Goal: Task Accomplishment & Management: Manage account settings

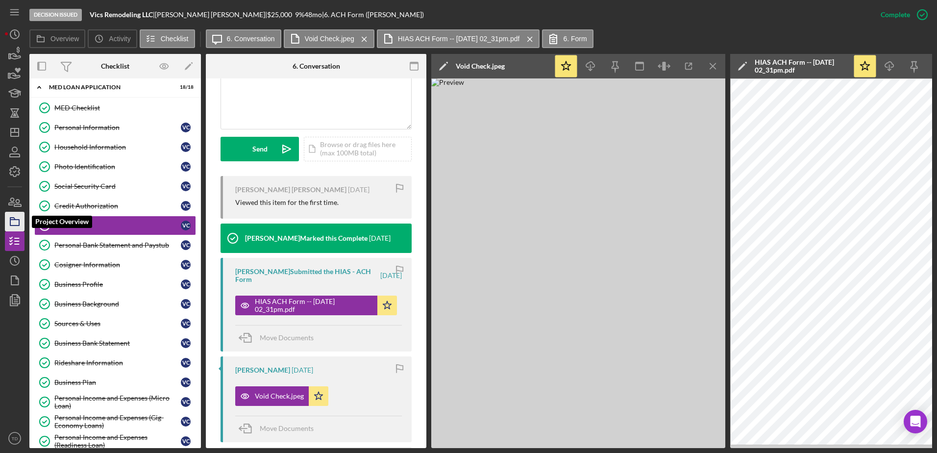
click at [15, 226] on icon "button" at bounding box center [14, 221] width 24 height 24
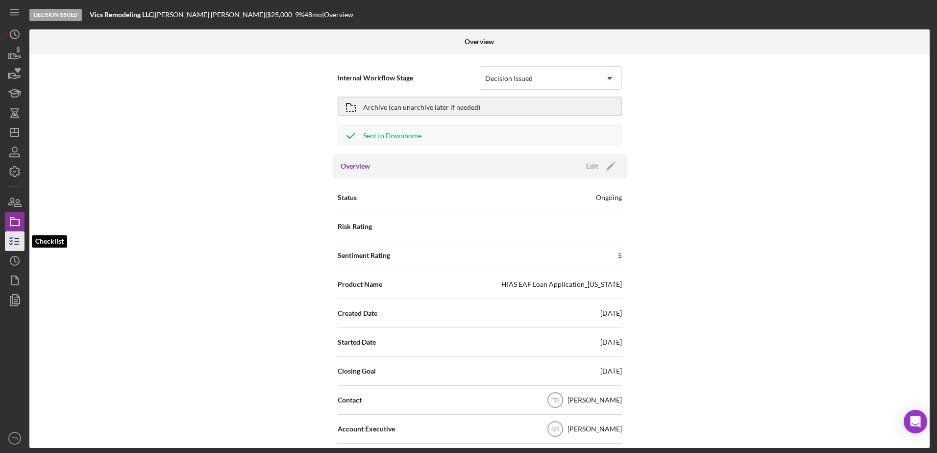
click at [14, 239] on icon "button" at bounding box center [14, 241] width 24 height 24
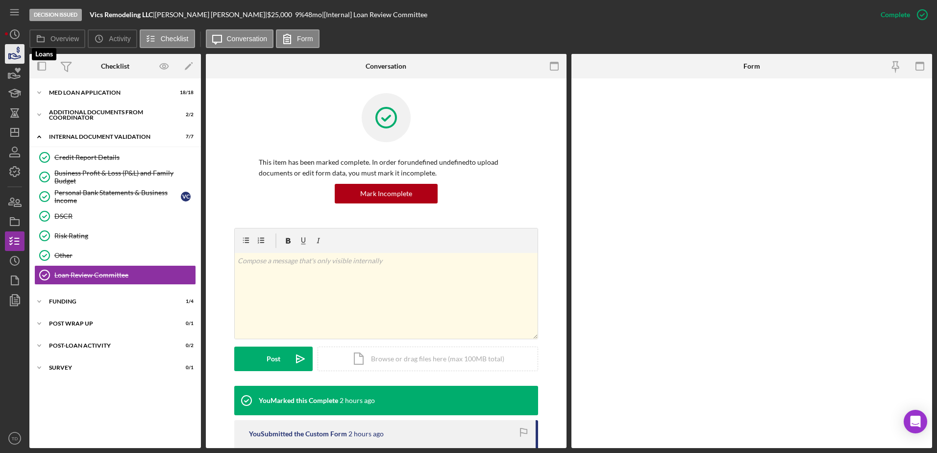
click at [19, 59] on icon "button" at bounding box center [14, 54] width 24 height 24
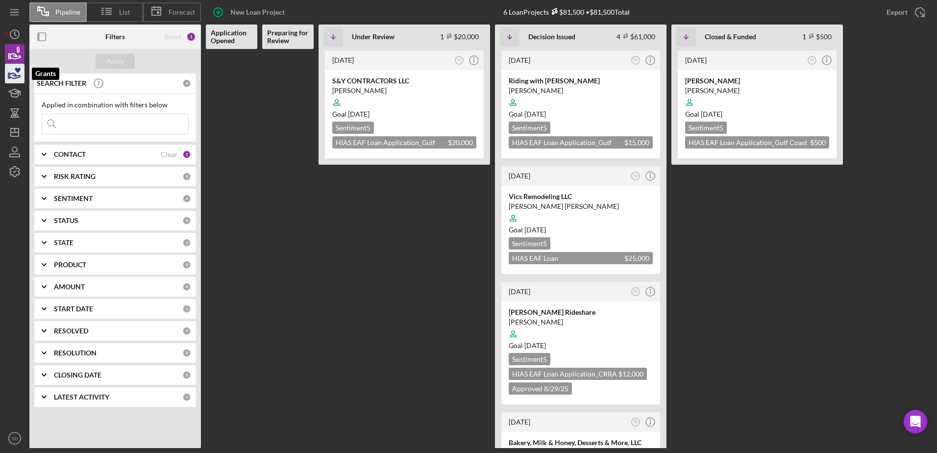
click at [17, 73] on icon "button" at bounding box center [14, 73] width 24 height 24
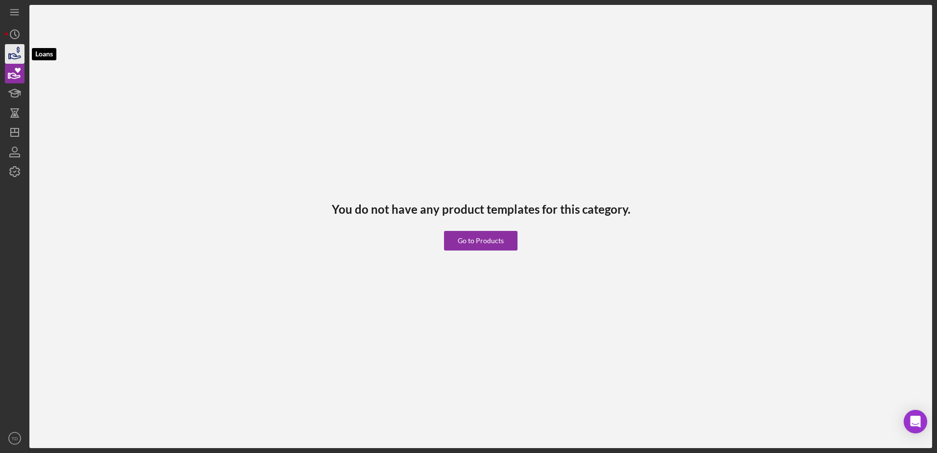
click at [17, 56] on icon "button" at bounding box center [15, 55] width 10 height 5
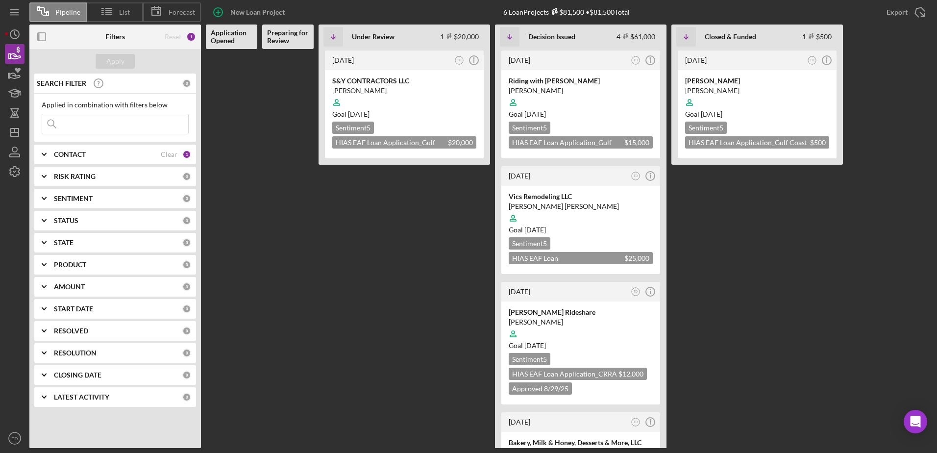
click at [105, 127] on input at bounding box center [115, 124] width 146 height 20
click at [249, 150] on Opened at bounding box center [231, 248] width 51 height 399
click at [126, 157] on div "CONTACT" at bounding box center [107, 154] width 107 height 8
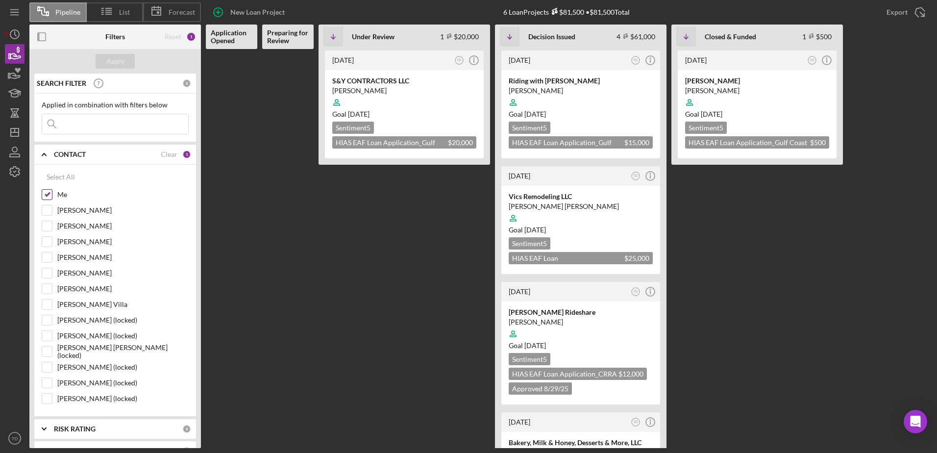
click at [45, 197] on input "Me" at bounding box center [47, 195] width 10 height 10
checkbox input "false"
click at [47, 245] on input "Lorene Gregory" at bounding box center [47, 242] width 10 height 10
checkbox input "true"
click at [110, 54] on div "Apply" at bounding box center [115, 61] width 18 height 15
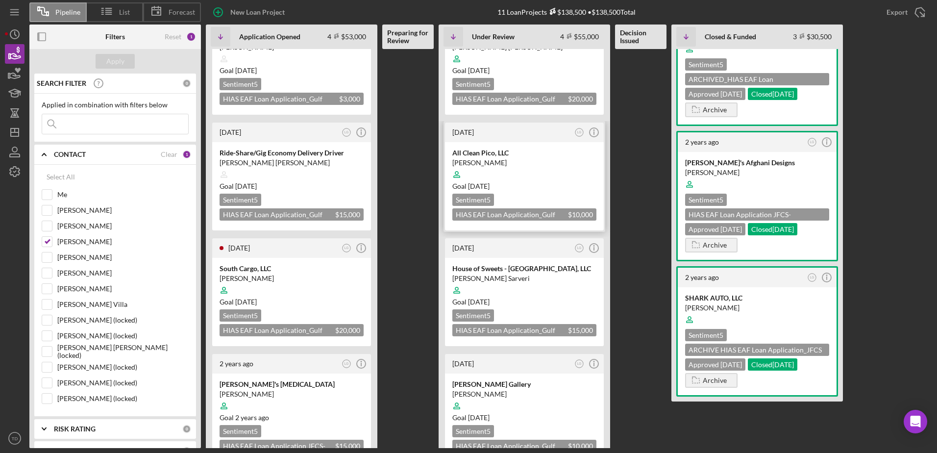
scroll to position [44, 0]
click at [284, 265] on div "South Cargo, LLC" at bounding box center [291, 268] width 144 height 10
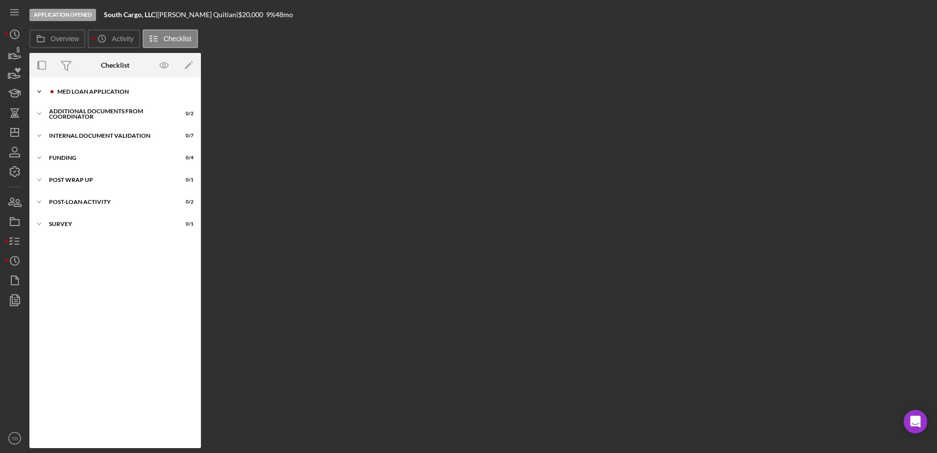
click at [135, 96] on div "Icon/Expander MED Loan Application 4 / 16" at bounding box center [114, 92] width 171 height 20
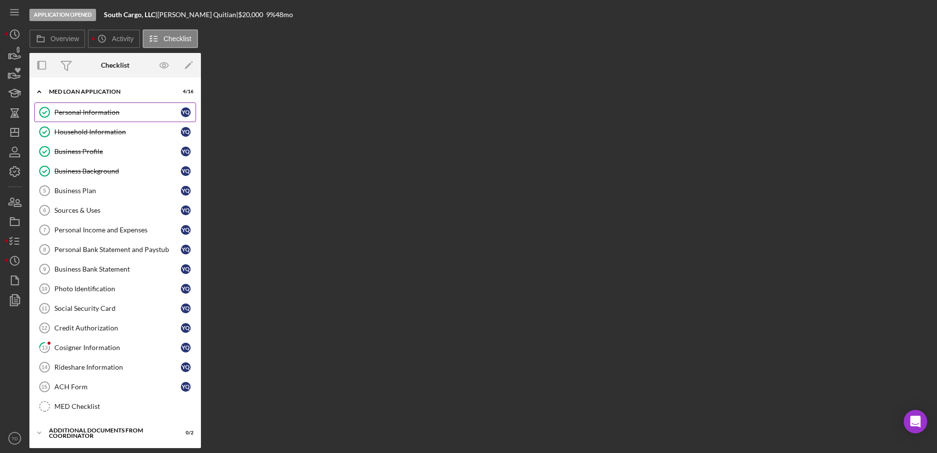
click at [106, 114] on div "Personal Information" at bounding box center [117, 112] width 126 height 8
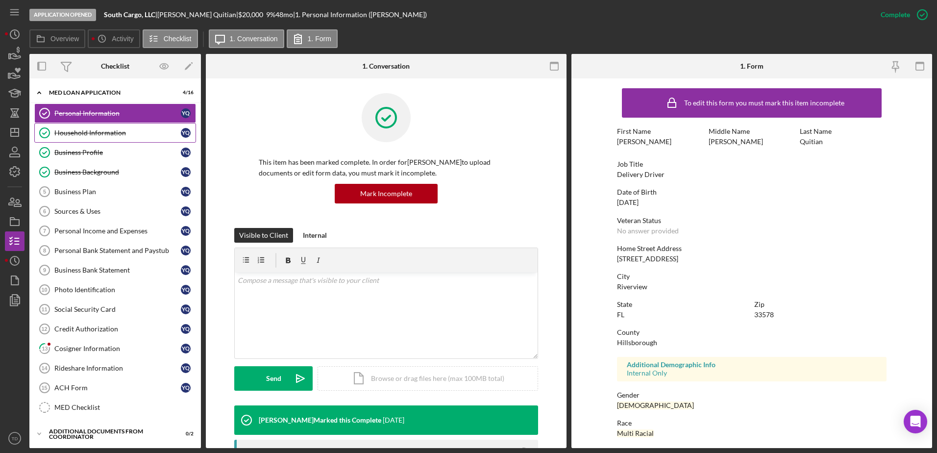
click at [102, 123] on link "Household Information Household Information Y Q" at bounding box center [115, 133] width 162 height 20
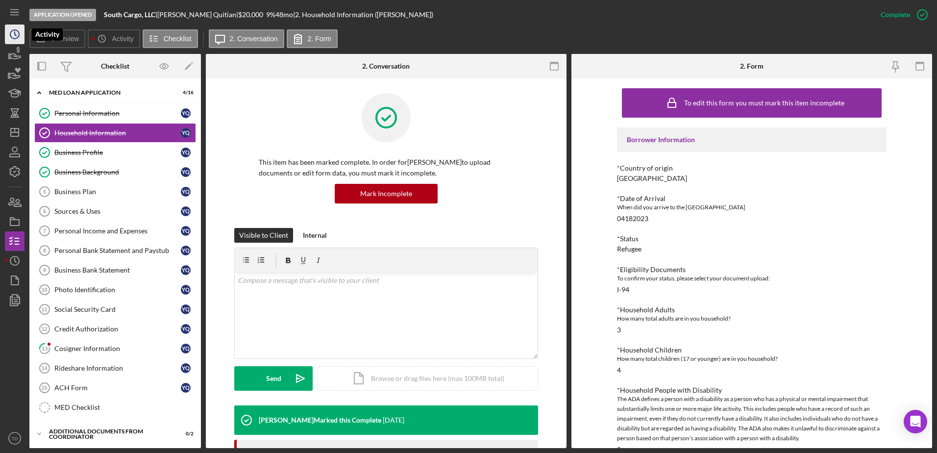
click at [17, 37] on icon "Icon/History" at bounding box center [14, 34] width 24 height 24
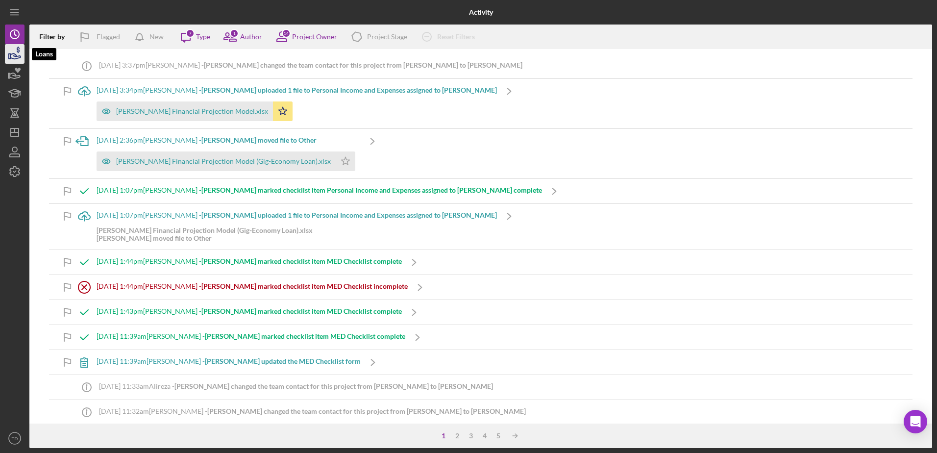
click at [15, 55] on icon "button" at bounding box center [14, 54] width 24 height 24
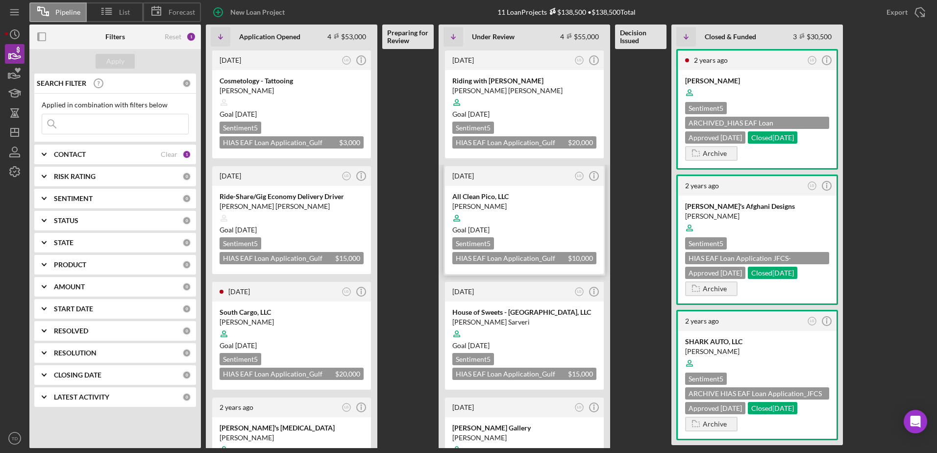
scroll to position [64, 0]
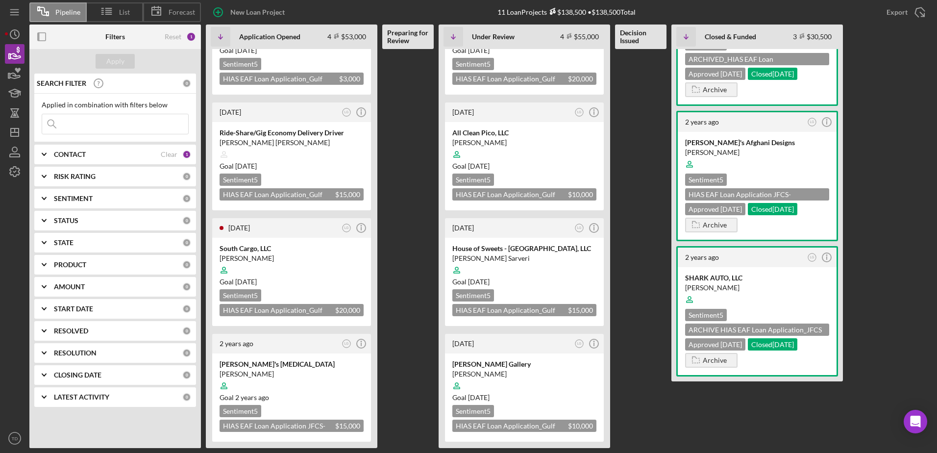
click at [105, 129] on input at bounding box center [115, 124] width 146 height 20
type input "oghlan"
click at [17, 132] on line "button" at bounding box center [15, 132] width 8 height 0
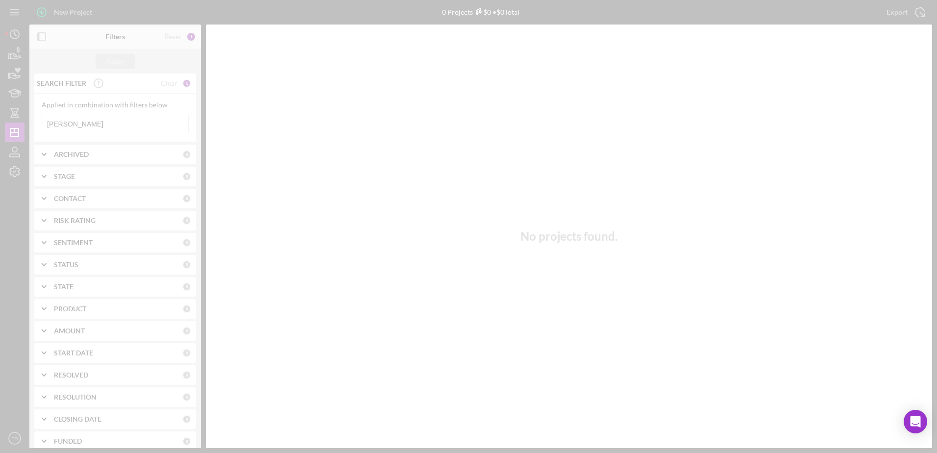
click at [72, 130] on div at bounding box center [468, 226] width 937 height 453
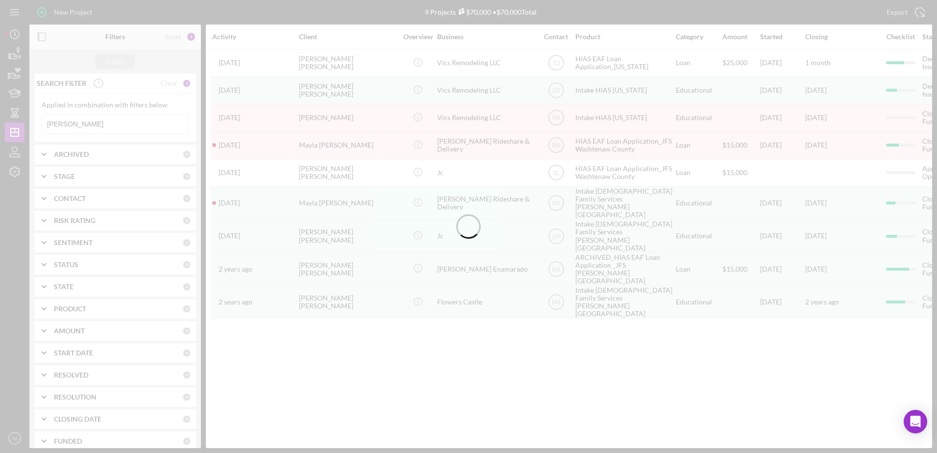
click at [81, 123] on div at bounding box center [468, 226] width 937 height 453
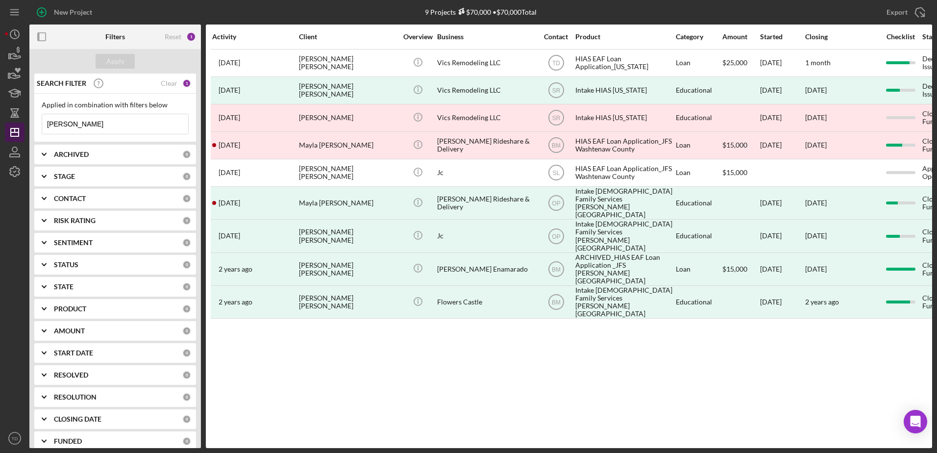
drag, startPoint x: 77, startPoint y: 126, endPoint x: 18, endPoint y: 125, distance: 58.8
click at [20, 125] on div "New Project 9 Projects $70,000 • $70,000 Total castillo Export Icon/Export Filt…" at bounding box center [468, 224] width 927 height 448
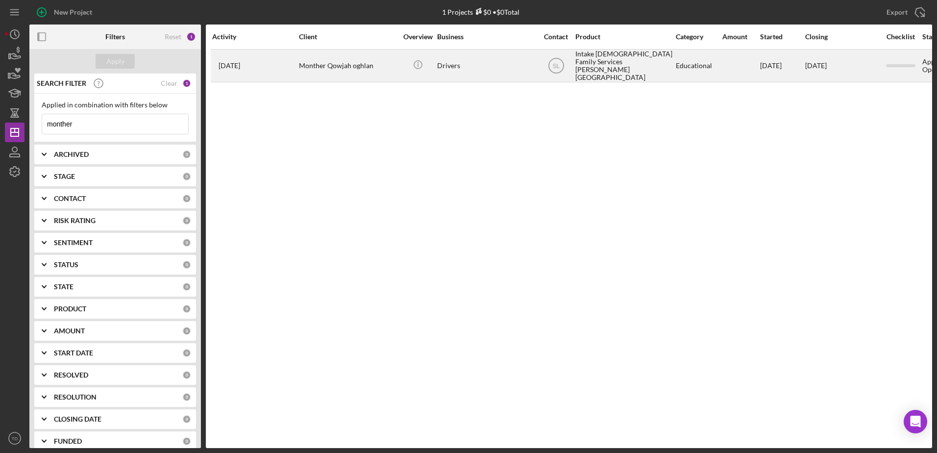
type input "monther"
click at [358, 68] on div "Monther Qowjah oghlan" at bounding box center [348, 65] width 98 height 31
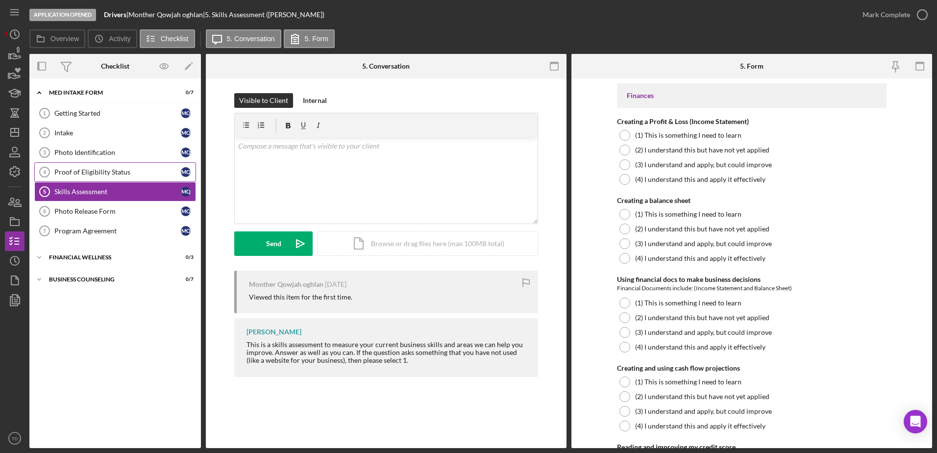
click at [99, 166] on link "Proof of Eligibility Status 4 Proof of Eligibility Status M Q" at bounding box center [115, 172] width 162 height 20
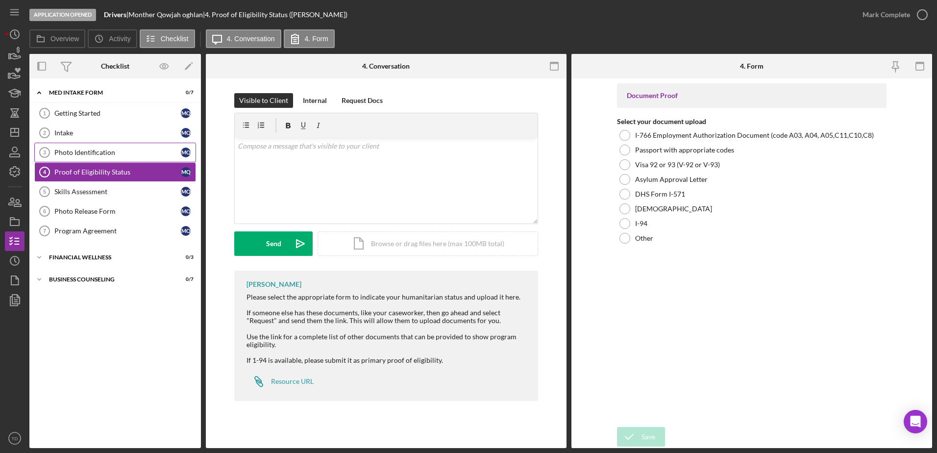
click at [118, 158] on link "Photo Identification 3 Photo Identification M Q" at bounding box center [115, 153] width 162 height 20
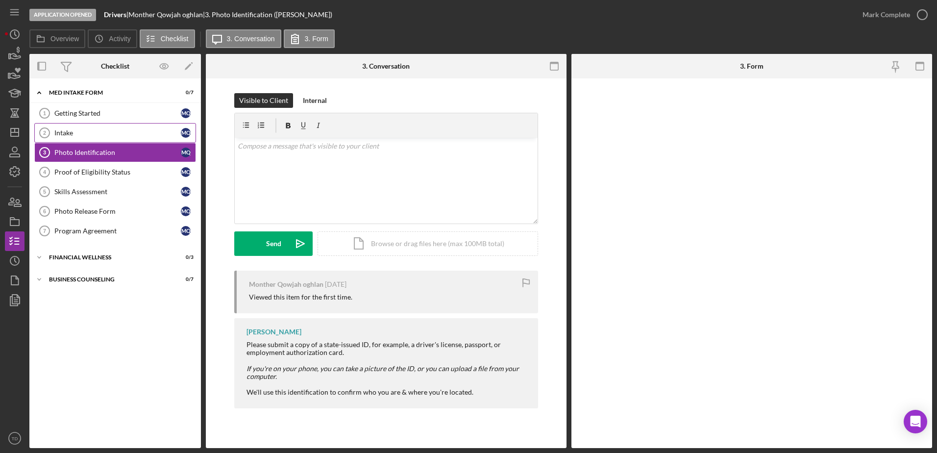
click at [89, 133] on div "Intake" at bounding box center [117, 133] width 126 height 8
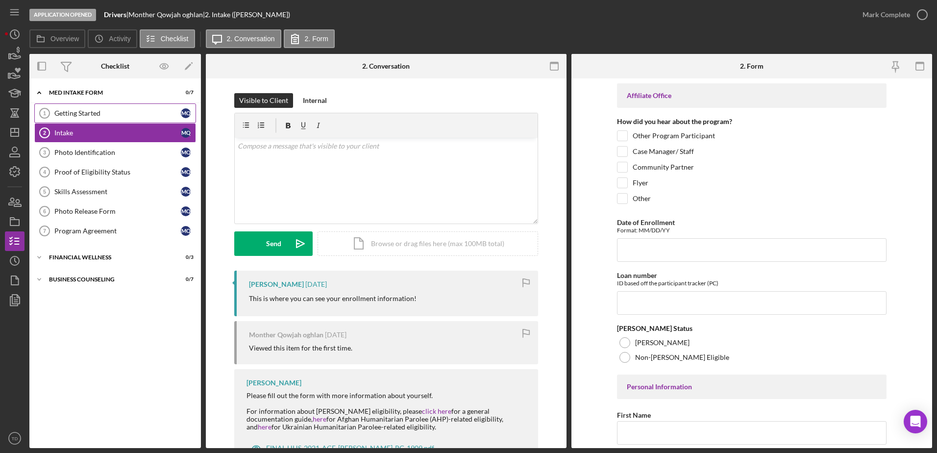
click at [103, 112] on div "Getting Started" at bounding box center [117, 113] width 126 height 8
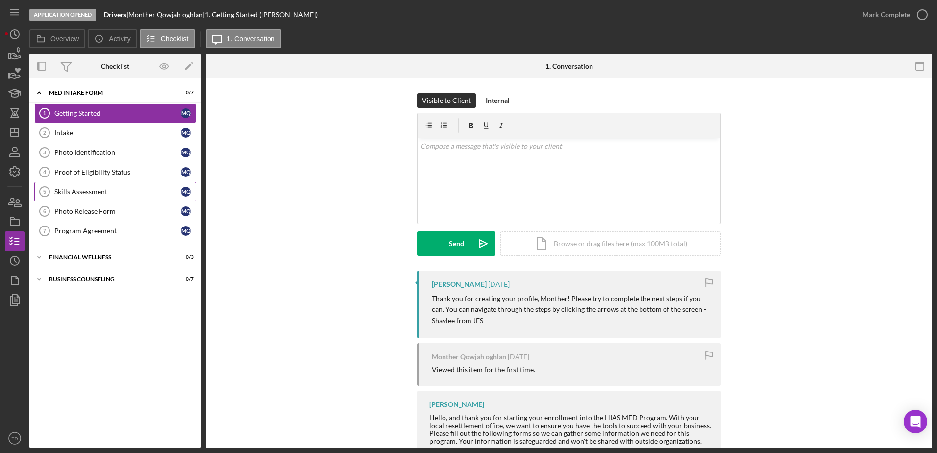
click at [90, 193] on div "Skills Assessment" at bounding box center [117, 192] width 126 height 8
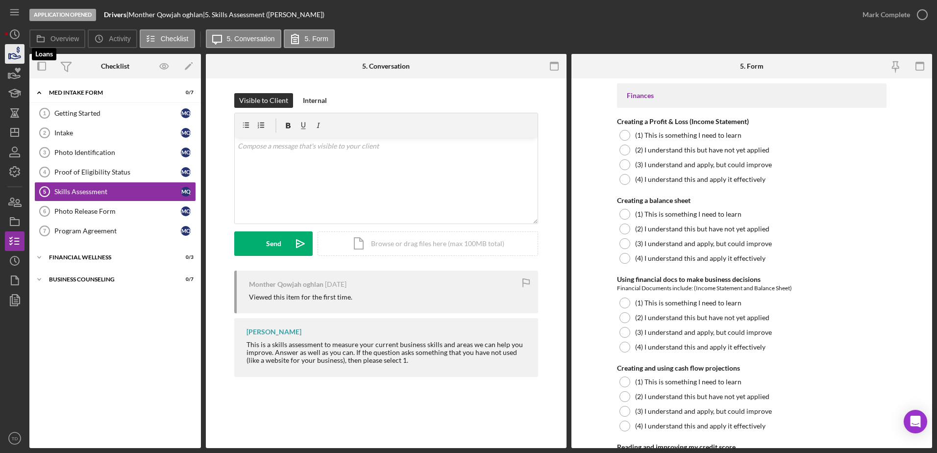
click at [14, 52] on icon "button" at bounding box center [14, 54] width 24 height 24
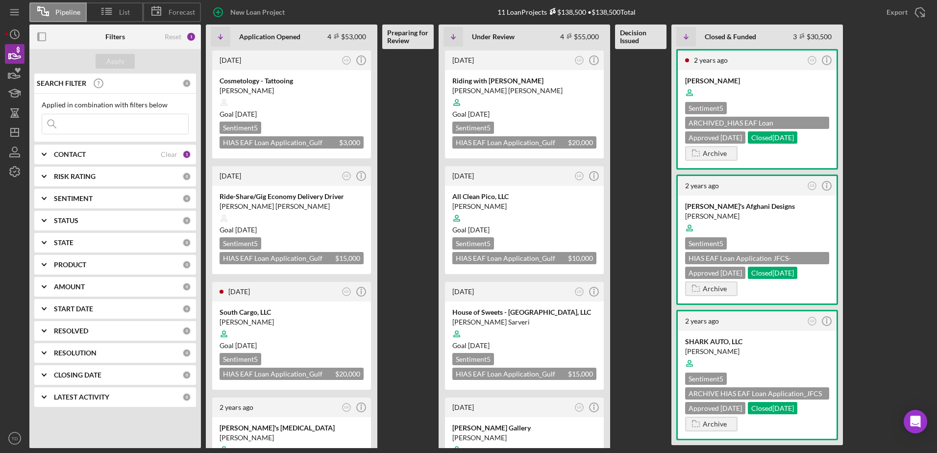
click at [120, 119] on input at bounding box center [115, 124] width 146 height 20
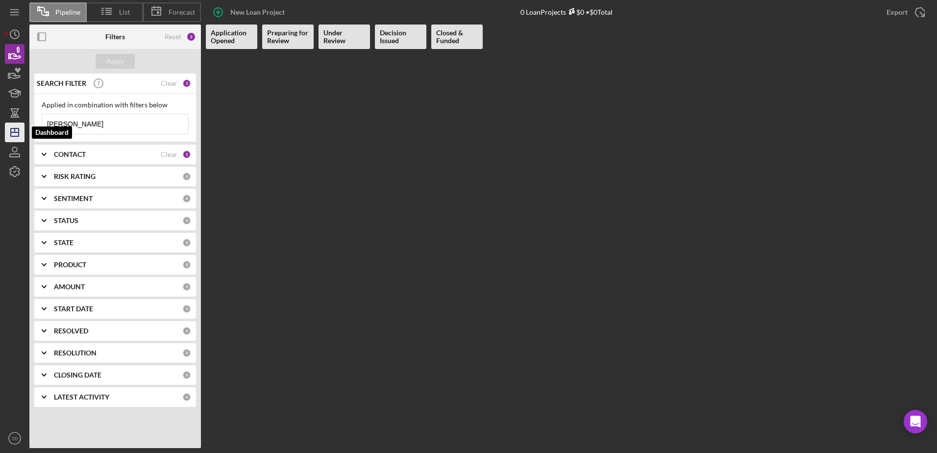
type input "marleny"
click at [12, 124] on icon "Icon/Dashboard" at bounding box center [14, 132] width 24 height 24
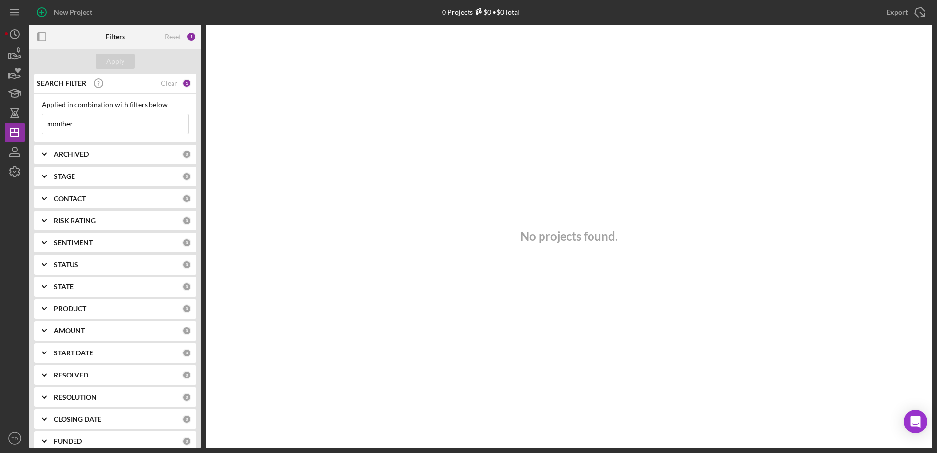
click at [67, 121] on input "monther" at bounding box center [115, 124] width 146 height 20
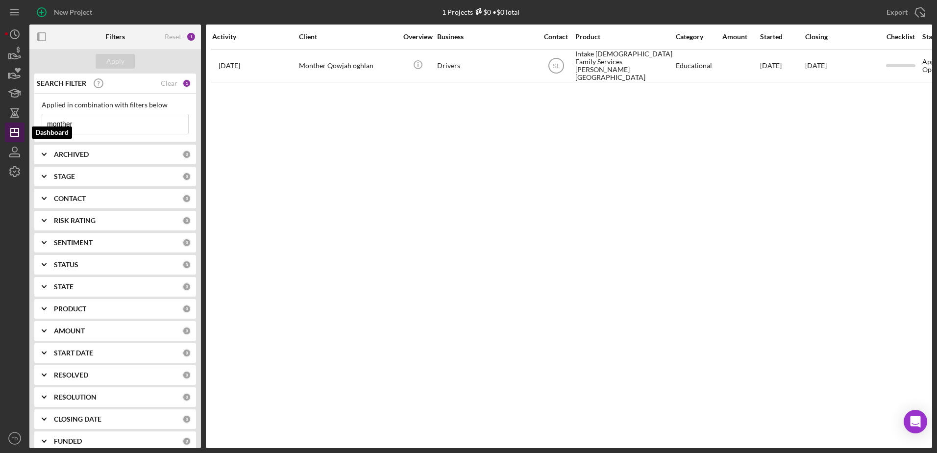
drag, startPoint x: 81, startPoint y: 124, endPoint x: 16, endPoint y: 125, distance: 64.7
click at [16, 125] on div "New Project 1 Projects $0 • $0 Total monther Export Icon/Export Filters Reset 1…" at bounding box center [468, 224] width 927 height 448
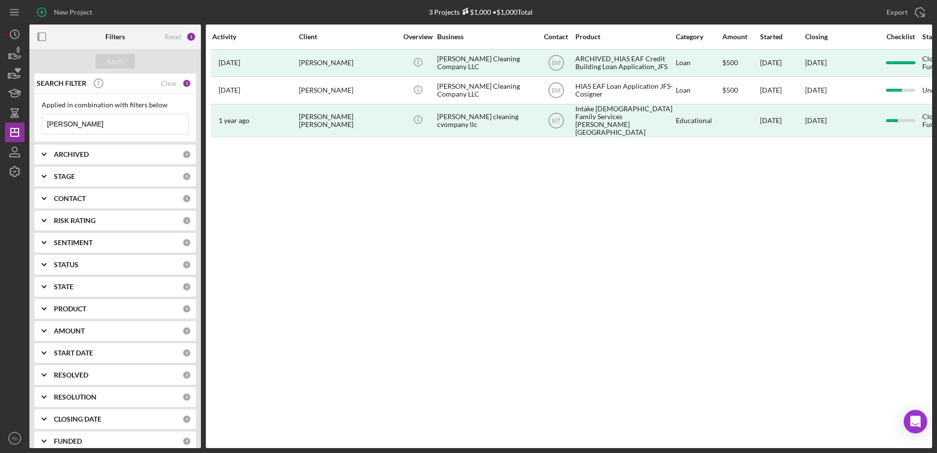
type input "marleny"
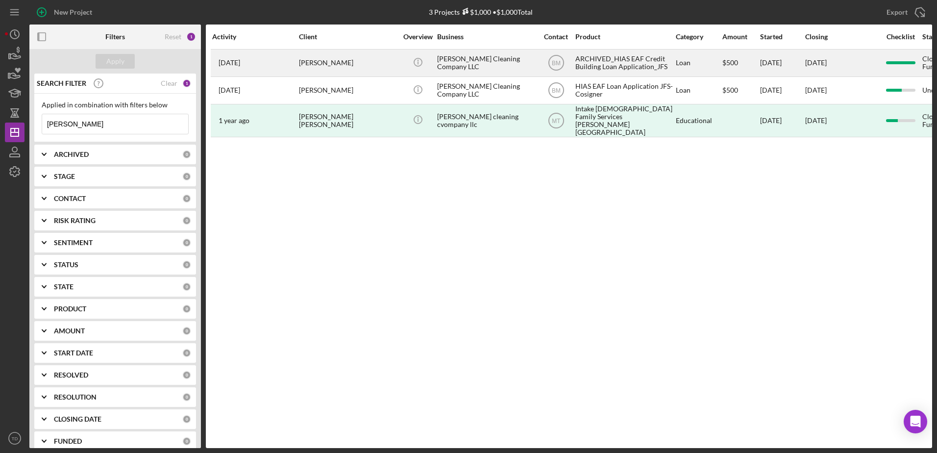
click at [362, 57] on div "Marleny Gutierrez De Castro" at bounding box center [348, 63] width 98 height 26
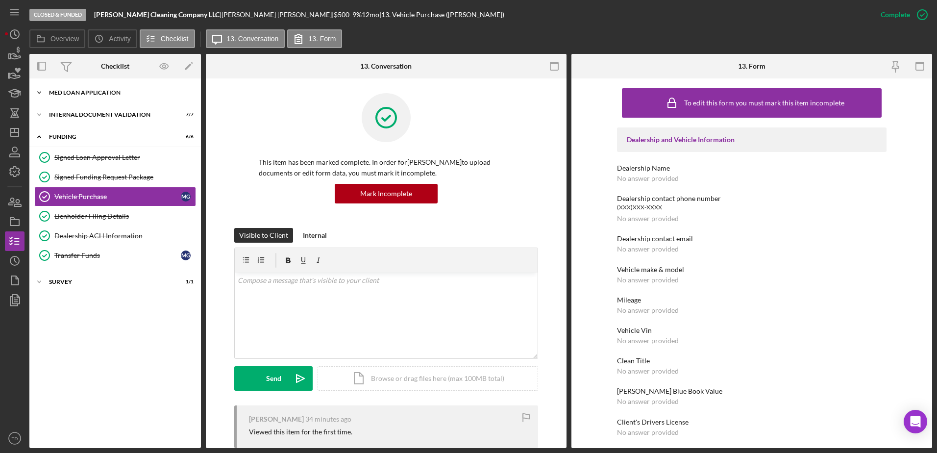
click at [124, 87] on div "Icon/Expander MED Loan Application 13 / 13" at bounding box center [114, 93] width 171 height 20
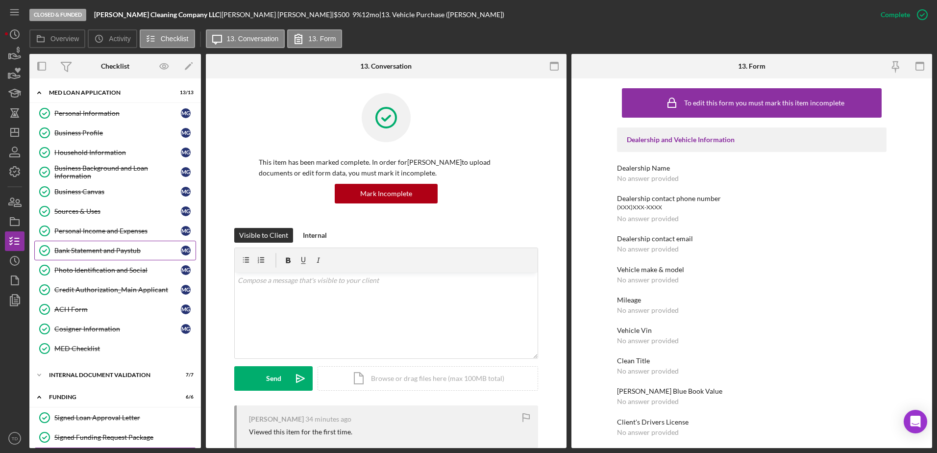
click at [107, 253] on div "Bank Statement and Paystub" at bounding box center [117, 250] width 126 height 8
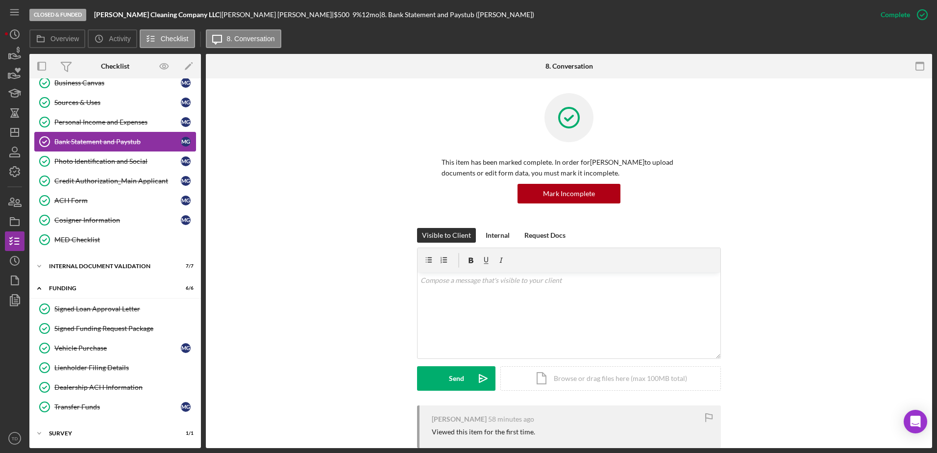
scroll to position [109, 0]
click at [20, 204] on icon "button" at bounding box center [17, 202] width 7 height 7
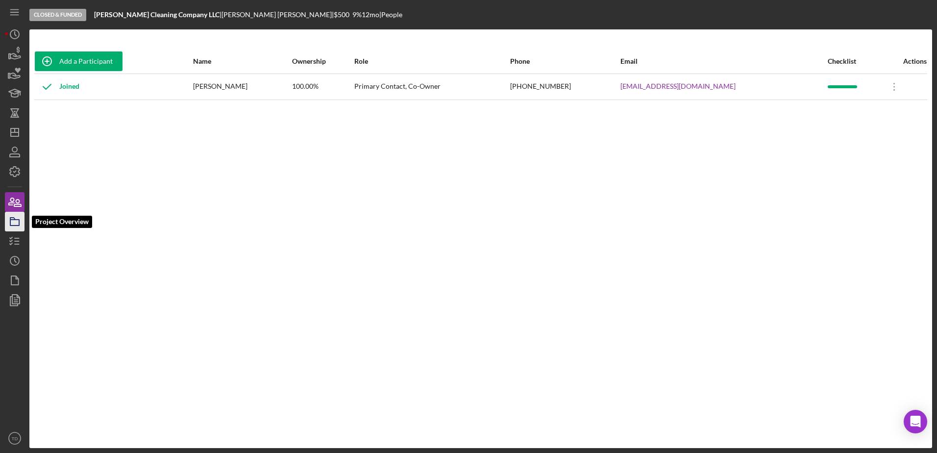
click at [16, 225] on rect "button" at bounding box center [14, 222] width 9 height 6
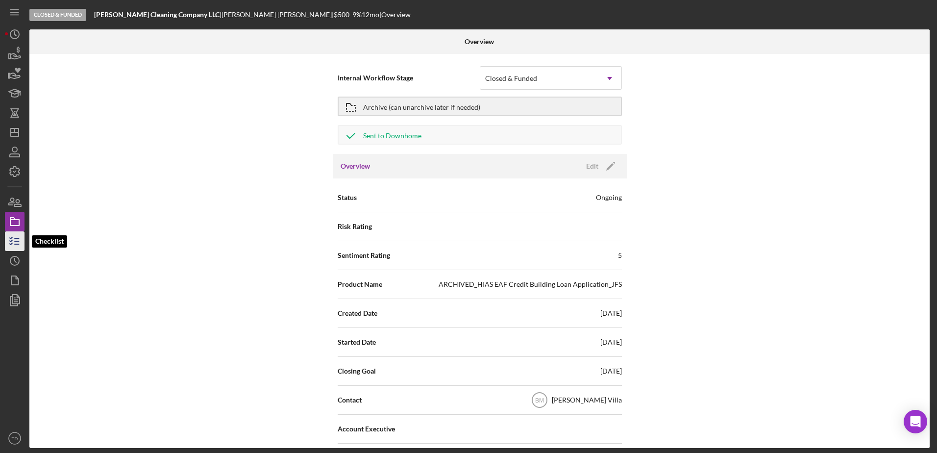
click at [14, 239] on icon "button" at bounding box center [14, 241] width 24 height 24
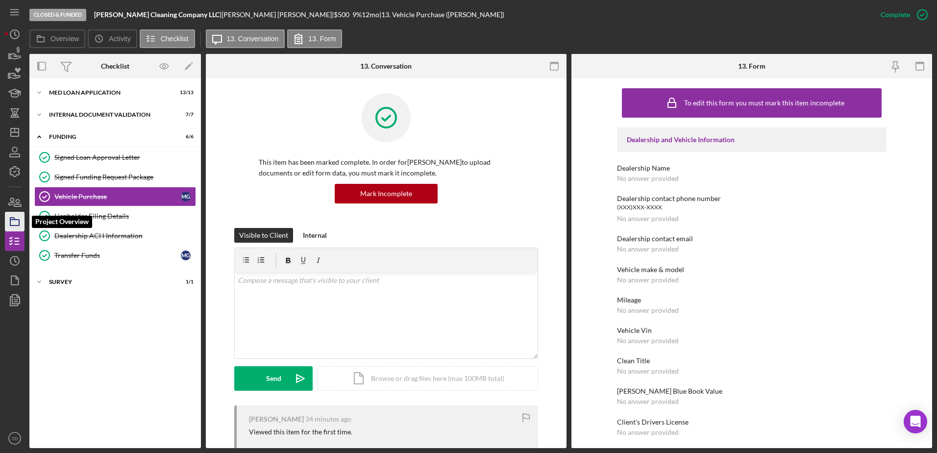
click at [13, 221] on icon "button" at bounding box center [14, 221] width 24 height 24
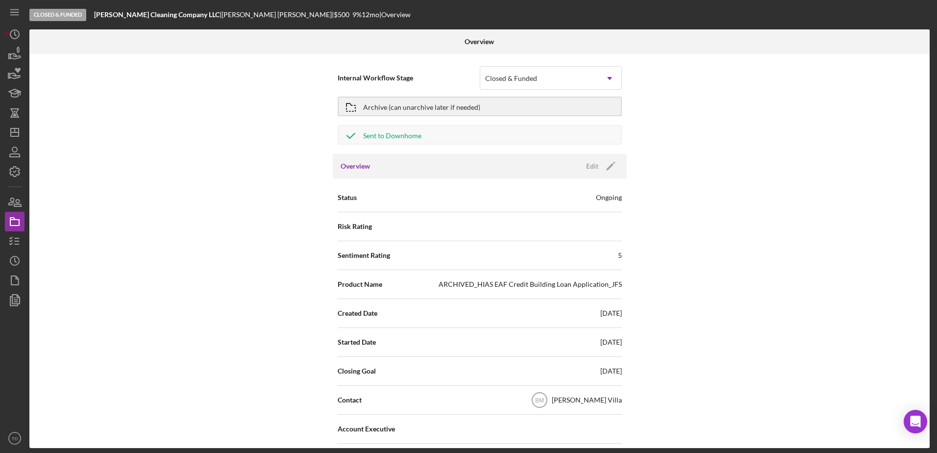
click at [552, 400] on div "[PERSON_NAME] Villa" at bounding box center [587, 400] width 70 height 10
click at [27, 126] on nav "Icon/Menu Icon/Dashboard Dashboard Navigation Divider Mobile Checklist Icon/Ove…" at bounding box center [17, 224] width 24 height 448
click at [15, 132] on line "button" at bounding box center [15, 130] width 0 height 4
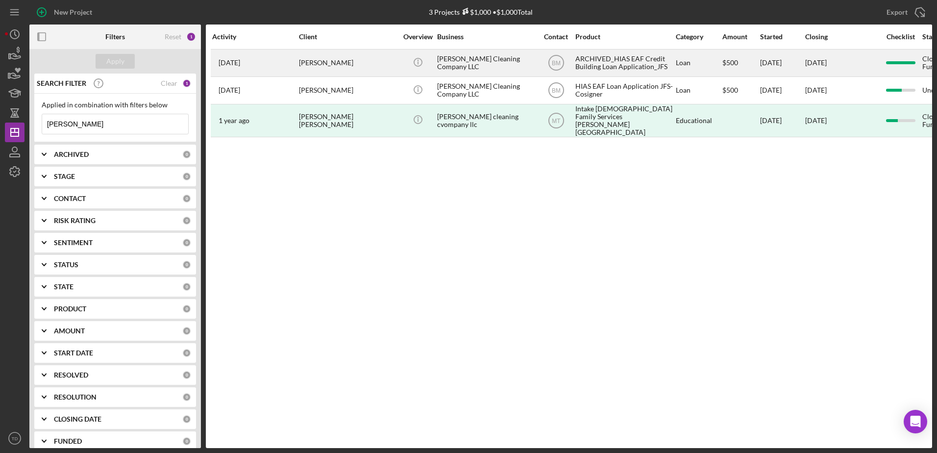
click at [327, 65] on div "Marleny Gutierrez De Castro" at bounding box center [348, 63] width 98 height 26
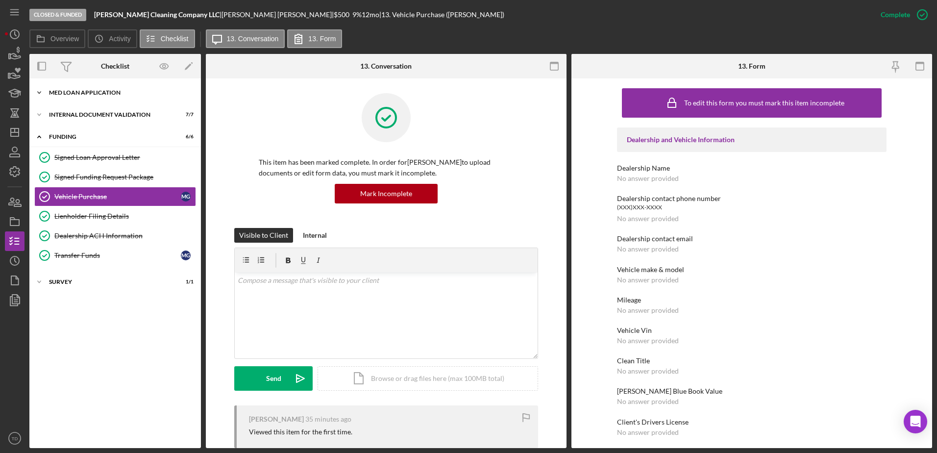
click at [107, 87] on div "Icon/Expander MED Loan Application 13 / 13" at bounding box center [114, 93] width 171 height 20
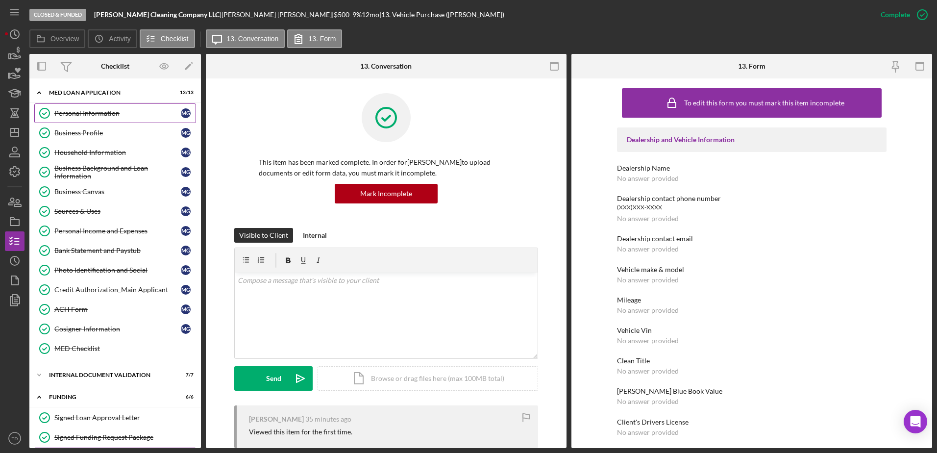
click at [103, 105] on link "Personal Information Personal Information M G" at bounding box center [115, 113] width 162 height 20
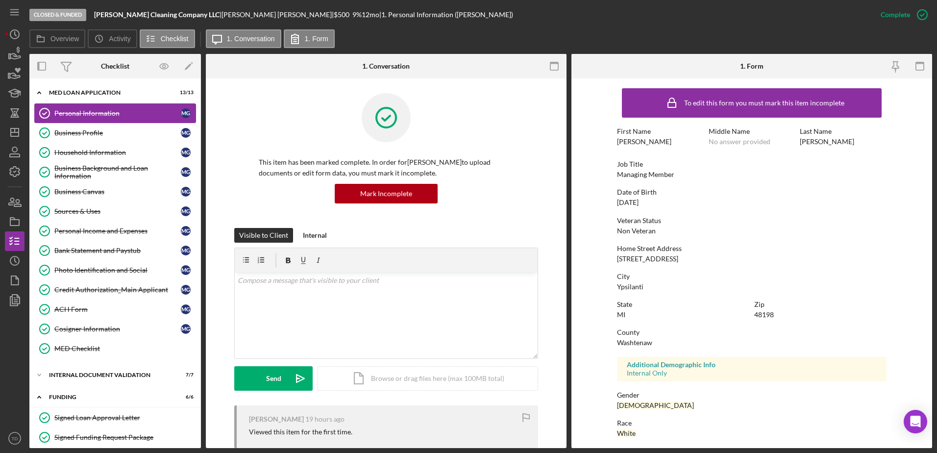
click at [98, 121] on link "Personal Information Personal Information M G" at bounding box center [115, 113] width 162 height 20
click at [95, 127] on link "Business Profile Business Profile M G" at bounding box center [115, 133] width 162 height 20
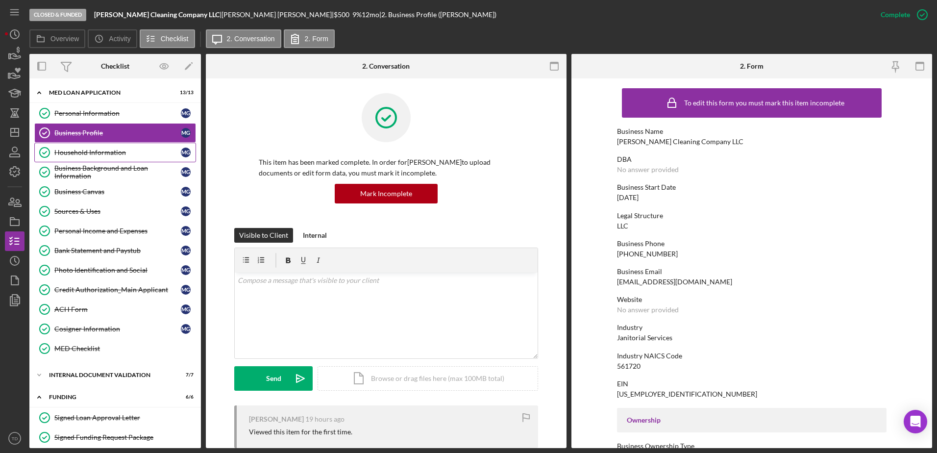
click at [91, 148] on div "Household Information" at bounding box center [117, 152] width 126 height 8
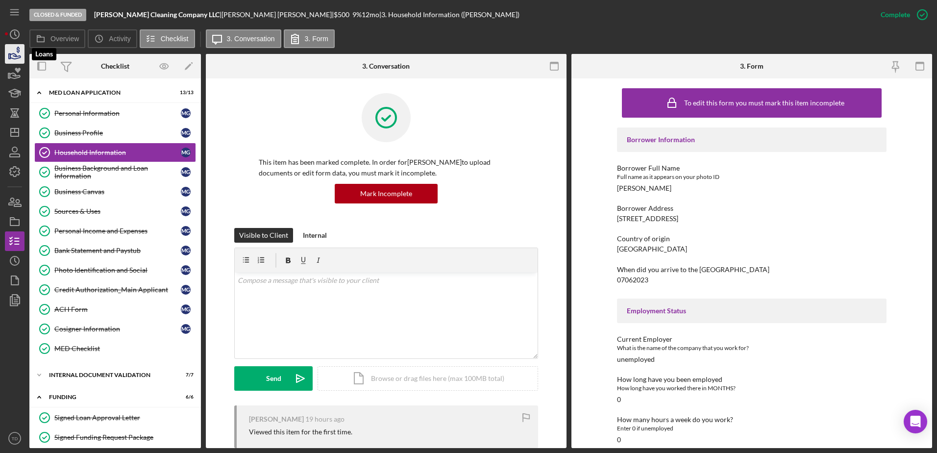
click at [13, 49] on icon "button" at bounding box center [14, 54] width 24 height 24
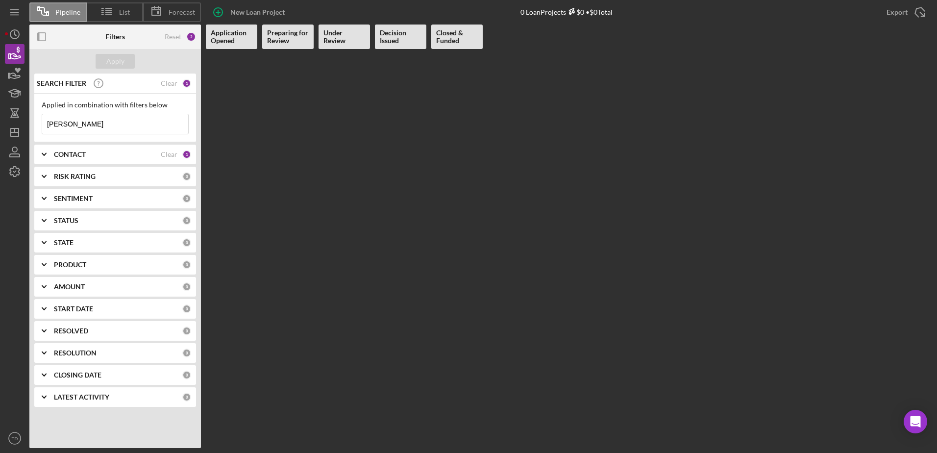
click at [98, 157] on div "CONTACT" at bounding box center [107, 154] width 107 height 8
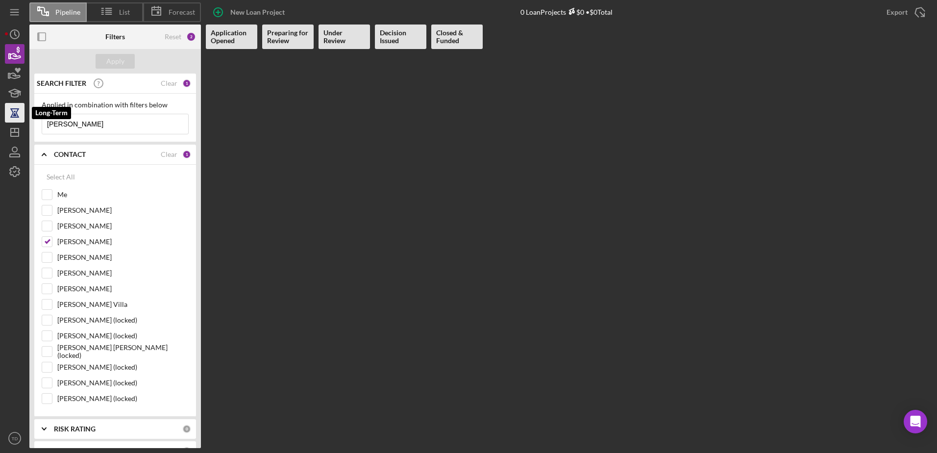
drag, startPoint x: 108, startPoint y: 121, endPoint x: 13, endPoint y: 116, distance: 95.7
click at [13, 116] on div "Pipeline List Forecast New Loan Project 0 Loan Projects $0 • $0 Total Export Ic…" at bounding box center [468, 224] width 927 height 448
click at [47, 242] on input "Lorene Gregory" at bounding box center [47, 242] width 10 height 10
checkbox input "false"
click at [51, 199] on input "Me" at bounding box center [47, 195] width 10 height 10
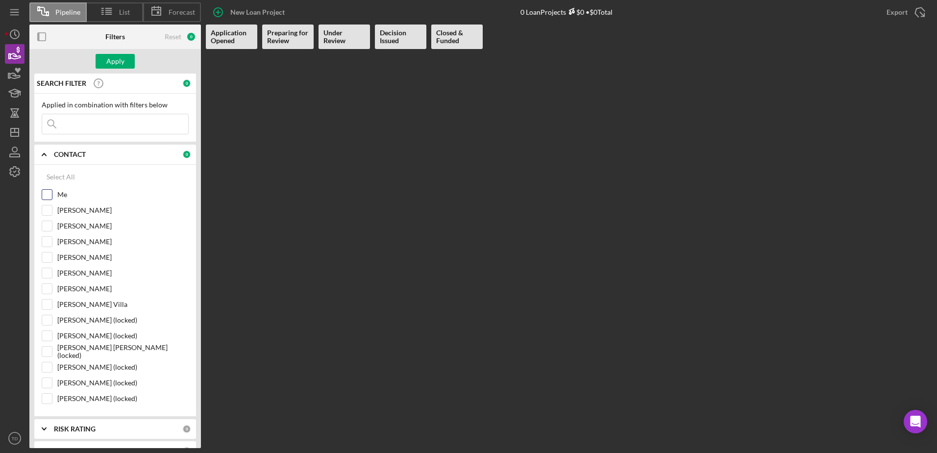
checkbox input "true"
click at [118, 56] on div "Apply" at bounding box center [115, 61] width 18 height 15
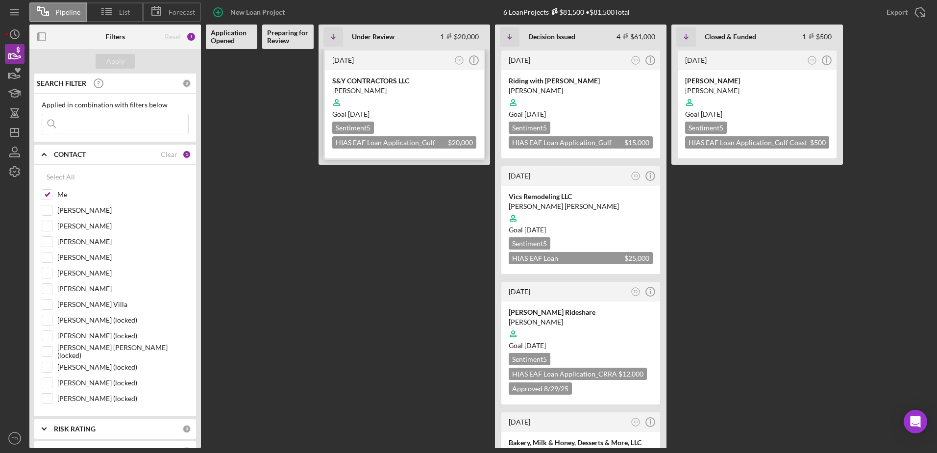
click at [374, 88] on div "Wilfredo Figueredo" at bounding box center [404, 91] width 144 height 10
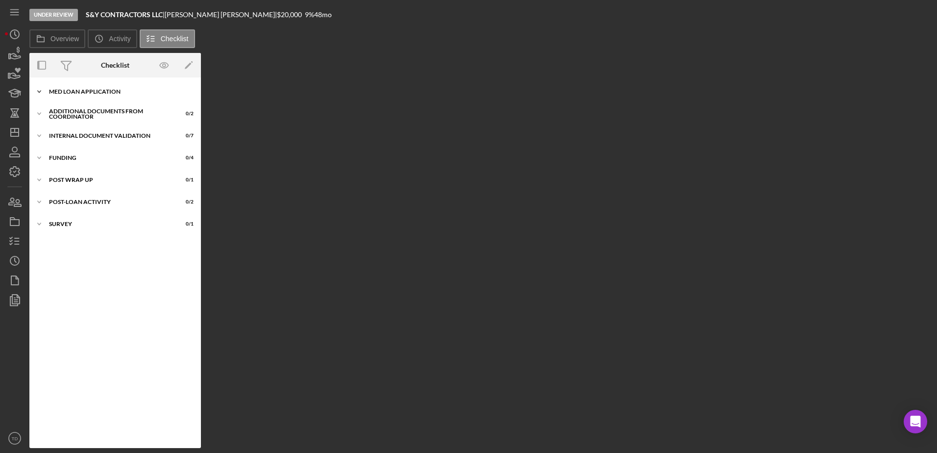
click at [115, 89] on div "MED Loan Application" at bounding box center [119, 92] width 140 height 6
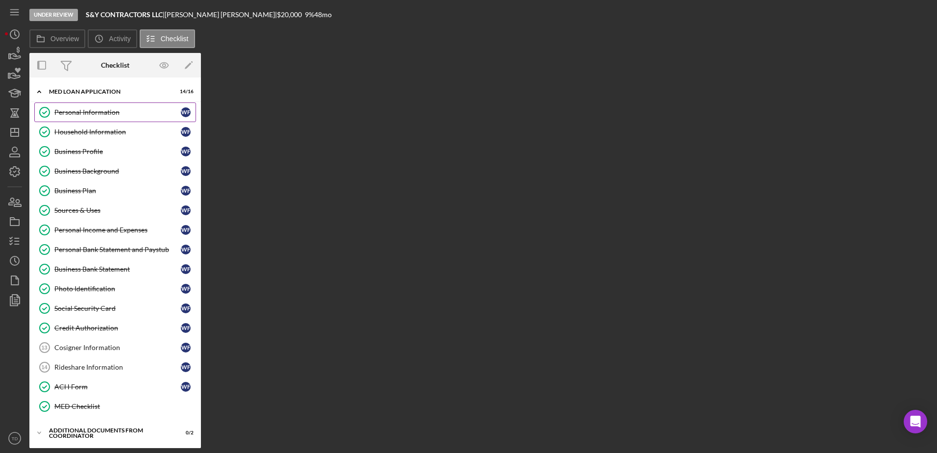
click at [109, 120] on link "Personal Information Personal Information W F" at bounding box center [115, 112] width 162 height 20
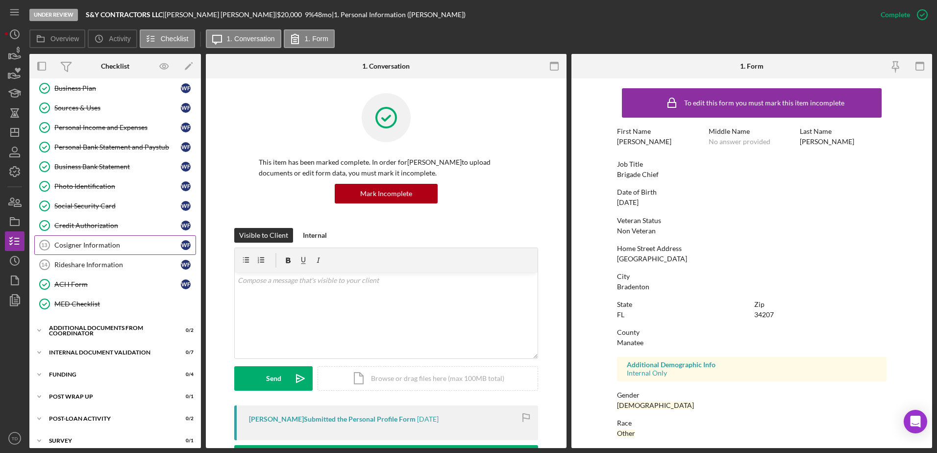
scroll to position [103, 0]
click at [19, 55] on icon "button" at bounding box center [14, 54] width 24 height 24
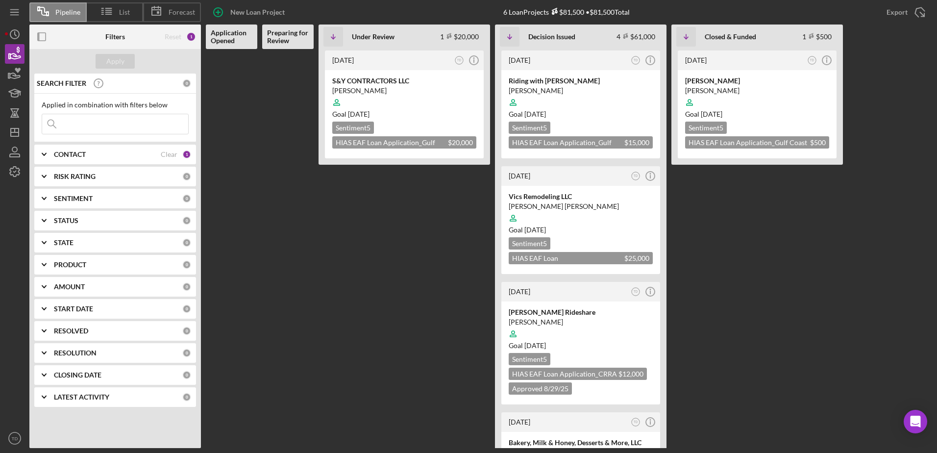
click at [104, 125] on input at bounding box center [115, 124] width 146 height 20
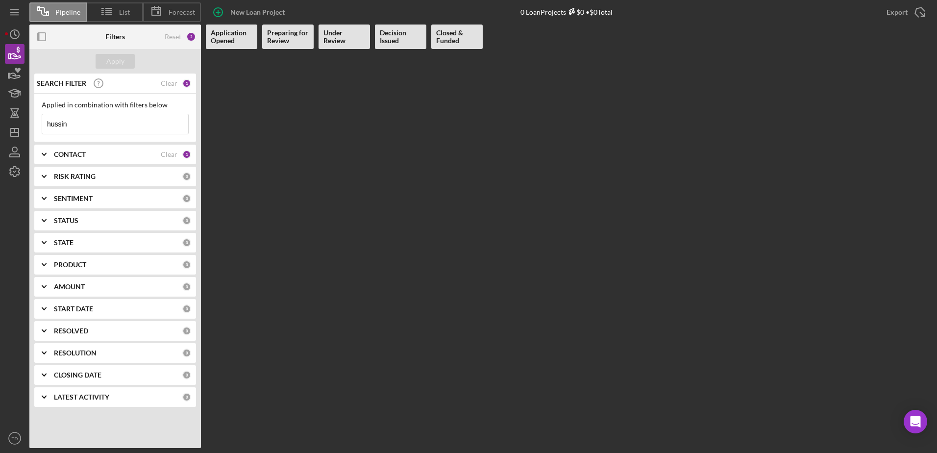
type input "hussin"
click at [47, 154] on icon "Icon/Expander" at bounding box center [44, 154] width 24 height 24
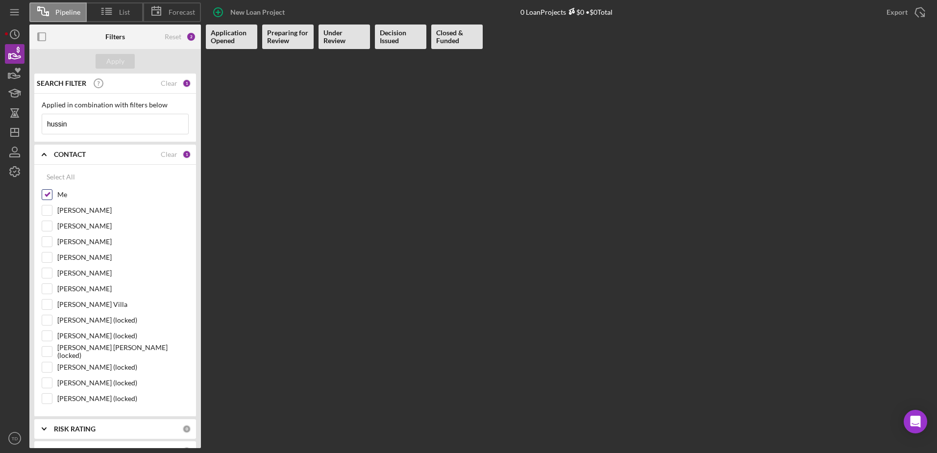
click at [47, 194] on input "Me" at bounding box center [47, 195] width 10 height 10
checkbox input "false"
click at [47, 237] on input "Lorene Gregory" at bounding box center [47, 242] width 10 height 10
checkbox input "true"
click at [116, 58] on div "Apply" at bounding box center [115, 61] width 18 height 15
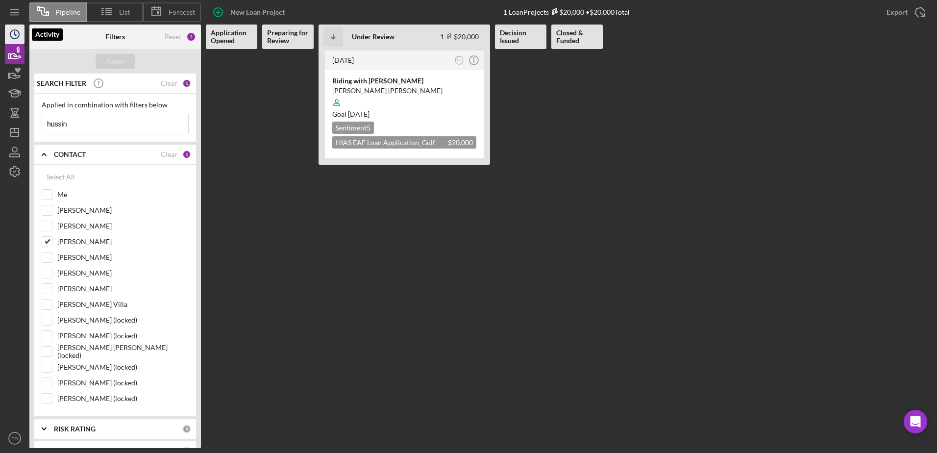
click at [11, 40] on icon "Icon/History" at bounding box center [14, 34] width 24 height 24
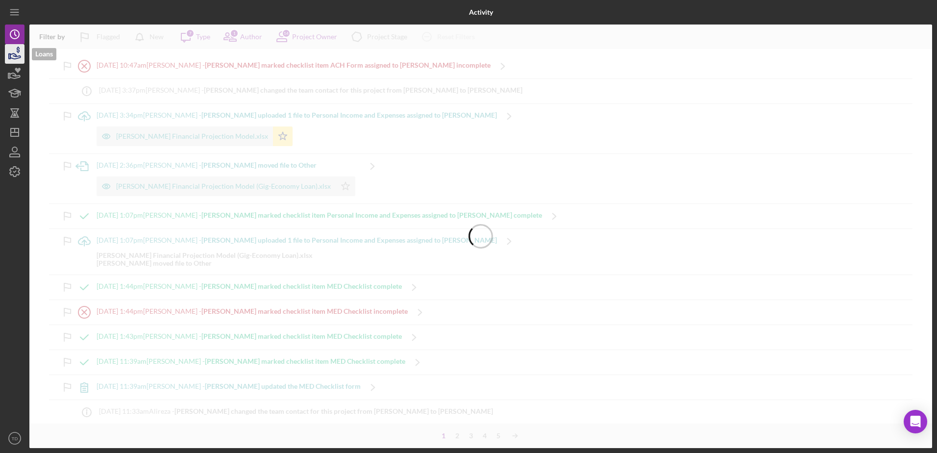
click at [15, 57] on icon "button" at bounding box center [14, 54] width 24 height 24
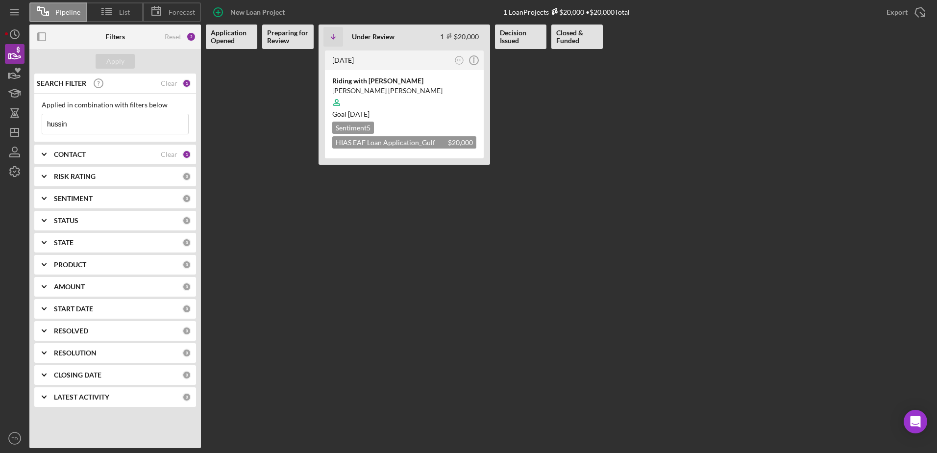
click at [179, 155] on div "CONTACT Clear 1" at bounding box center [122, 154] width 137 height 9
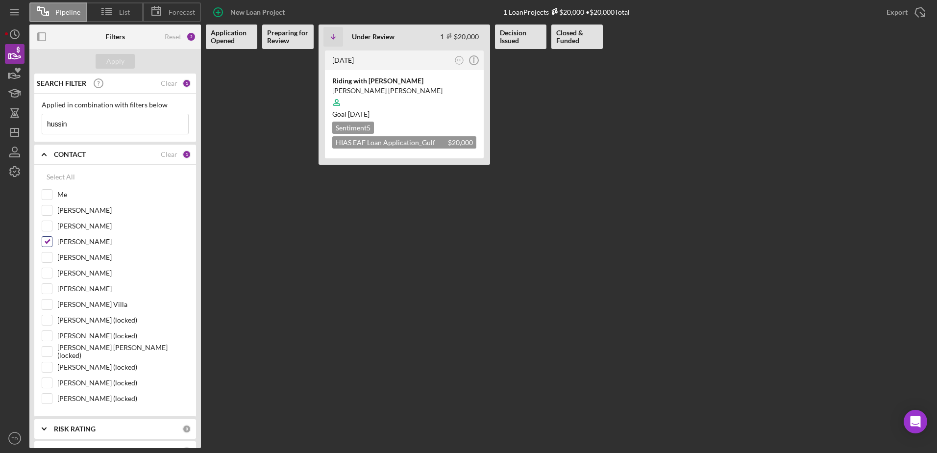
click at [50, 241] on input "Lorene Gregory" at bounding box center [47, 242] width 10 height 10
checkbox input "false"
click at [52, 195] on div at bounding box center [47, 194] width 11 height 11
click at [51, 191] on input "Me" at bounding box center [47, 195] width 10 height 10
checkbox input "true"
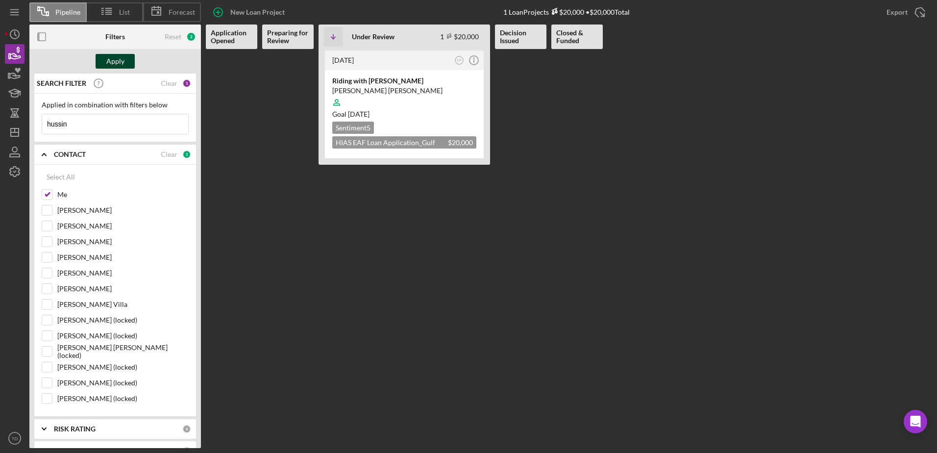
click at [118, 61] on div "Apply" at bounding box center [115, 61] width 18 height 15
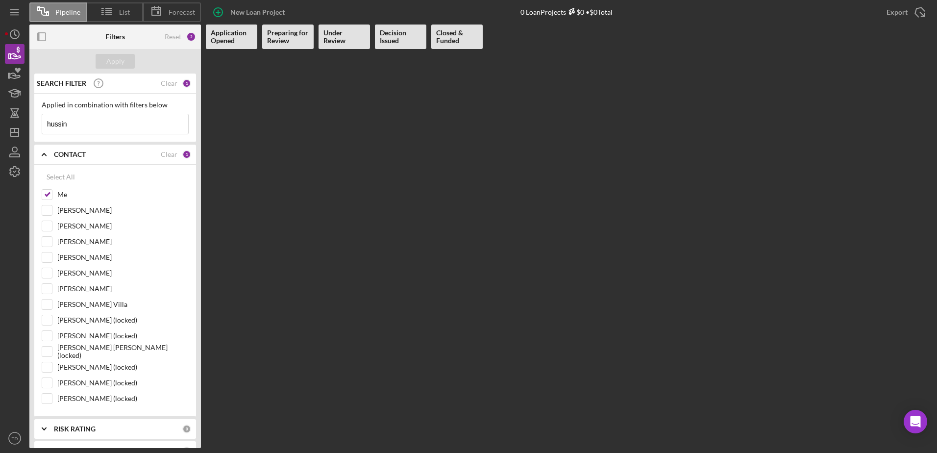
drag, startPoint x: 127, startPoint y: 123, endPoint x: -65, endPoint y: 115, distance: 192.2
click at [0, 115] on html "Pipeline List Forecast New Loan Project 0 Loan Projects $0 • $0 Total Export Ic…" at bounding box center [468, 226] width 937 height 453
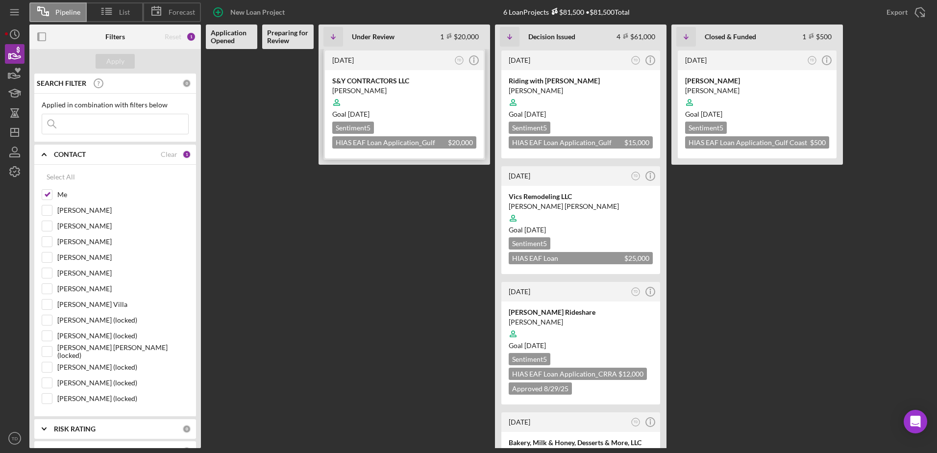
click at [370, 88] on div "Wilfredo Figueredo" at bounding box center [404, 91] width 144 height 10
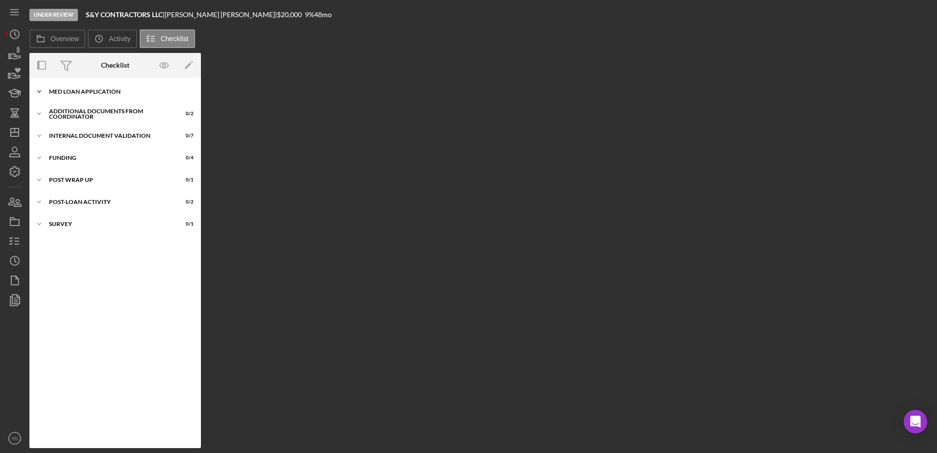
click at [95, 100] on div "Icon/Expander MED Loan Application 14 / 16" at bounding box center [114, 92] width 171 height 20
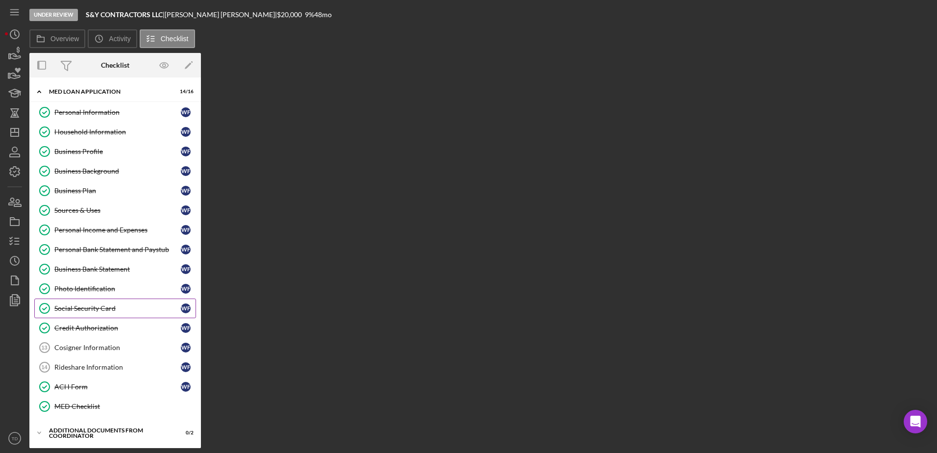
click at [101, 308] on div "Social Security Card" at bounding box center [117, 308] width 126 height 8
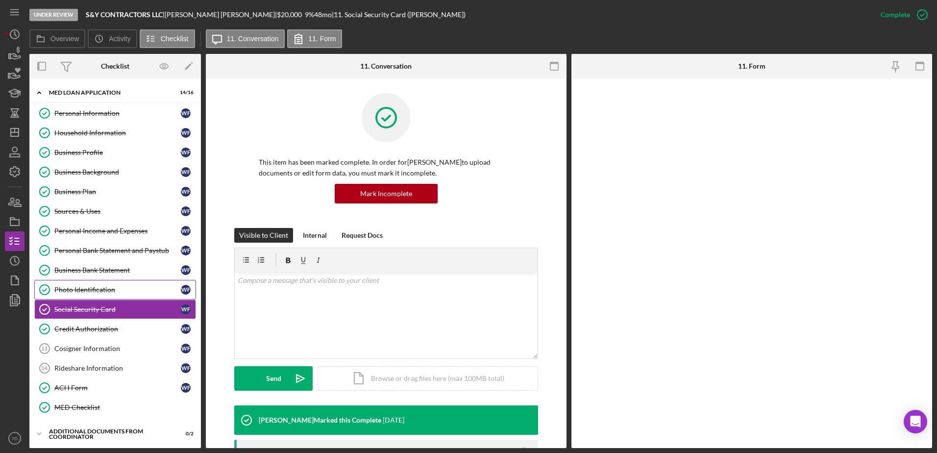
click at [99, 287] on div "Photo Identification" at bounding box center [117, 290] width 126 height 8
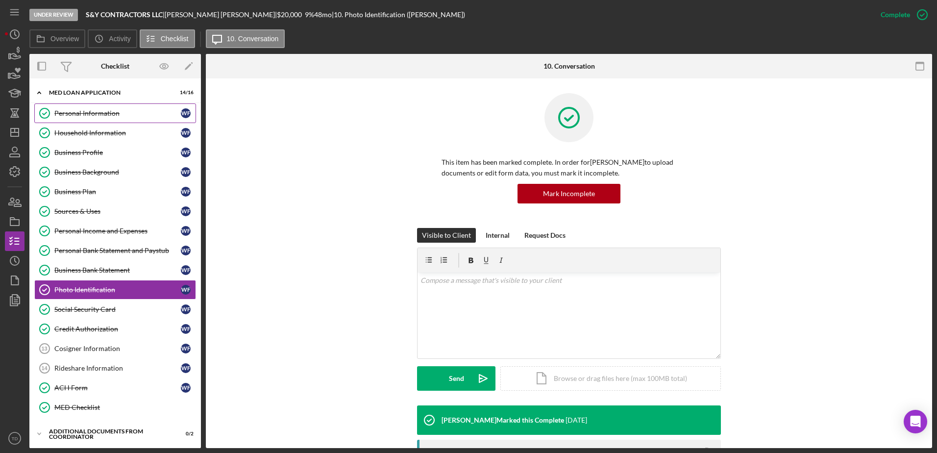
click at [101, 117] on div "Personal Information" at bounding box center [117, 113] width 126 height 8
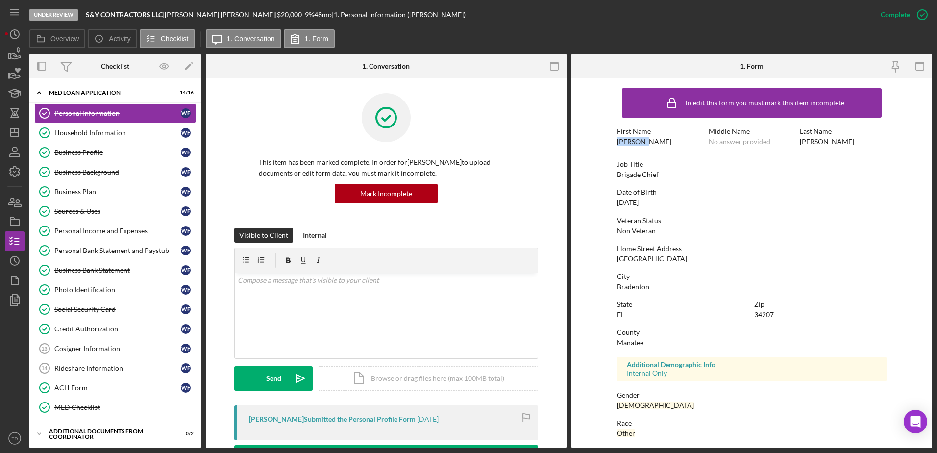
drag, startPoint x: 646, startPoint y: 144, endPoint x: 606, endPoint y: 142, distance: 39.7
click at [606, 142] on form "To edit this form you must mark this item incomplete First Name Wilfredo Middle…" at bounding box center [751, 262] width 361 height 369
copy div "Wilfredo"
click at [676, 202] on div "Date of Birth 07/02/1985" at bounding box center [751, 197] width 269 height 18
drag, startPoint x: 830, startPoint y: 140, endPoint x: 772, endPoint y: 139, distance: 57.8
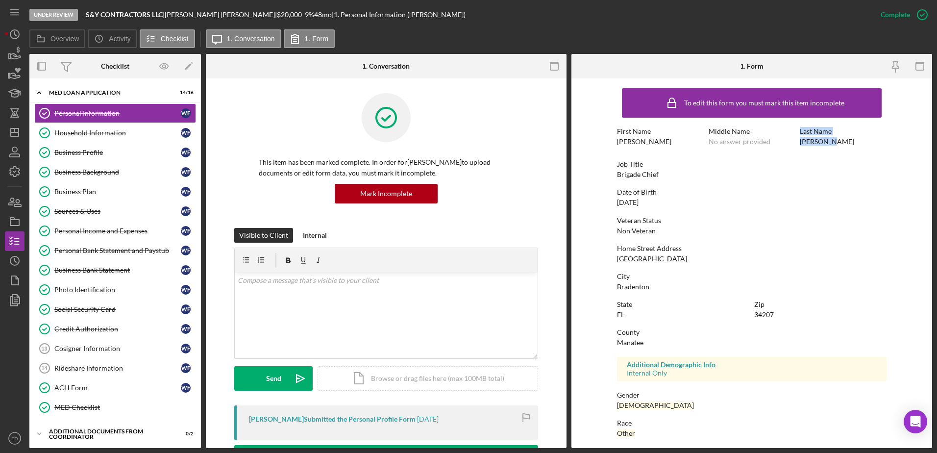
click at [772, 139] on div "First Name Wilfredo Middle Name No answer provided Last Name Figueredo" at bounding box center [751, 141] width 269 height 28
drag, startPoint x: 772, startPoint y: 139, endPoint x: 826, endPoint y: 142, distance: 54.0
click at [826, 142] on div "Figueredo" at bounding box center [826, 142] width 54 height 8
drag, startPoint x: 836, startPoint y: 145, endPoint x: 799, endPoint y: 145, distance: 36.7
click at [799, 145] on div "Last Name Figueredo" at bounding box center [842, 136] width 87 height 18
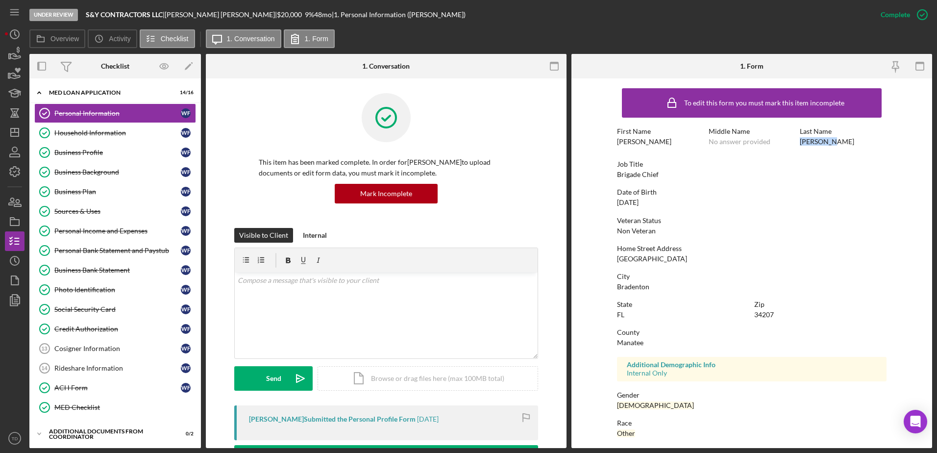
copy div "Figueredo"
drag, startPoint x: 677, startPoint y: 265, endPoint x: 606, endPoint y: 260, distance: 71.7
click at [606, 260] on form "To edit this form you must mark this item incomplete First Name Wilfredo Middle…" at bounding box center [751, 262] width 361 height 369
drag, startPoint x: 606, startPoint y: 260, endPoint x: 681, endPoint y: 275, distance: 76.6
click at [681, 275] on div "City" at bounding box center [751, 276] width 269 height 8
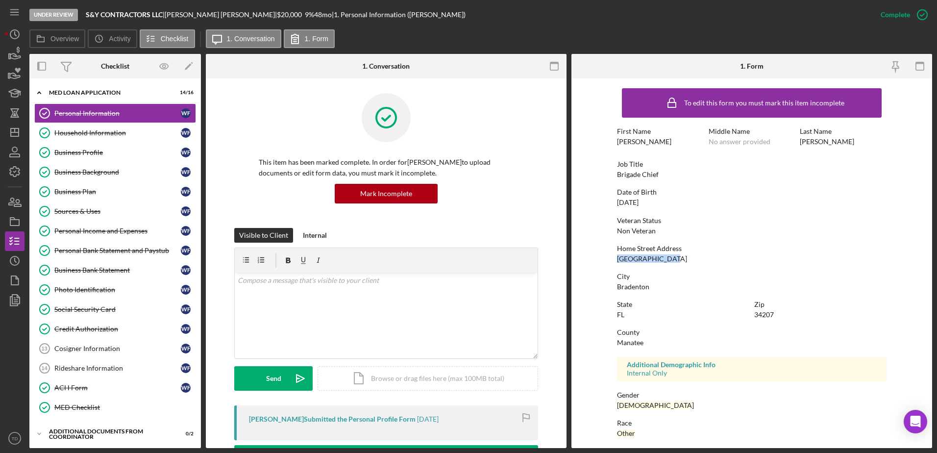
drag, startPoint x: 680, startPoint y: 261, endPoint x: 616, endPoint y: 260, distance: 63.7
click at [617, 260] on div "Home Street Address 1015 57th Ave W" at bounding box center [751, 253] width 269 height 18
copy div "1015 57th Ave W"
click at [89, 292] on div "Photo Identification" at bounding box center [117, 290] width 126 height 8
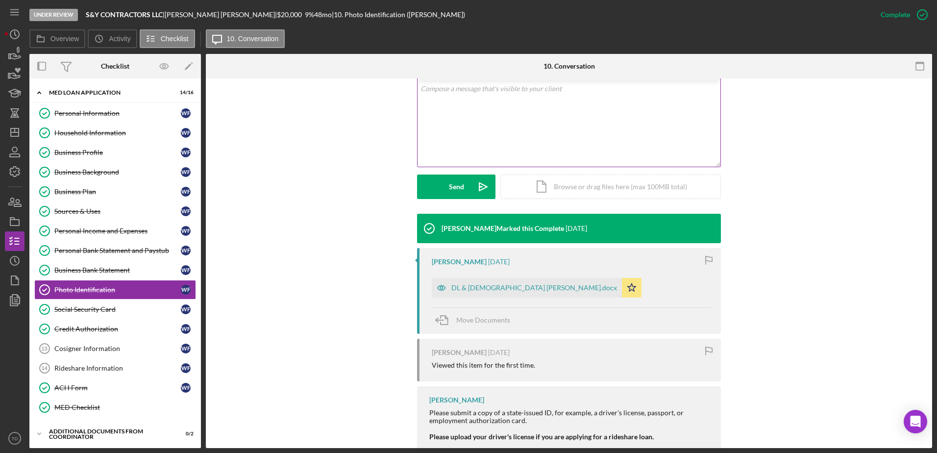
scroll to position [191, 0]
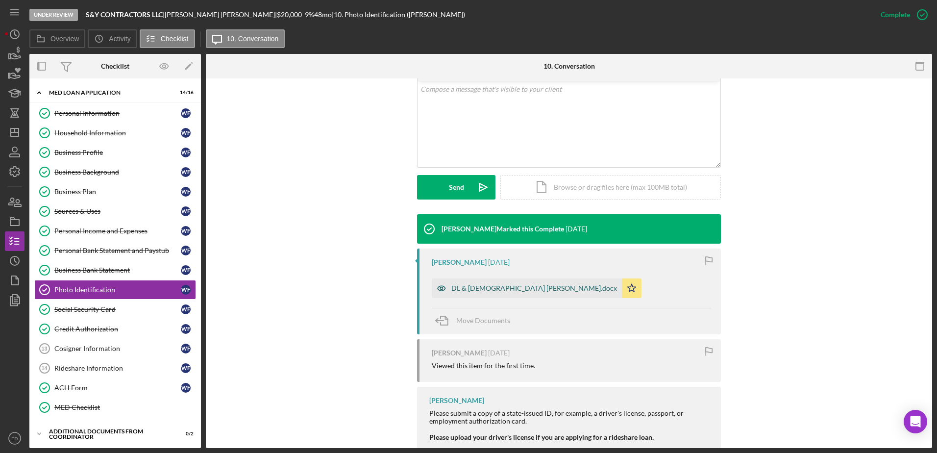
click at [465, 294] on div "DL & Green Card Wilfrido Figueredo.docx" at bounding box center [527, 288] width 190 height 20
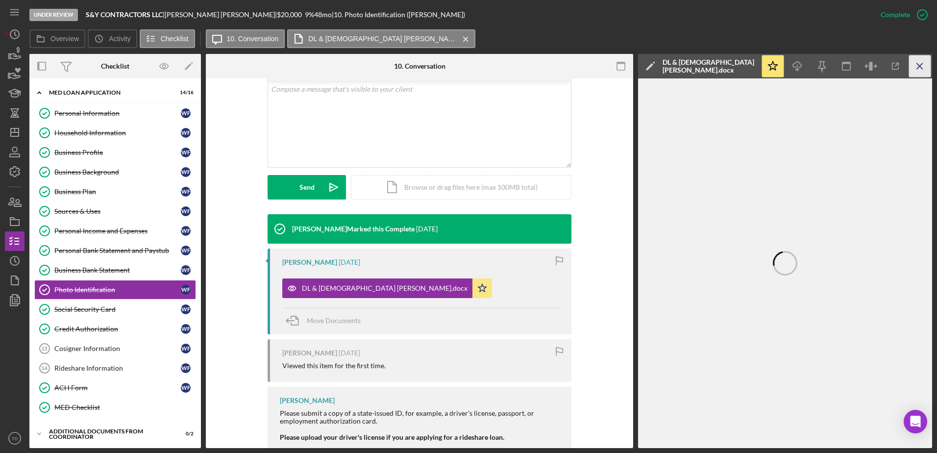
click at [921, 55] on icon "Icon/Menu Close" at bounding box center [920, 66] width 22 height 22
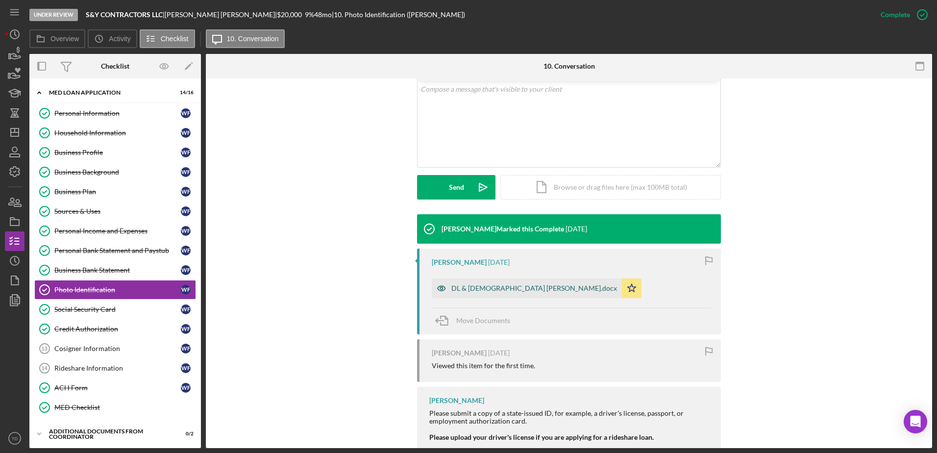
click at [483, 288] on div "DL & Green Card Wilfrido Figueredo.docx" at bounding box center [534, 288] width 166 height 8
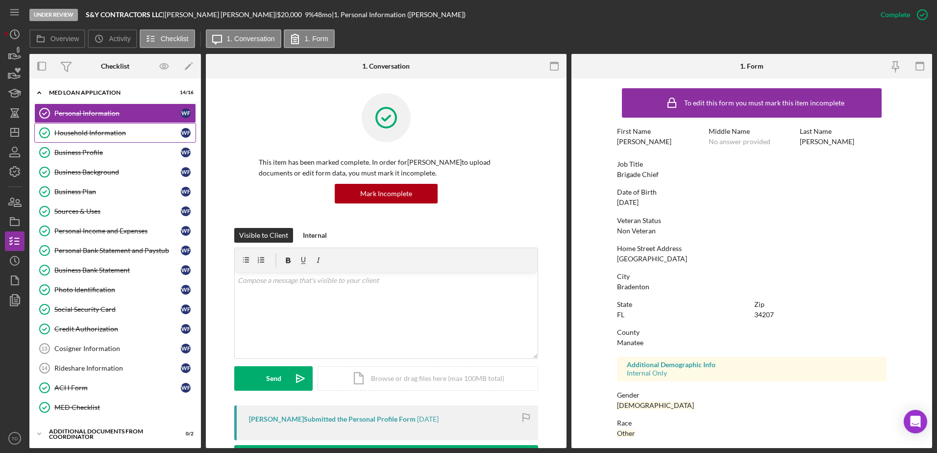
click at [107, 125] on link "Household Information Household Information W F" at bounding box center [115, 133] width 162 height 20
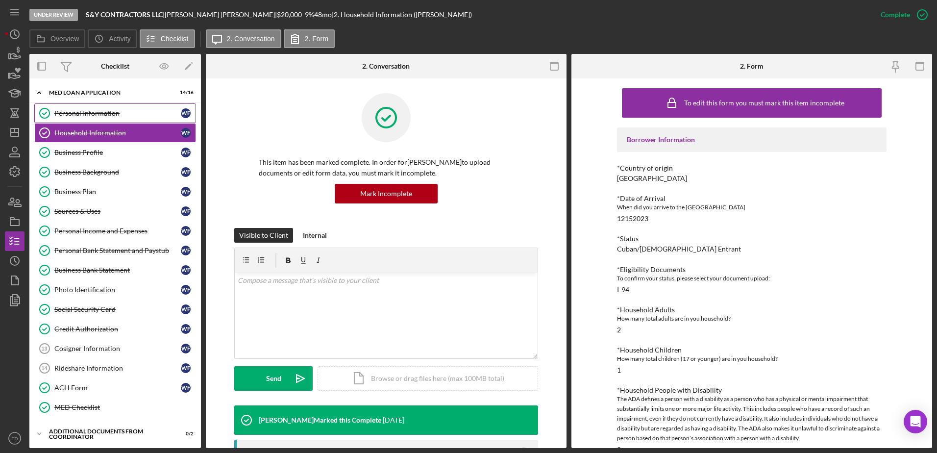
click at [105, 112] on div "Personal Information" at bounding box center [117, 113] width 126 height 8
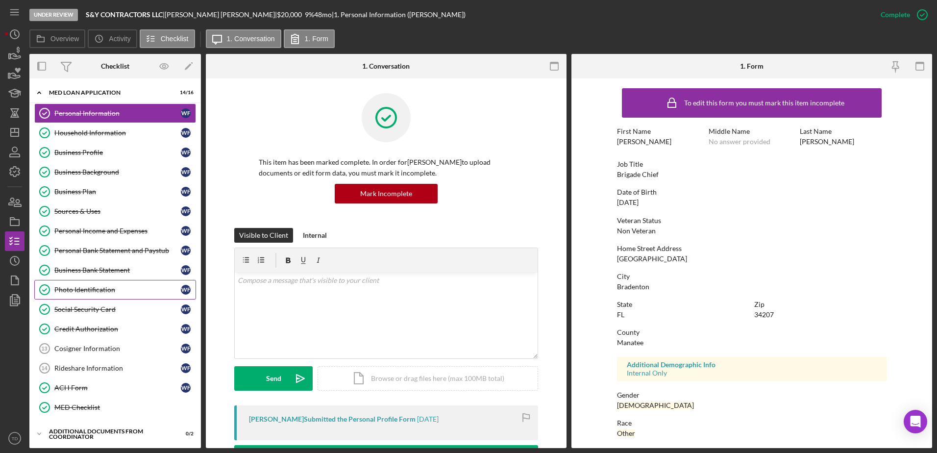
click at [59, 290] on div "Photo Identification" at bounding box center [117, 290] width 126 height 8
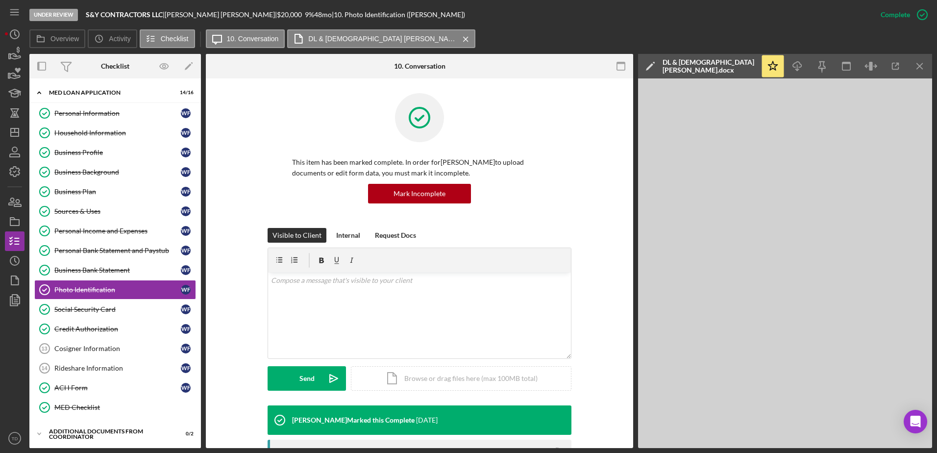
click at [897, 78] on div "Icon/Star Icon/Download Icon/Menu Close" at bounding box center [845, 66] width 171 height 24
click at [894, 63] on icon "button" at bounding box center [895, 66] width 6 height 6
click at [105, 304] on link "Social Security Card Social Security Card W F" at bounding box center [115, 309] width 162 height 20
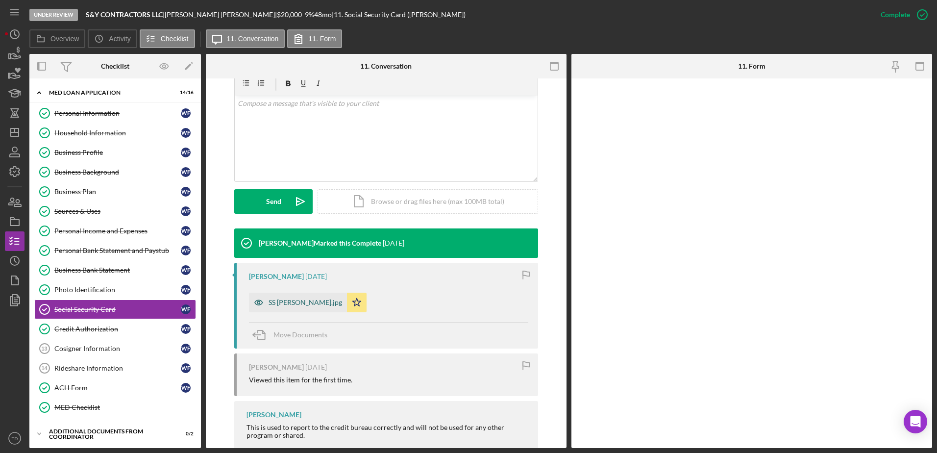
click at [299, 298] on div "SS Wilfrido Figueredo.jpg" at bounding box center [304, 302] width 73 height 8
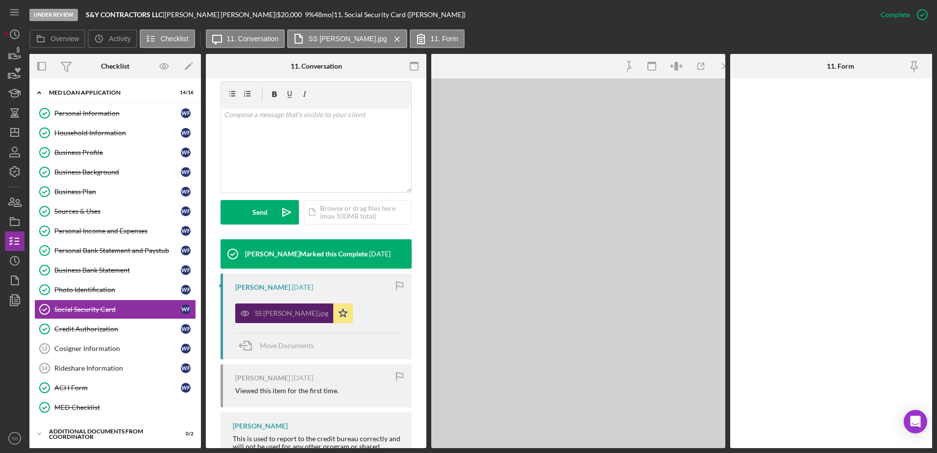
scroll to position [188, 0]
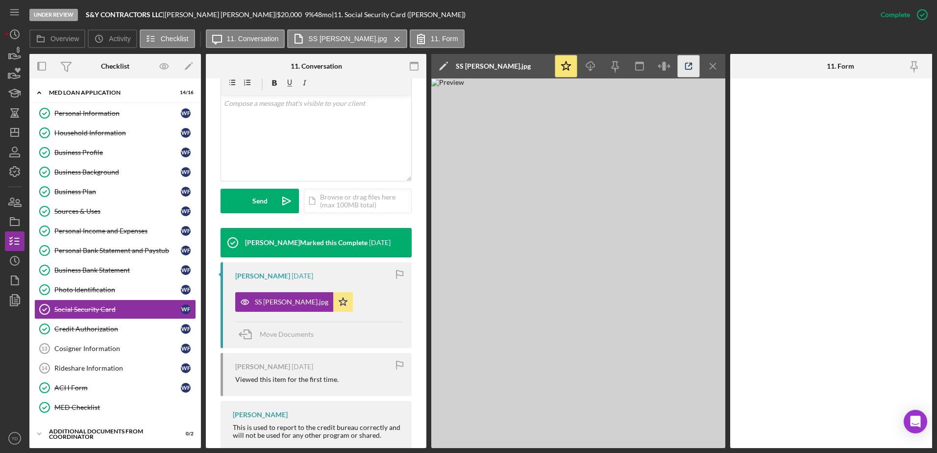
click at [684, 65] on icon "button" at bounding box center [688, 66] width 22 height 22
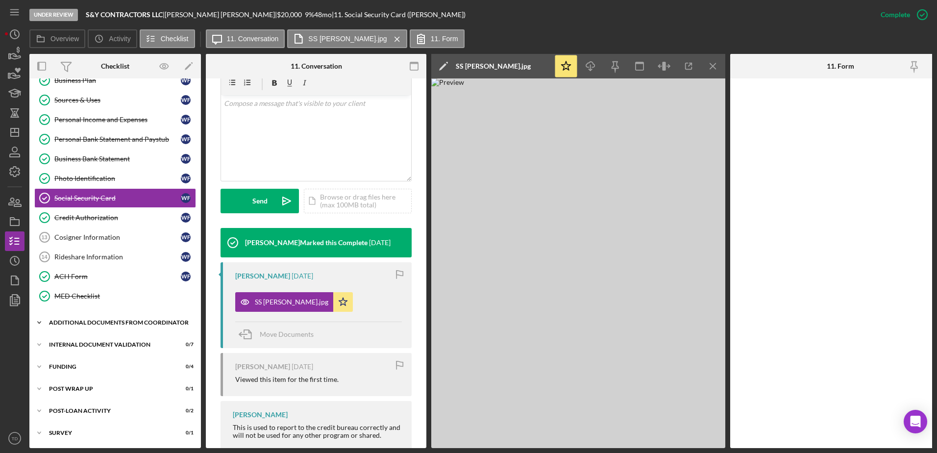
click at [99, 319] on div "Additional Documents from Coordinator" at bounding box center [119, 322] width 140 height 6
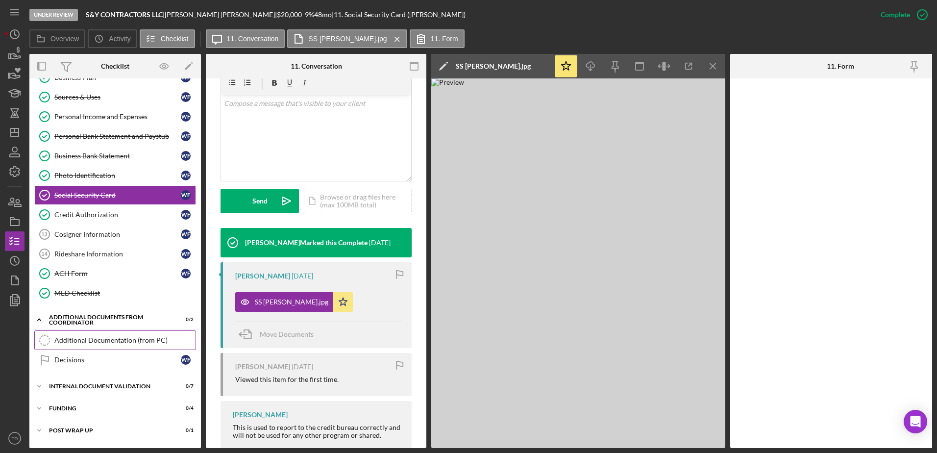
click at [84, 337] on div "Additional Documentation (from PC)" at bounding box center [124, 340] width 141 height 8
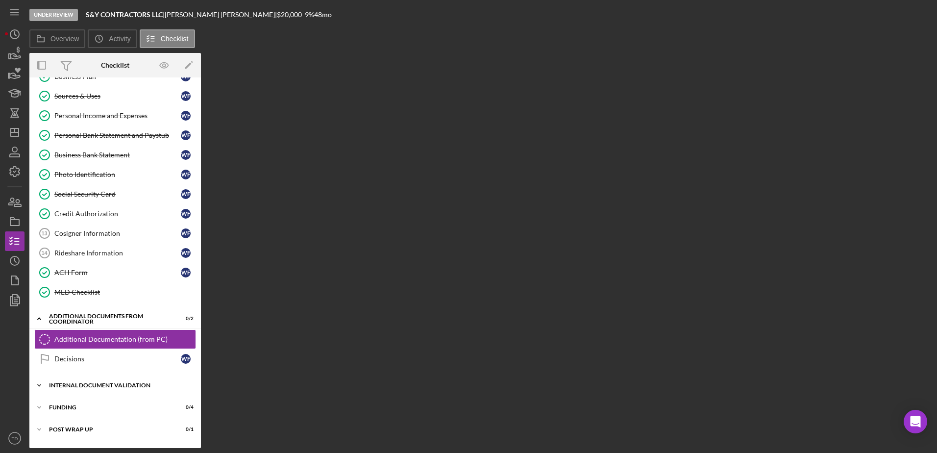
click at [86, 386] on div "Internal Document Validation" at bounding box center [119, 385] width 140 height 6
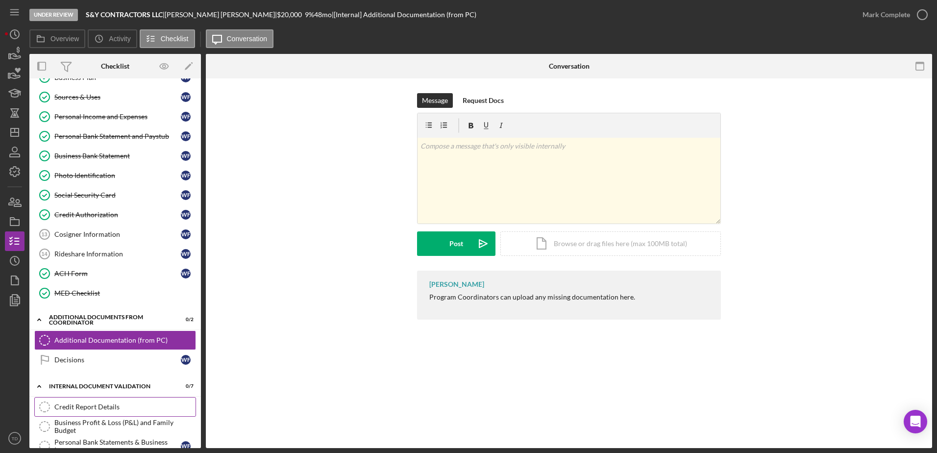
click at [85, 410] on div "Credit Report Details" at bounding box center [124, 407] width 141 height 8
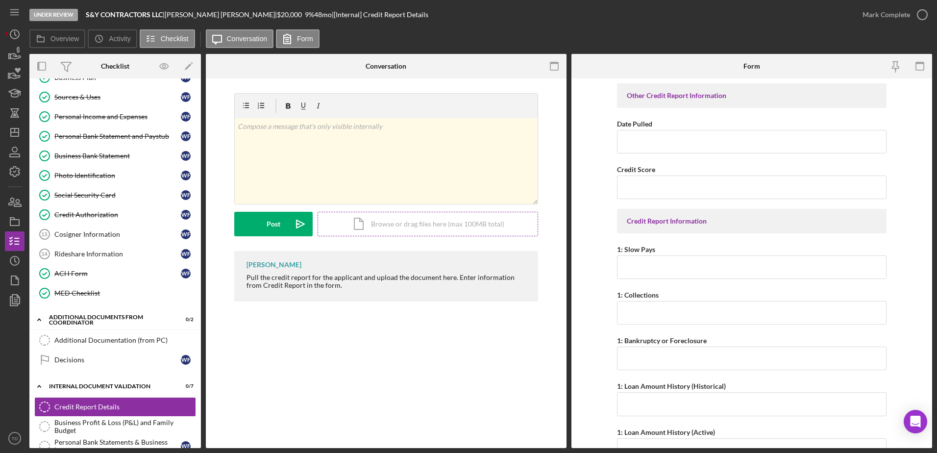
click at [430, 222] on div "Icon/Document Browse or drag files here (max 100MB total) Tap to choose files o…" at bounding box center [427, 224] width 220 height 24
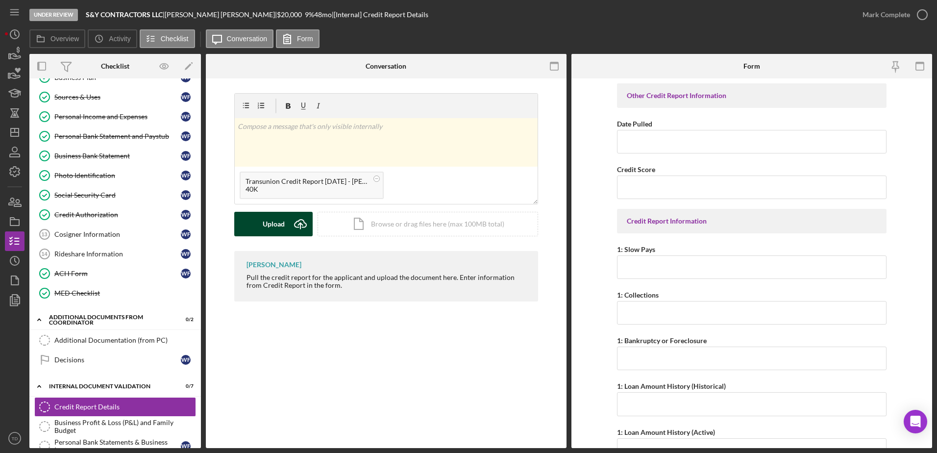
click at [283, 226] on div "Upload" at bounding box center [274, 224] width 22 height 24
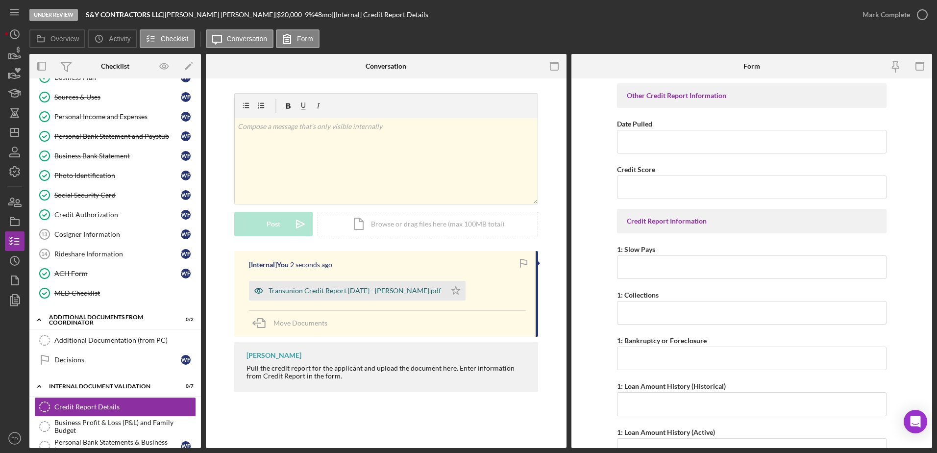
click at [398, 290] on div "Transunion Credit Report 9.11.2025 - Figueredo Reyes.pdf" at bounding box center [354, 291] width 172 height 8
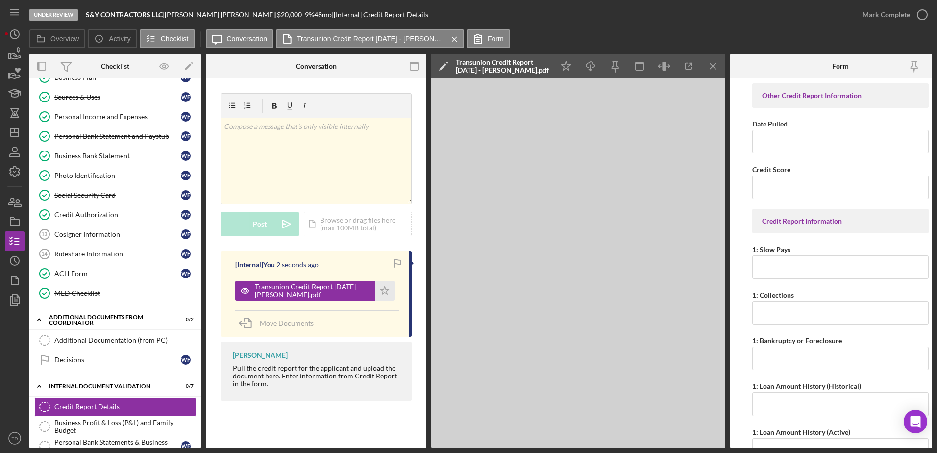
scroll to position [0, 19]
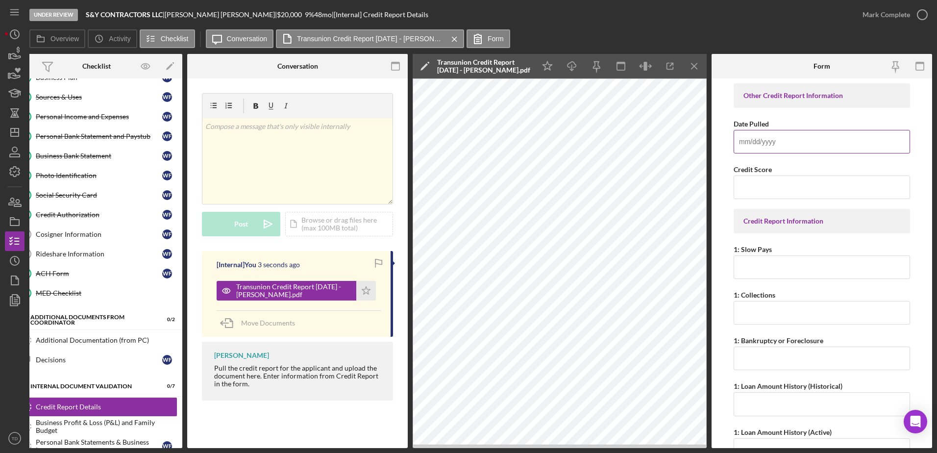
click at [787, 145] on input "Date Pulled" at bounding box center [821, 142] width 176 height 24
type input "09/11/2025"
click at [760, 188] on input "Credit Score" at bounding box center [821, 187] width 176 height 24
type input "698"
click at [762, 272] on input "1: Slow Pays" at bounding box center [821, 267] width 176 height 24
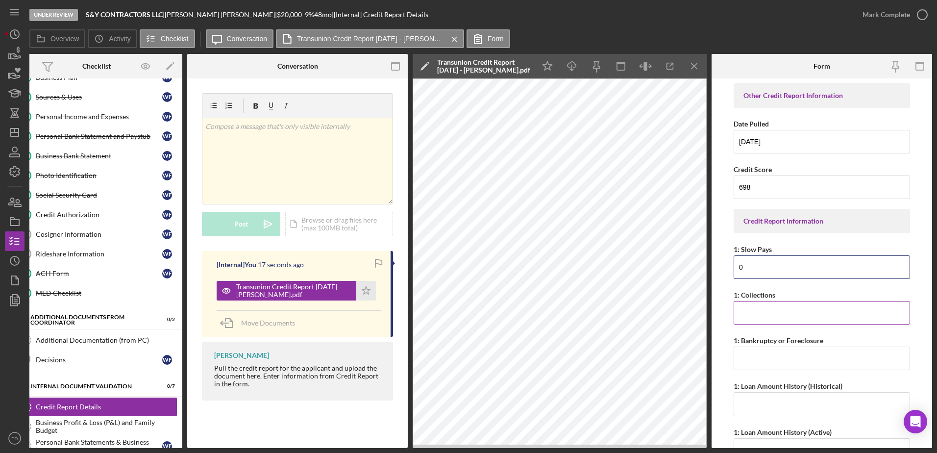
type input "0"
click at [759, 311] on input "1: Collections" at bounding box center [821, 313] width 176 height 24
type input "0"
click at [759, 360] on input "1: Bankruptcy or Foreclosure" at bounding box center [821, 358] width 176 height 24
type input "0"
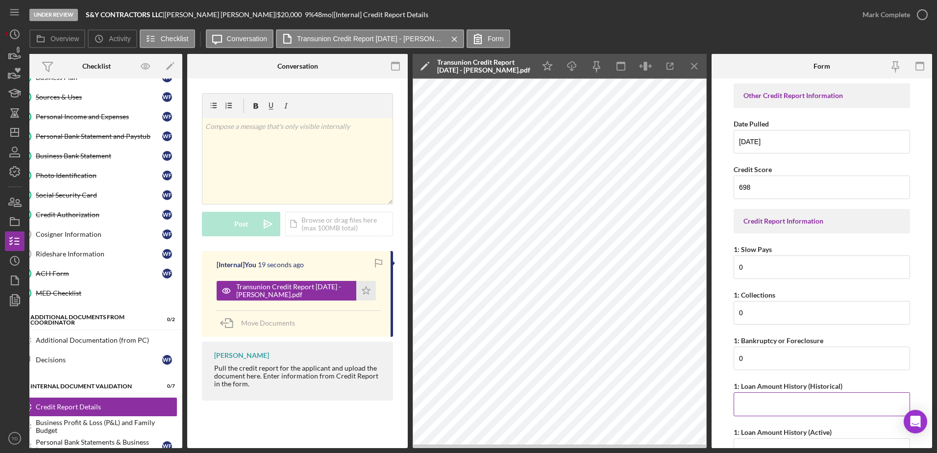
click at [754, 401] on input "1: Loan Amount History (Historical)" at bounding box center [821, 404] width 176 height 24
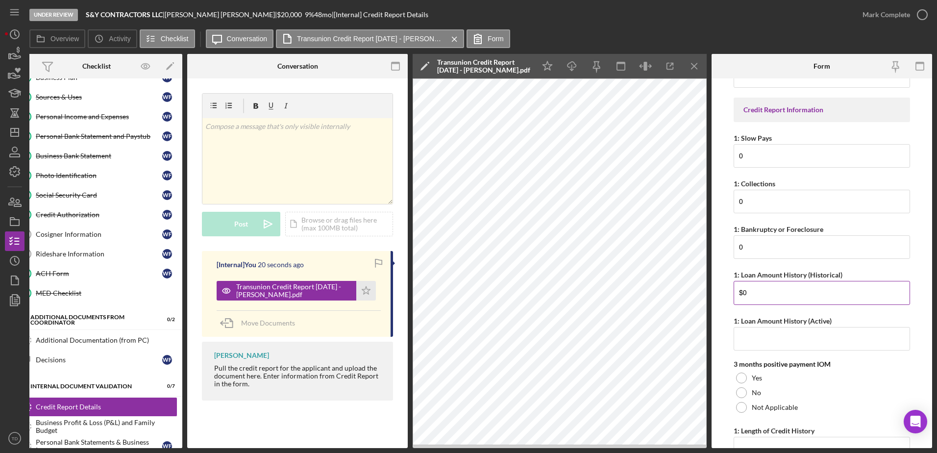
scroll to position [128, 0]
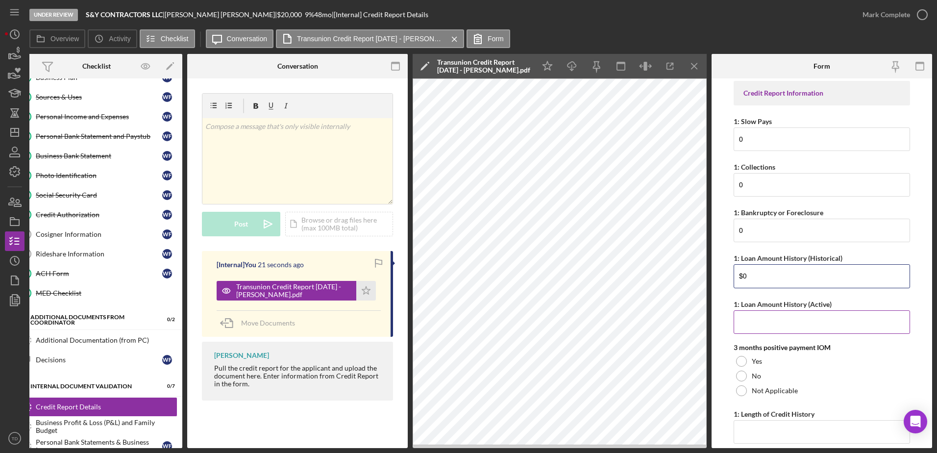
type input "$0"
click at [757, 325] on input "1: Loan Amount History (Active)" at bounding box center [821, 322] width 176 height 24
type input "$0"
click at [744, 392] on div at bounding box center [741, 390] width 11 height 11
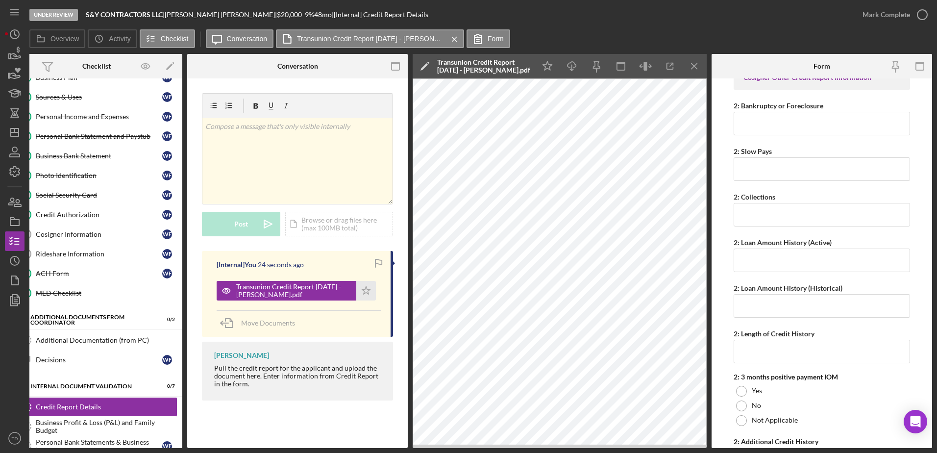
scroll to position [865, 0]
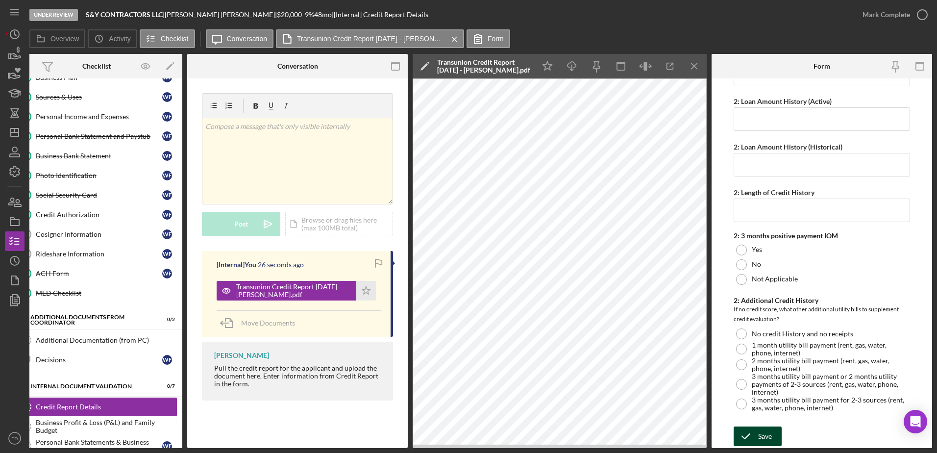
click at [763, 434] on div "Save" at bounding box center [765, 436] width 14 height 20
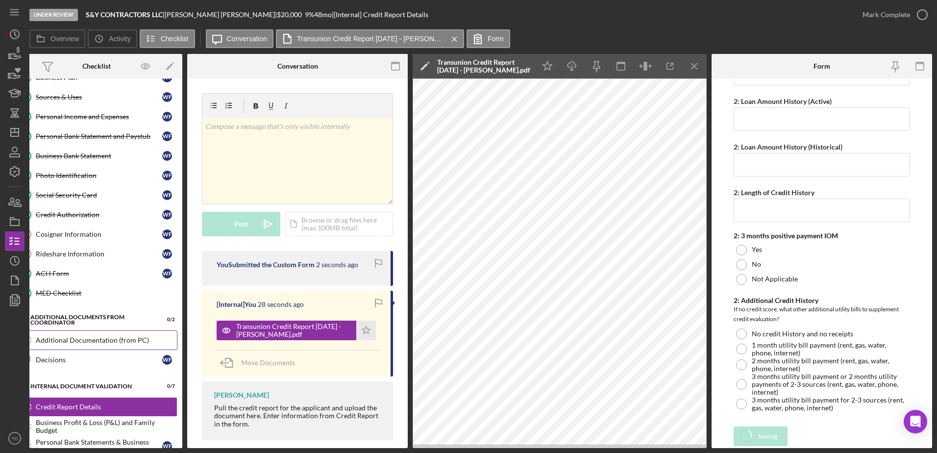
scroll to position [189, 0]
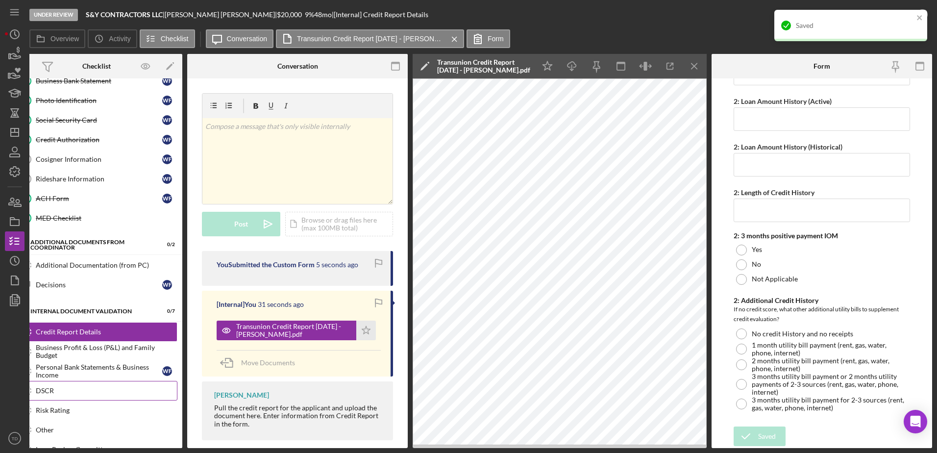
click at [74, 384] on link "DSCR DSCR" at bounding box center [97, 391] width 162 height 20
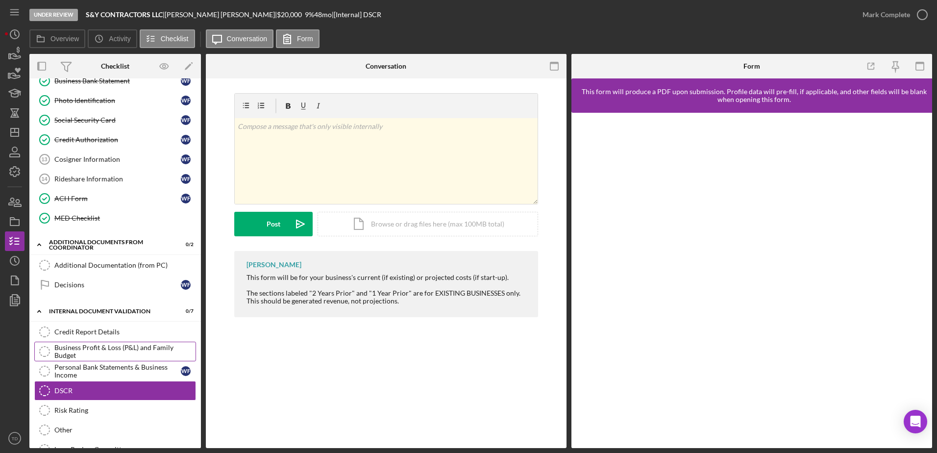
click at [75, 358] on div "Business Profit & Loss (P&L) and Family Budget" at bounding box center [124, 351] width 141 height 16
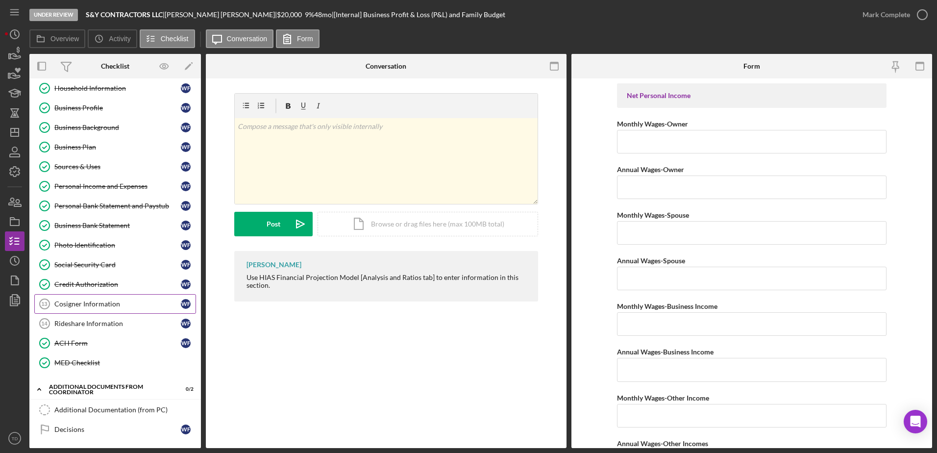
scroll to position [44, 0]
click at [91, 192] on link "Personal Income and Expenses Personal Income and Expenses W F" at bounding box center [115, 187] width 162 height 20
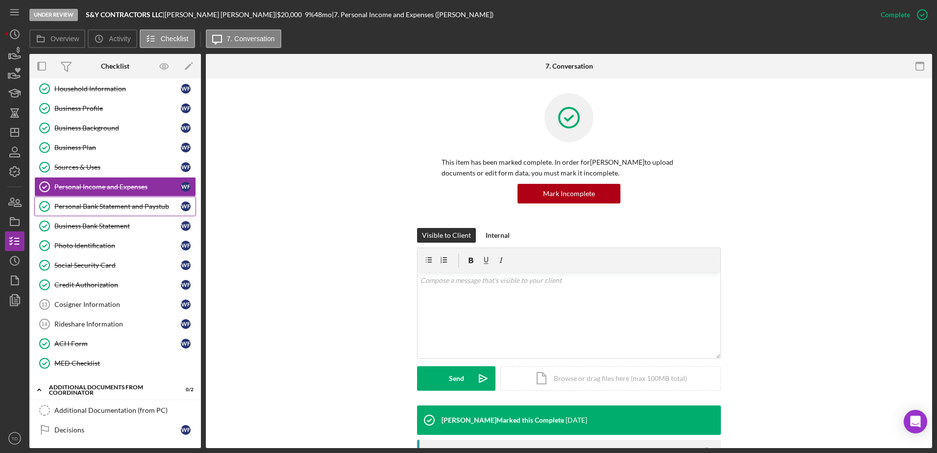
click at [90, 205] on div "Personal Bank Statement and Paystub" at bounding box center [117, 206] width 126 height 8
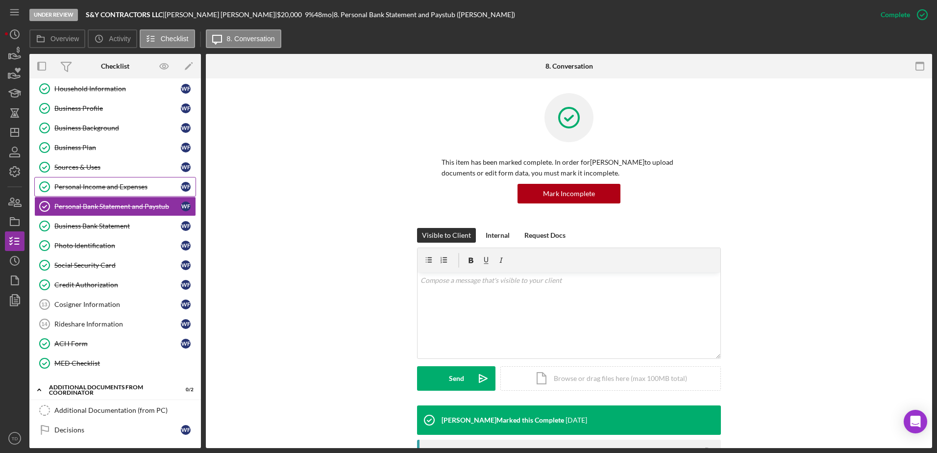
click at [89, 184] on div "Personal Income and Expenses" at bounding box center [117, 187] width 126 height 8
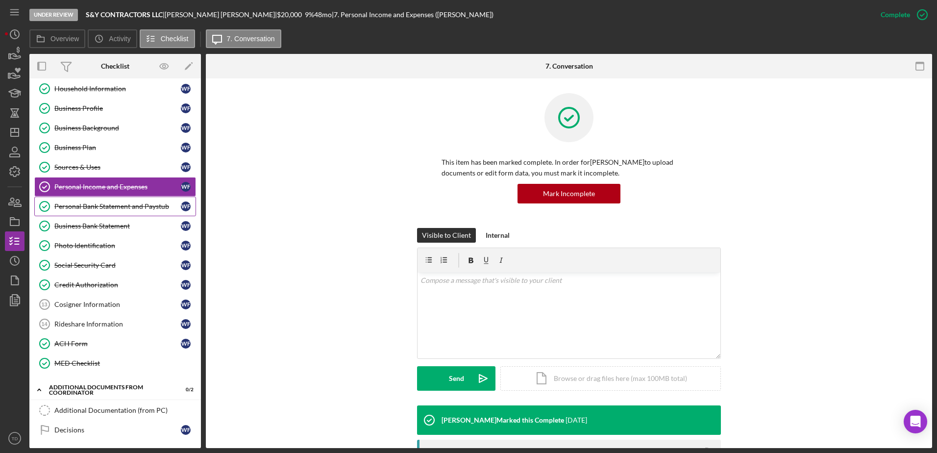
click at [86, 202] on div "Personal Bank Statement and Paystub" at bounding box center [117, 206] width 126 height 8
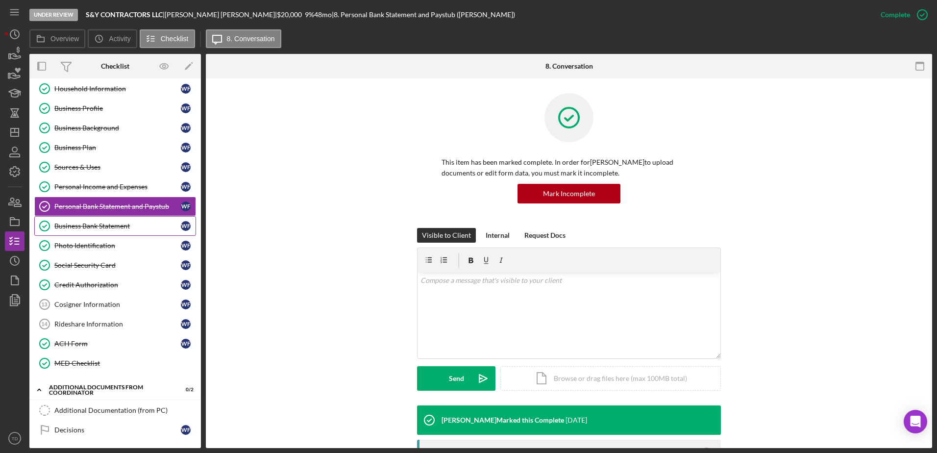
click at [81, 227] on div "Business Bank Statement" at bounding box center [117, 226] width 126 height 8
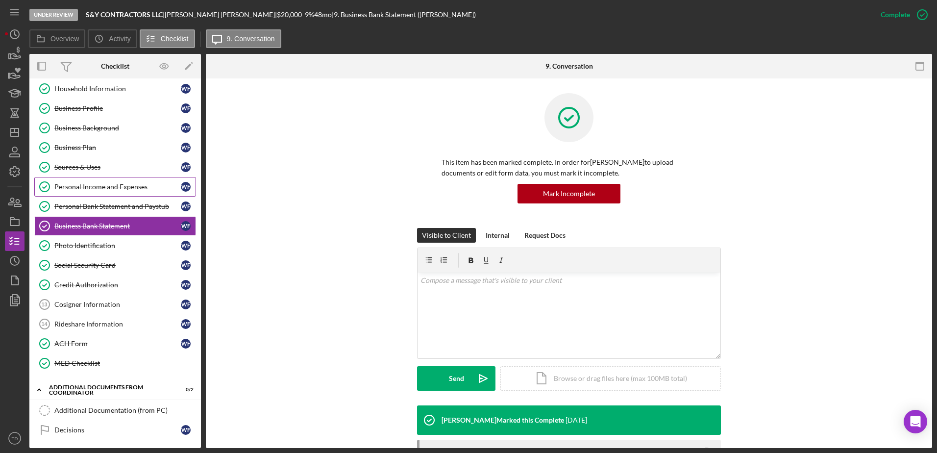
click at [87, 182] on link "Personal Income and Expenses Personal Income and Expenses W F" at bounding box center [115, 187] width 162 height 20
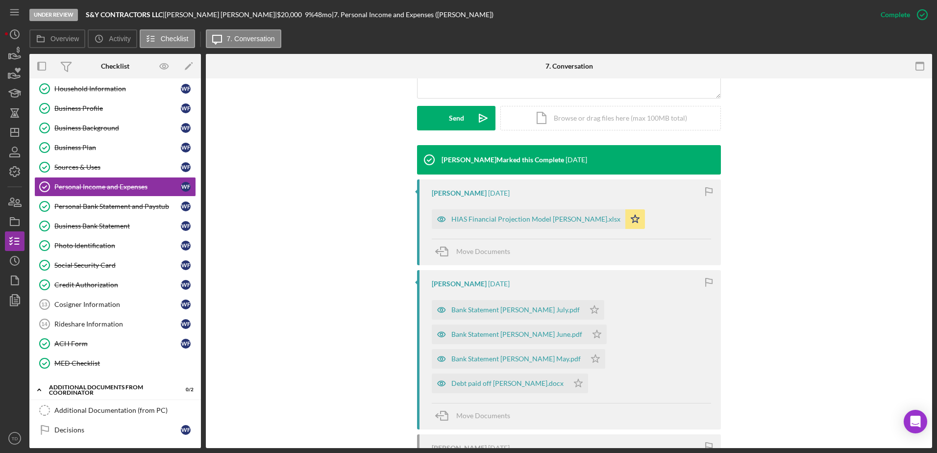
scroll to position [260, 0]
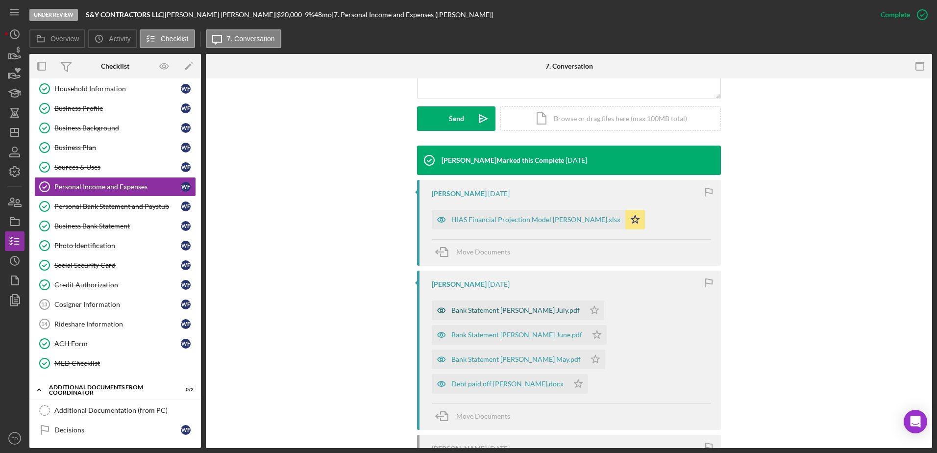
drag, startPoint x: 541, startPoint y: 314, endPoint x: 528, endPoint y: 316, distance: 13.5
click at [528, 316] on div "Bank Statement Wilfredo Figueredo July.pdf" at bounding box center [508, 310] width 153 height 20
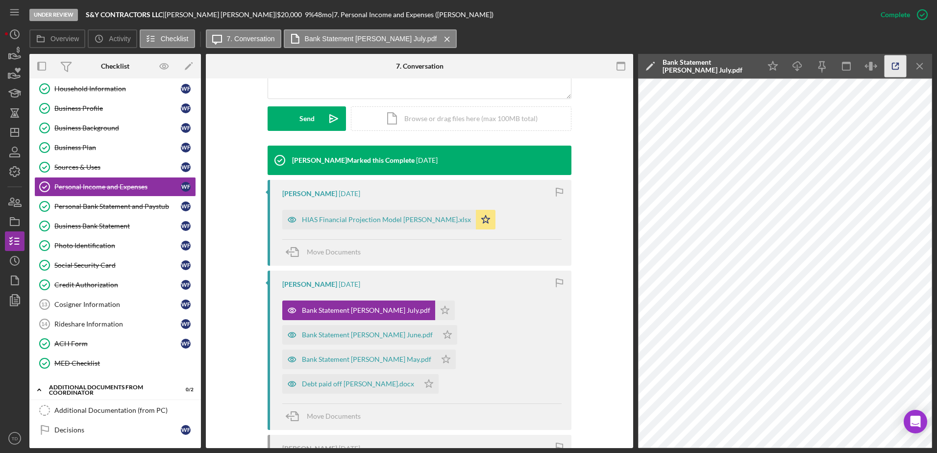
click at [898, 71] on icon "button" at bounding box center [895, 66] width 22 height 22
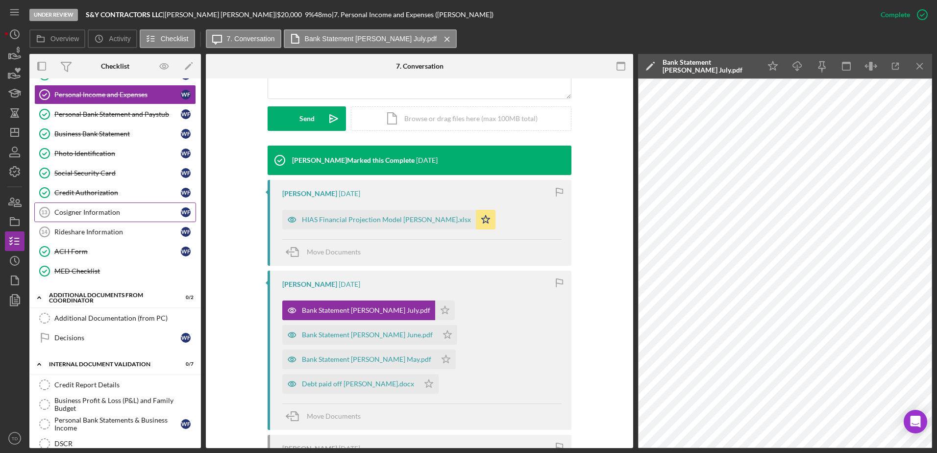
scroll to position [44, 0]
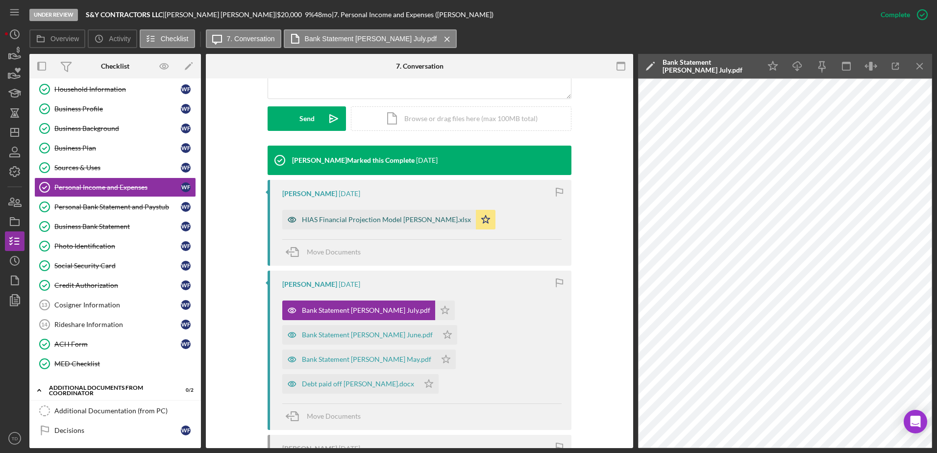
click at [435, 224] on div "HIAS Financial Projection Model Wilfredo Figueredo.xlsx" at bounding box center [378, 220] width 193 height 20
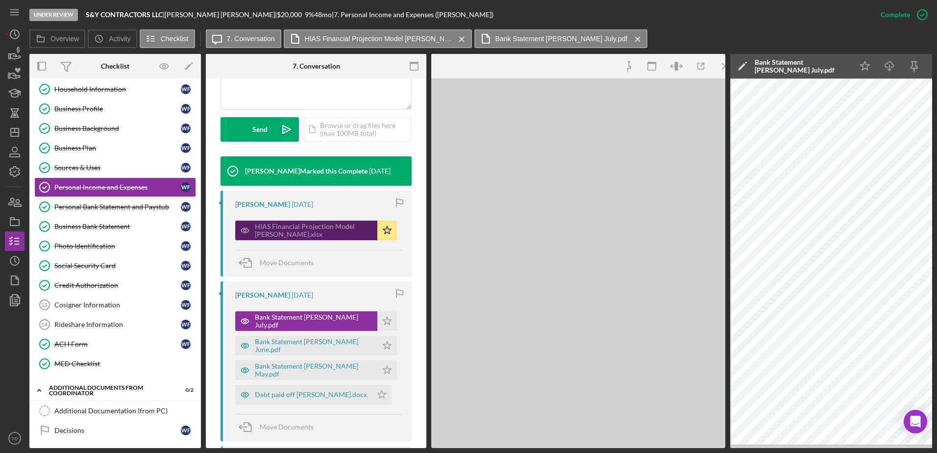
scroll to position [270, 0]
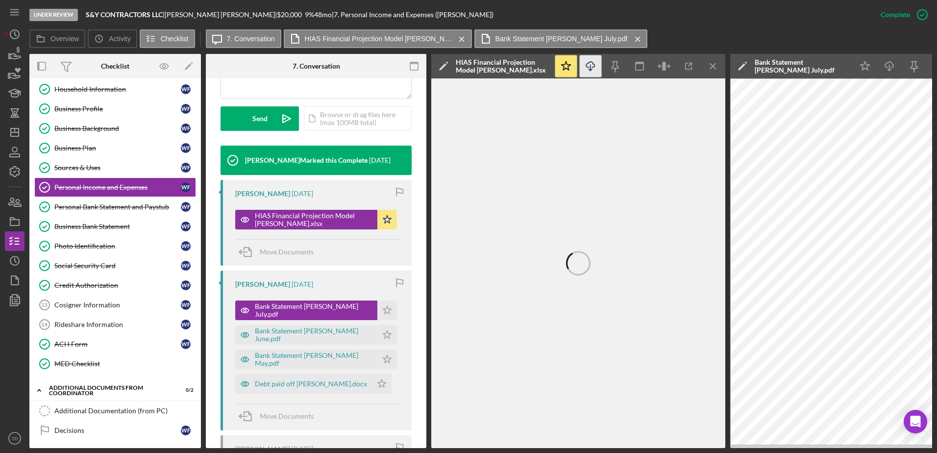
click at [594, 71] on icon "Icon/Download" at bounding box center [590, 66] width 22 height 22
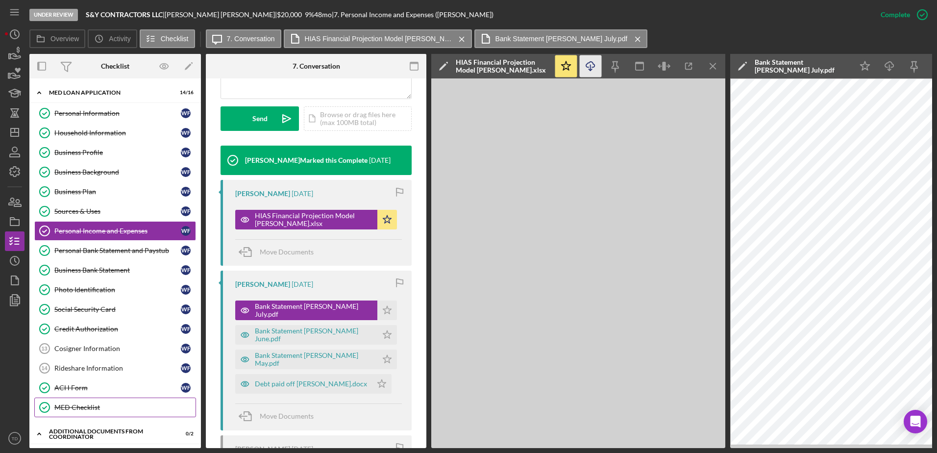
scroll to position [142, 0]
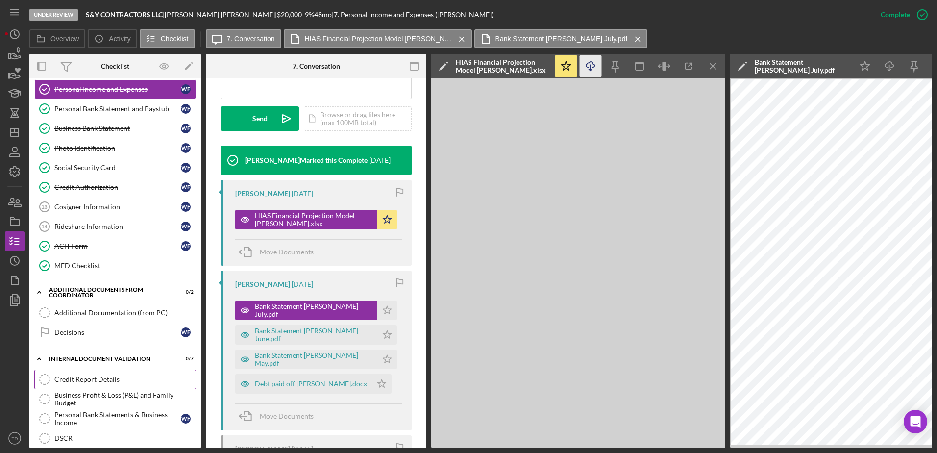
click at [93, 376] on div "Credit Report Details" at bounding box center [124, 379] width 141 height 8
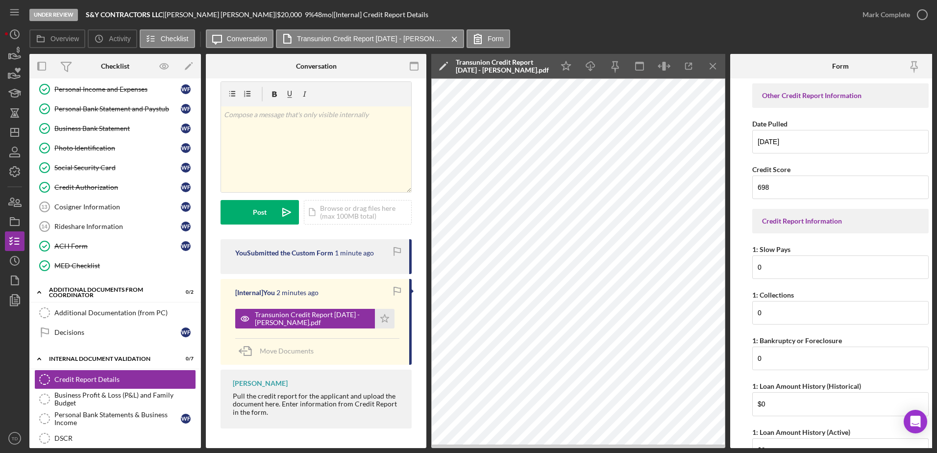
scroll to position [15, 0]
click at [387, 342] on div "Move Documents" at bounding box center [317, 351] width 164 height 26
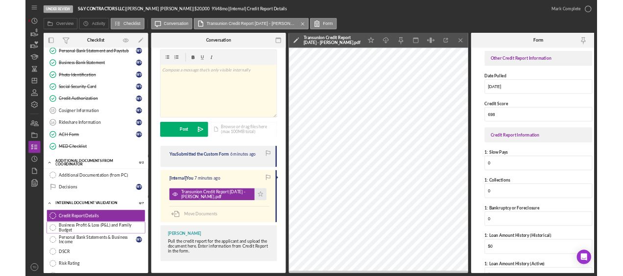
scroll to position [168, 0]
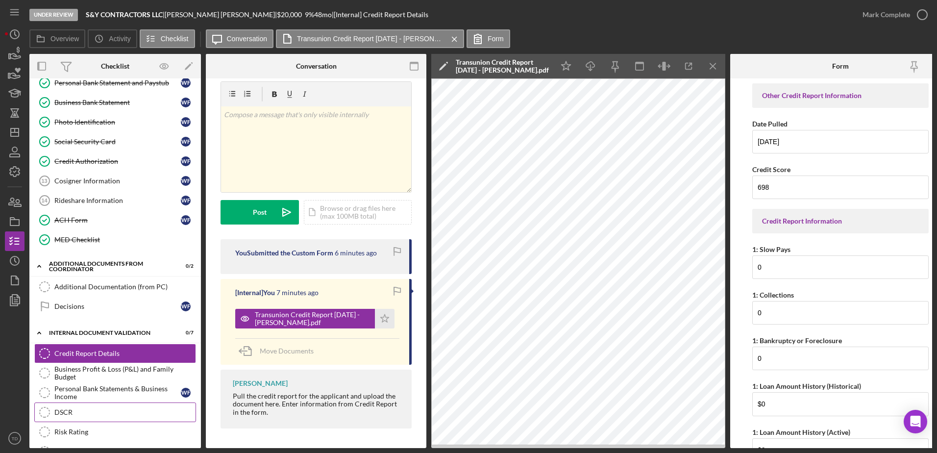
click at [95, 407] on link "DSCR DSCR" at bounding box center [115, 412] width 162 height 20
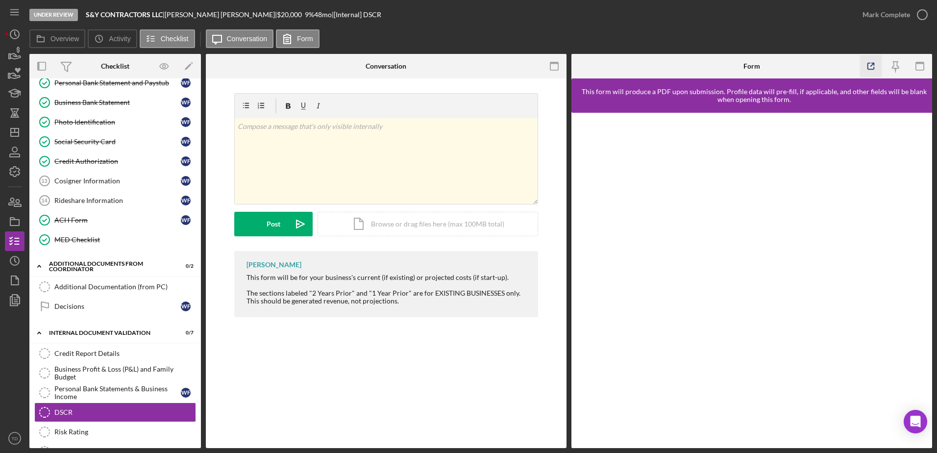
click at [871, 67] on icon "button" at bounding box center [870, 66] width 22 height 22
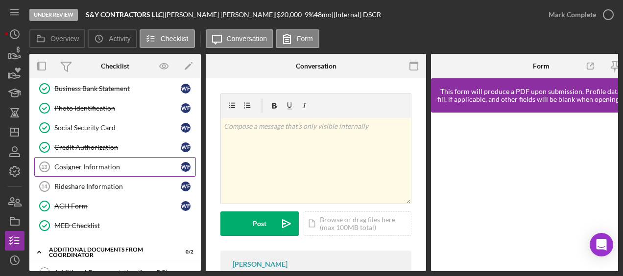
scroll to position [108, 0]
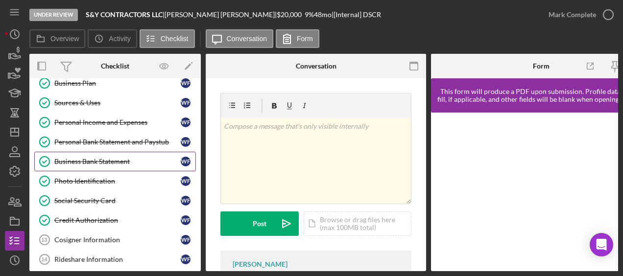
click at [115, 159] on div "Business Bank Statement" at bounding box center [117, 162] width 126 height 8
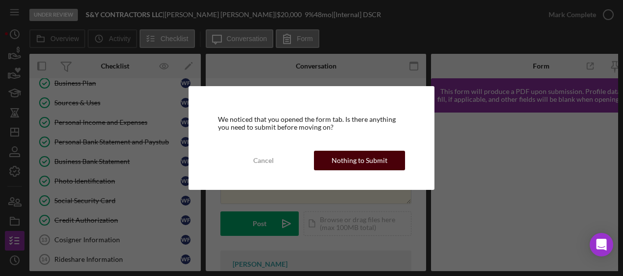
click at [345, 159] on div "Nothing to Submit" at bounding box center [360, 161] width 56 height 20
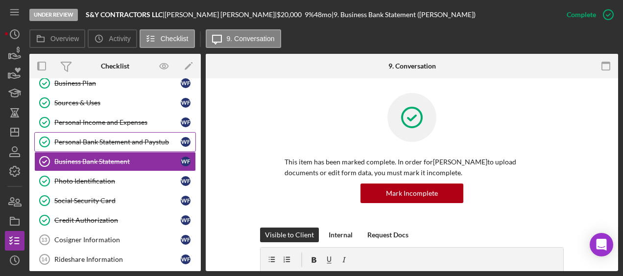
click at [117, 145] on link "Personal Bank Statement and Paystub Personal Bank Statement and Paystub W F" at bounding box center [115, 142] width 162 height 20
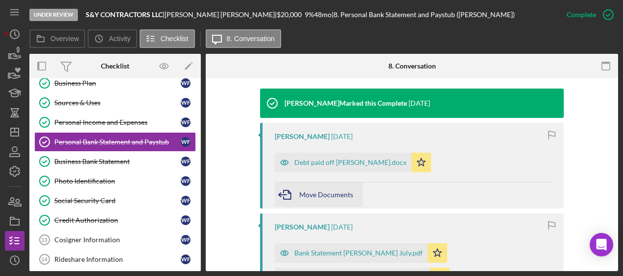
scroll to position [373, 0]
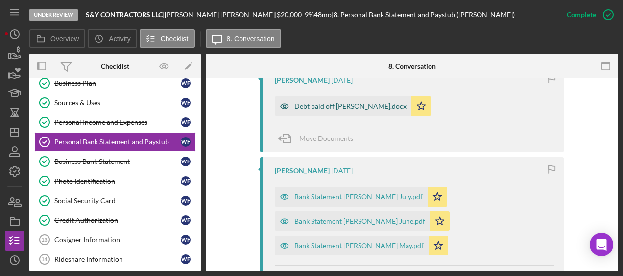
click at [362, 105] on div "Debt paid off Wilfredo Figueredo.docx" at bounding box center [350, 106] width 112 height 8
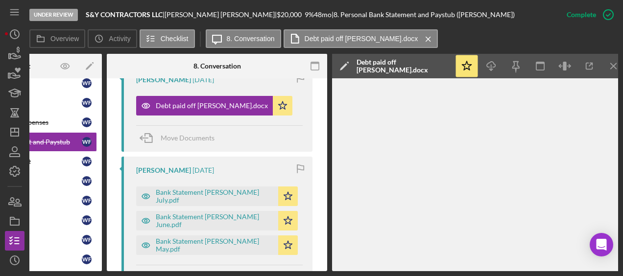
scroll to position [0, 107]
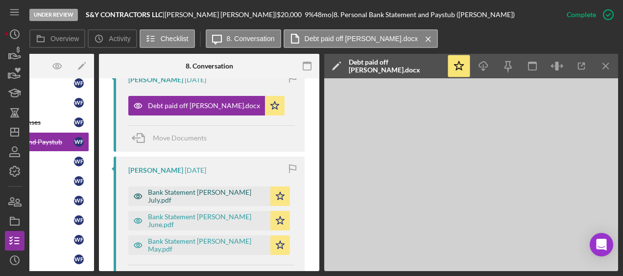
click at [219, 200] on div "Bank Statement Wilfredo Figueredo July.pdf" at bounding box center [207, 197] width 118 height 16
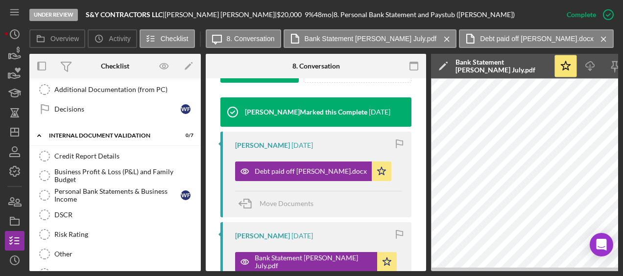
scroll to position [365, 0]
click at [88, 211] on link "DSCR DSCR" at bounding box center [115, 215] width 162 height 20
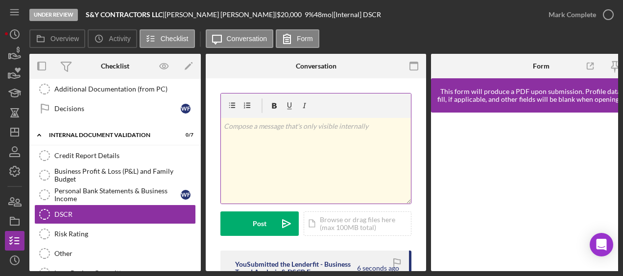
scroll to position [163, 0]
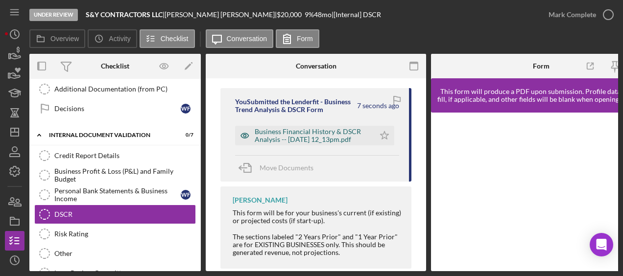
click at [304, 131] on div "Business Financial History & DSCR Analysis -- 2025-09-11 12_13pm.pdf" at bounding box center [312, 136] width 115 height 16
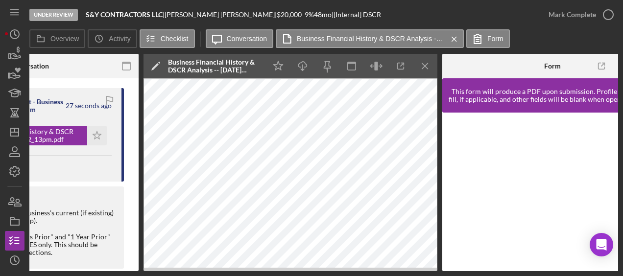
scroll to position [0, 332]
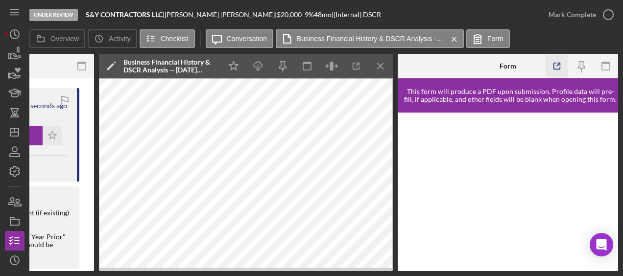
click at [560, 69] on icon "button" at bounding box center [557, 66] width 6 height 6
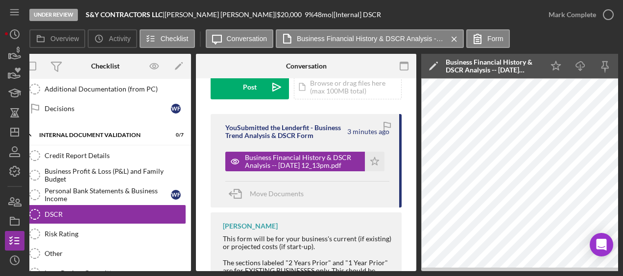
scroll to position [0, 0]
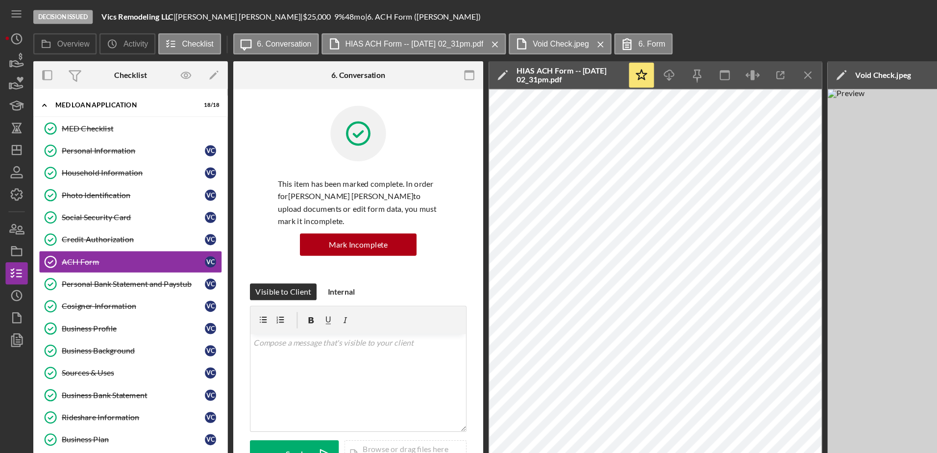
scroll to position [351, 0]
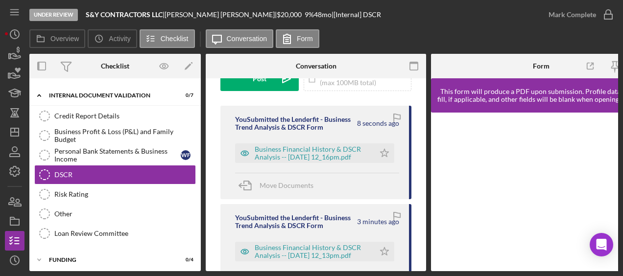
scroll to position [145, 0]
click at [308, 153] on div "Business Financial History & DSCR Analysis -- 2025-09-11 12_16pm.pdf" at bounding box center [312, 154] width 115 height 16
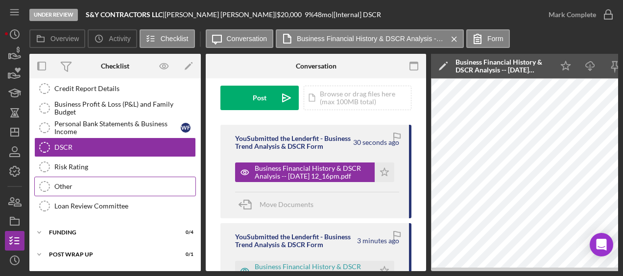
scroll to position [69, 0]
click at [102, 170] on link "Risk Rating Risk Rating" at bounding box center [115, 167] width 162 height 20
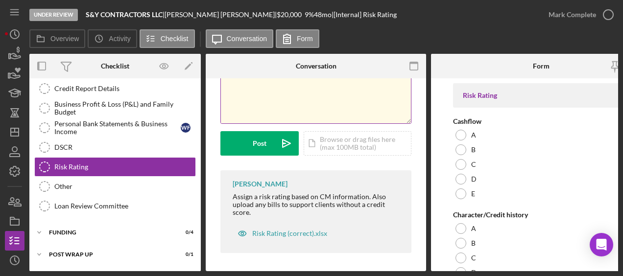
scroll to position [84, 0]
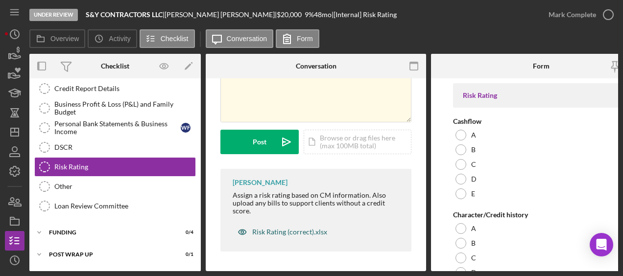
click at [298, 228] on div "Risk Rating (correct).xlsx" at bounding box center [289, 232] width 75 height 8
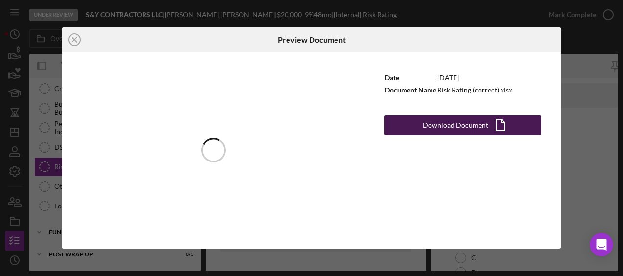
click at [443, 116] on div "Date 11/11/2024 Document Name Risk Rating (correct).xlsx Download Document Icon…" at bounding box center [463, 150] width 196 height 196
click at [441, 123] on div "Download Document" at bounding box center [456, 126] width 66 height 20
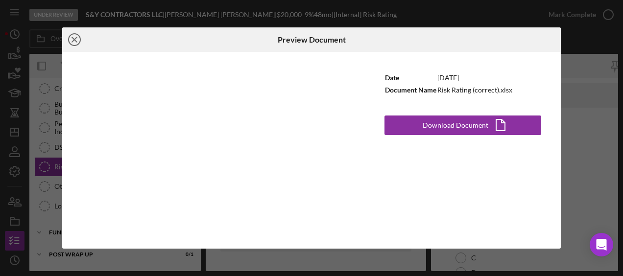
click at [74, 40] on line at bounding box center [74, 39] width 5 height 5
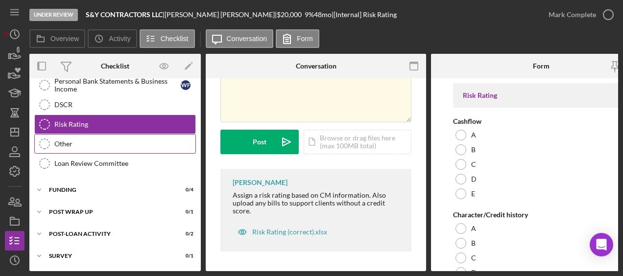
scroll to position [111, 0]
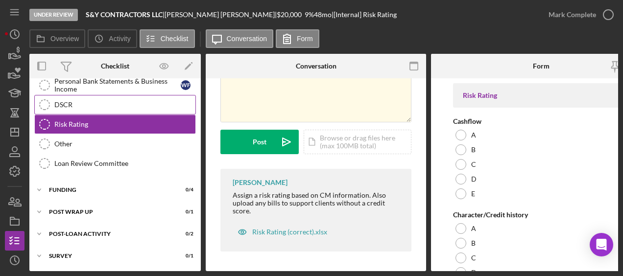
click at [152, 106] on div "DSCR" at bounding box center [124, 105] width 141 height 8
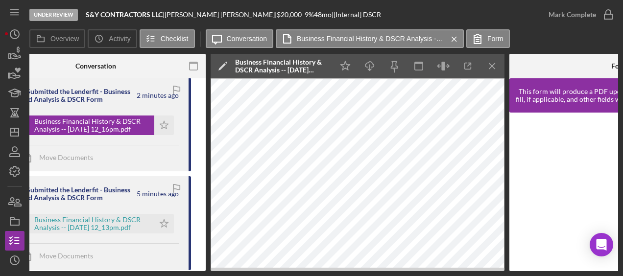
scroll to position [174, 0]
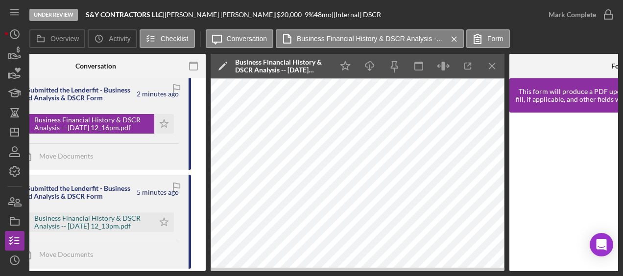
click at [111, 229] on div "Business Financial History & DSCR Analysis -- 2025-09-11 12_13pm.pdf" at bounding box center [91, 223] width 115 height 16
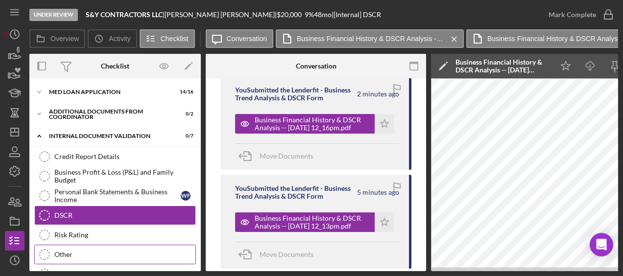
scroll to position [0, 0]
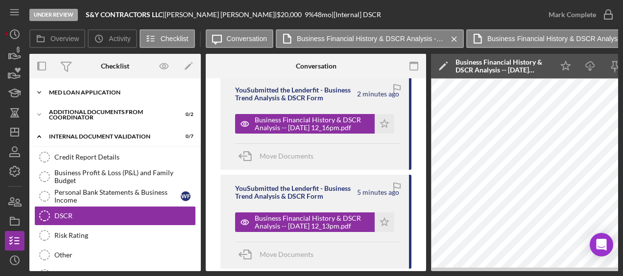
click at [89, 90] on div "MED Loan Application" at bounding box center [119, 93] width 140 height 6
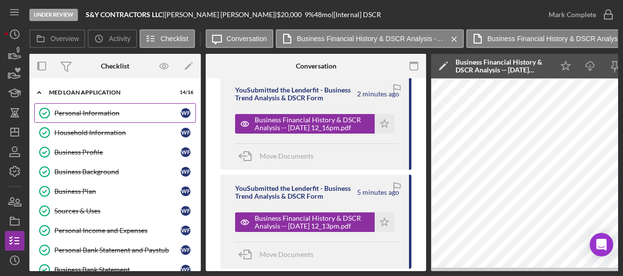
click at [86, 110] on div "Personal Information" at bounding box center [117, 113] width 126 height 8
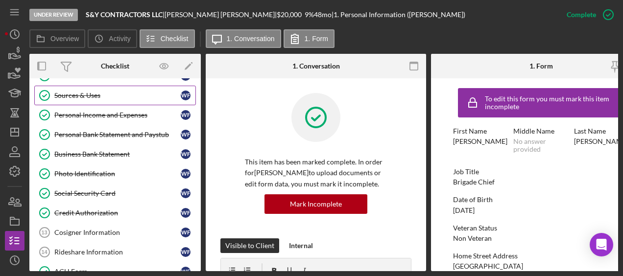
scroll to position [145, 0]
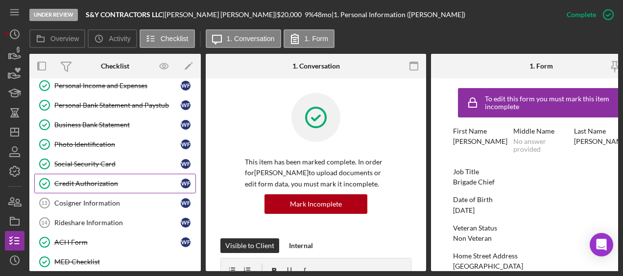
click at [89, 180] on div "Credit Authorization" at bounding box center [117, 184] width 126 height 8
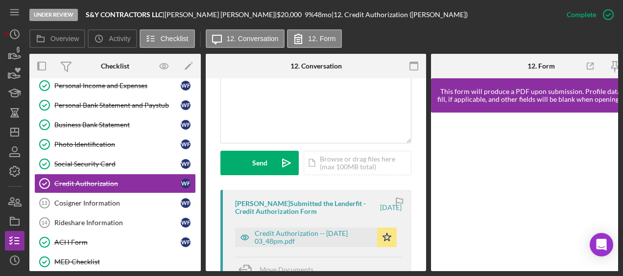
scroll to position [294, 0]
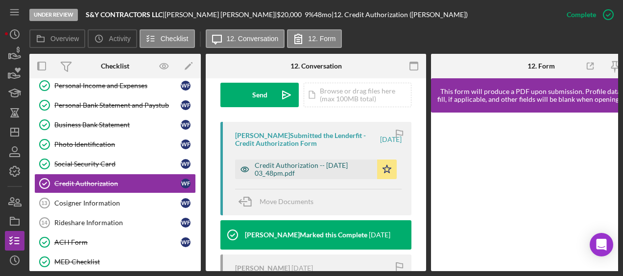
click at [297, 171] on div "Credit Authorization -- 2025-09-04 03_48pm.pdf" at bounding box center [314, 170] width 118 height 16
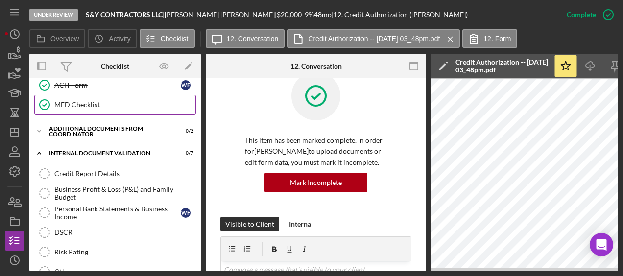
scroll to position [311, 0]
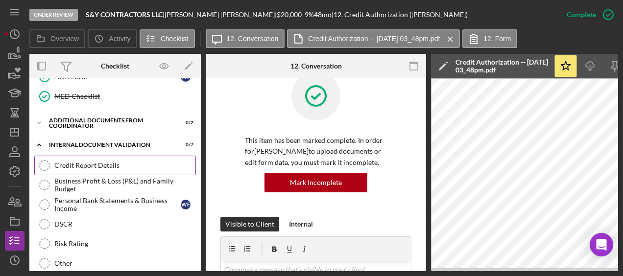
click at [106, 156] on link "Credit Report Details Credit Report Details" at bounding box center [115, 166] width 162 height 20
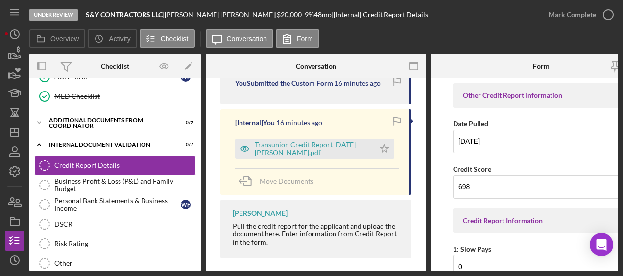
scroll to position [189, 0]
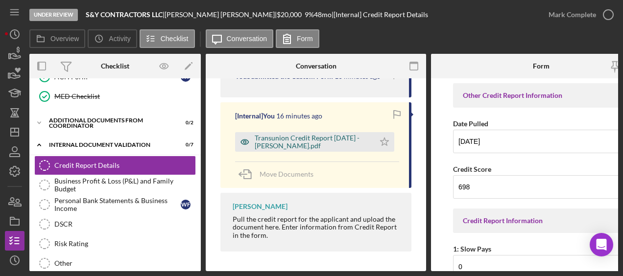
click at [292, 140] on div "Transunion Credit Report 9.11.2025 - Figueredo Reyes.pdf" at bounding box center [312, 142] width 115 height 16
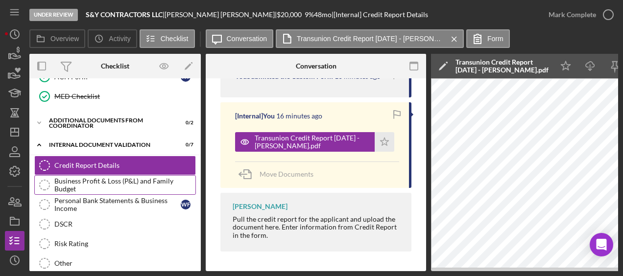
scroll to position [0, 0]
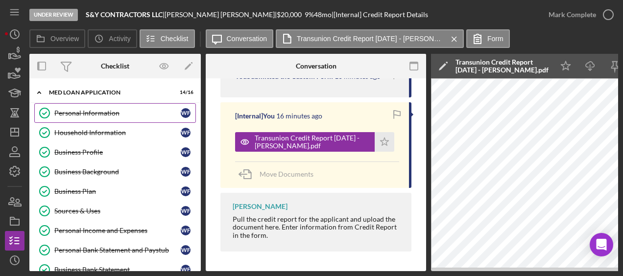
click at [107, 110] on div "Personal Information" at bounding box center [117, 113] width 126 height 8
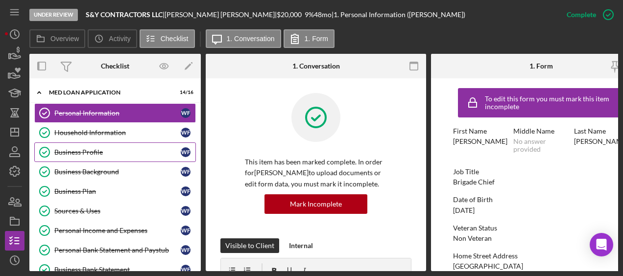
click at [129, 146] on link "Business Profile Business Profile W F" at bounding box center [115, 153] width 162 height 20
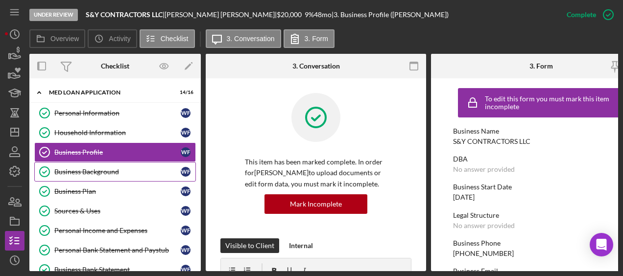
click at [133, 174] on link "Business Background Business Background W F" at bounding box center [115, 172] width 162 height 20
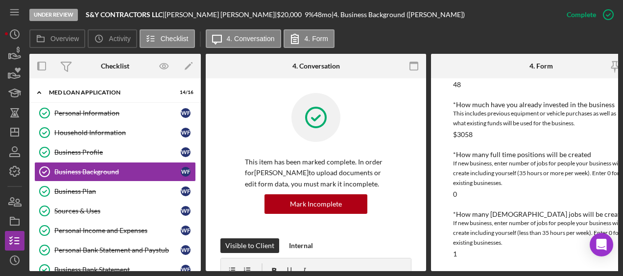
scroll to position [396, 0]
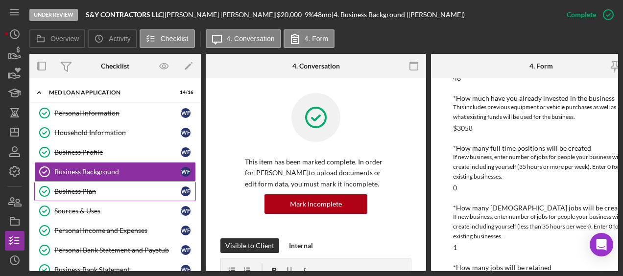
click at [69, 188] on div "Business Plan" at bounding box center [117, 192] width 126 height 8
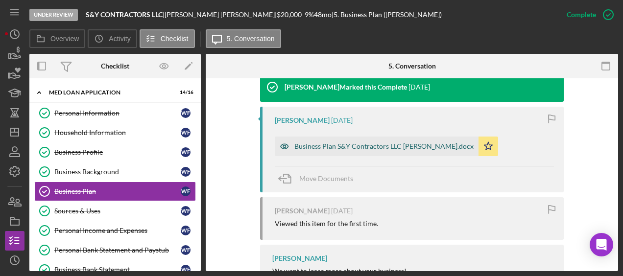
click at [350, 146] on div "Business Plan S&Y Contractors LLC Wilfredo Figueredo.docx" at bounding box center [383, 147] width 179 height 8
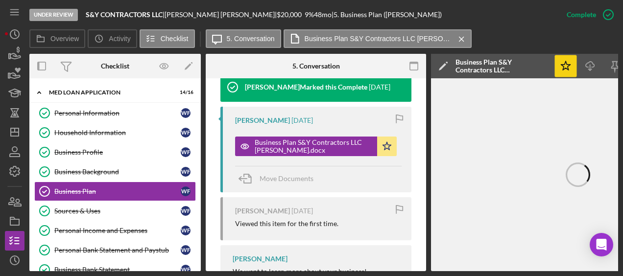
scroll to position [0, 107]
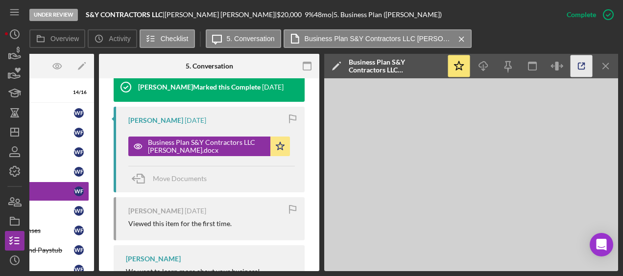
click at [580, 66] on icon "button" at bounding box center [582, 66] width 22 height 22
click at [21, 55] on icon "button" at bounding box center [14, 54] width 24 height 24
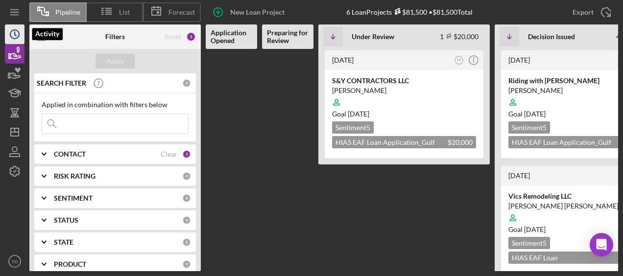
click at [18, 35] on icon "Icon/History" at bounding box center [14, 34] width 24 height 24
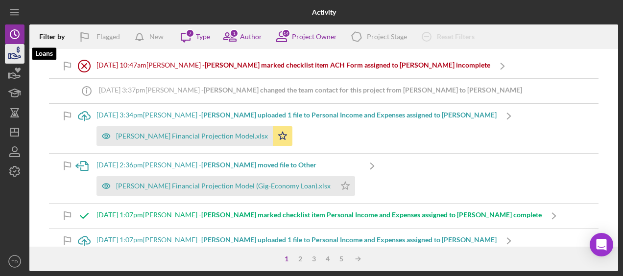
click at [15, 46] on icon "button" at bounding box center [14, 54] width 24 height 24
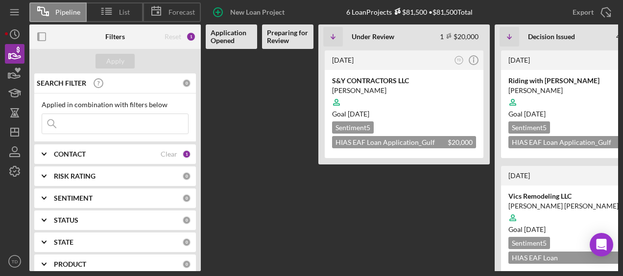
click at [105, 157] on div "CONTACT" at bounding box center [107, 154] width 107 height 8
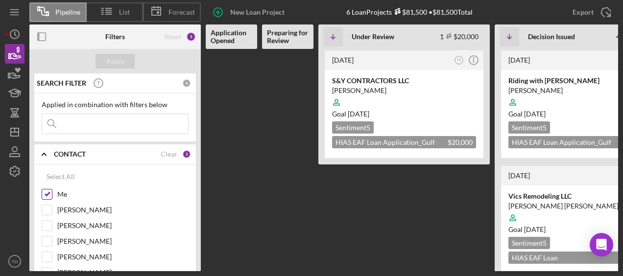
click at [48, 192] on input "Me" at bounding box center [47, 195] width 10 height 10
checkbox input "false"
click at [88, 122] on input at bounding box center [115, 124] width 146 height 20
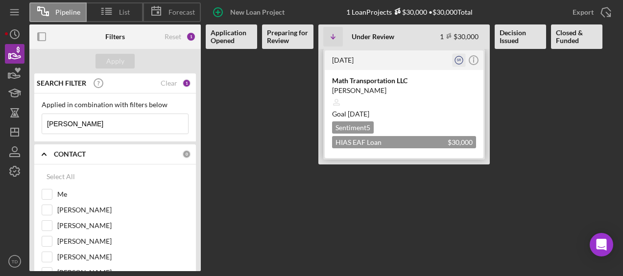
type input "hassan"
click at [460, 60] on text "SR" at bounding box center [459, 59] width 4 height 3
click at [385, 88] on div "Mohammad Hassan Amiri" at bounding box center [404, 91] width 144 height 10
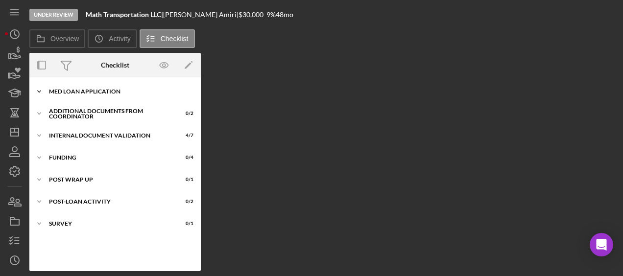
click at [102, 92] on div "MED Loan Application" at bounding box center [119, 92] width 140 height 6
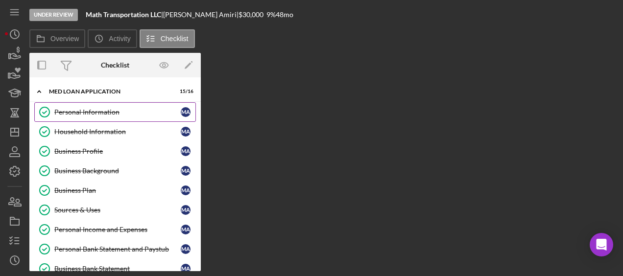
click at [85, 119] on link "Personal Information Personal Information M A" at bounding box center [115, 112] width 162 height 20
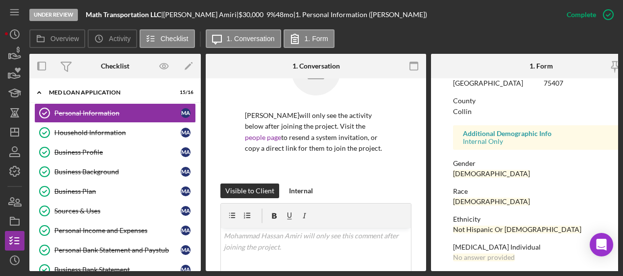
scroll to position [275, 0]
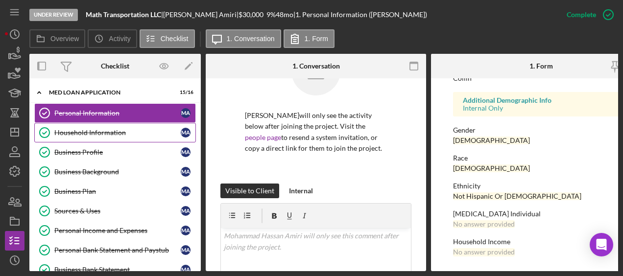
click at [105, 138] on link "Household Information Household Information M A" at bounding box center [115, 133] width 162 height 20
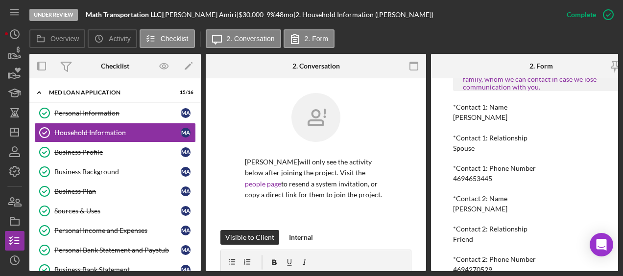
scroll to position [805, 0]
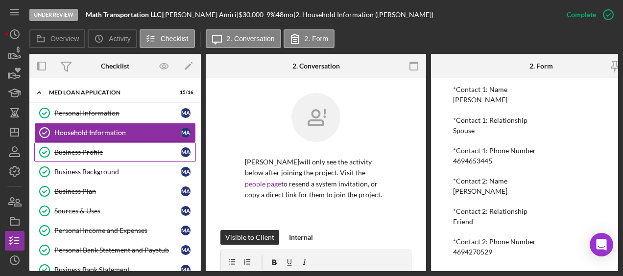
click at [123, 150] on div "Business Profile" at bounding box center [117, 152] width 126 height 8
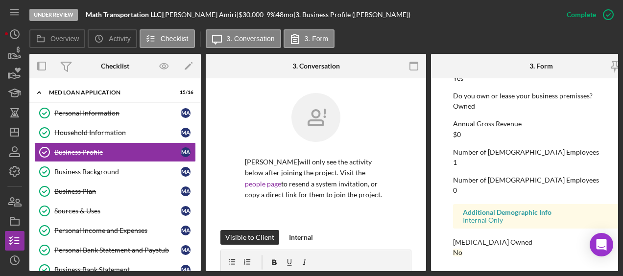
scroll to position [556, 0]
click at [117, 175] on link "Business Background Business Background M A" at bounding box center [115, 172] width 162 height 20
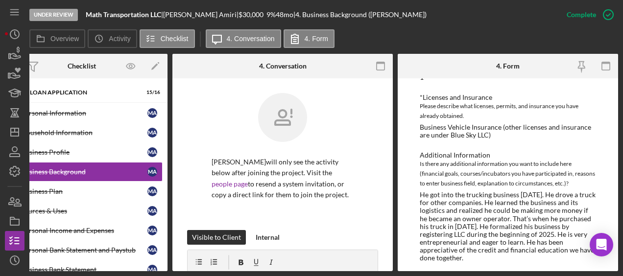
scroll to position [649, 0]
click at [96, 153] on div "Business Profile" at bounding box center [84, 152] width 126 height 8
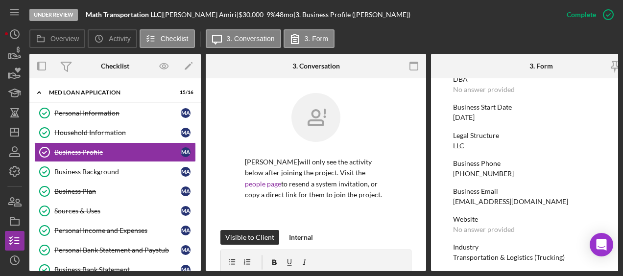
scroll to position [79, 0]
click at [124, 134] on div "Household Information" at bounding box center [117, 133] width 126 height 8
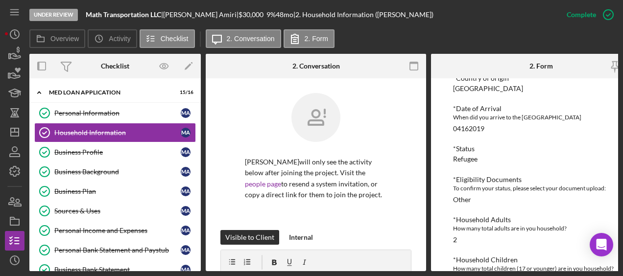
scroll to position [97, 0]
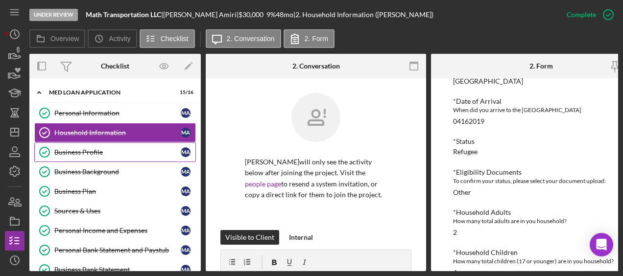
click at [99, 148] on div "Business Profile" at bounding box center [117, 152] width 126 height 8
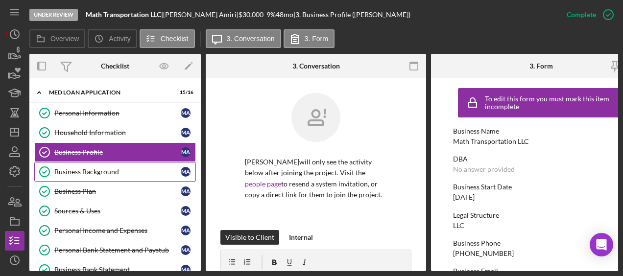
click at [95, 171] on div "Business Background" at bounding box center [117, 172] width 126 height 8
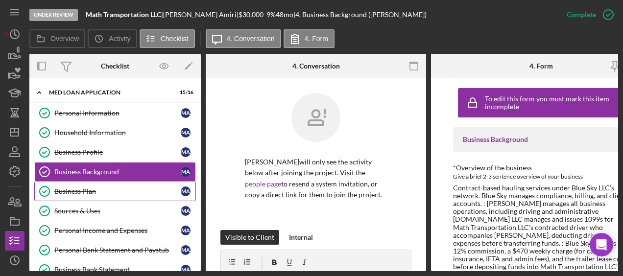
click at [94, 188] on div "Business Plan" at bounding box center [117, 192] width 126 height 8
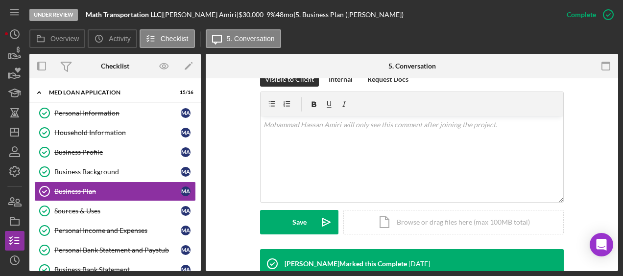
scroll to position [267, 0]
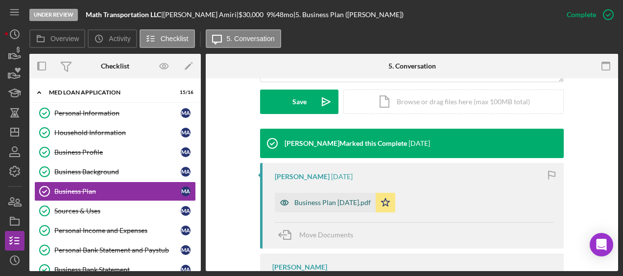
click at [361, 199] on div "Business Plan 08-22-2025.pdf" at bounding box center [332, 203] width 76 height 8
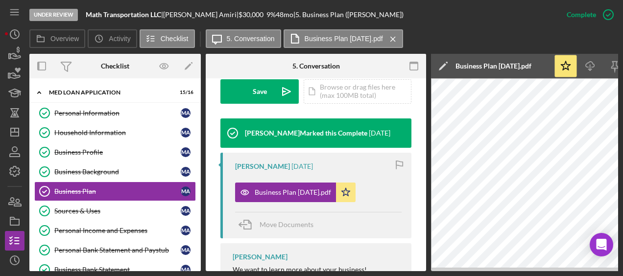
scroll to position [0, 107]
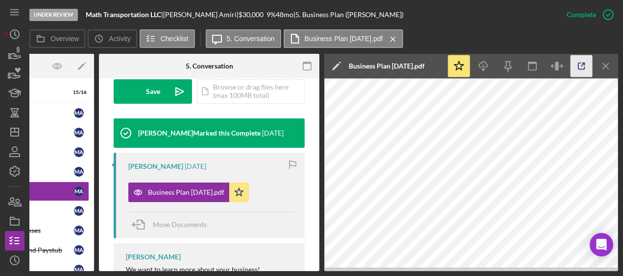
click at [579, 69] on icon "button" at bounding box center [582, 66] width 6 height 6
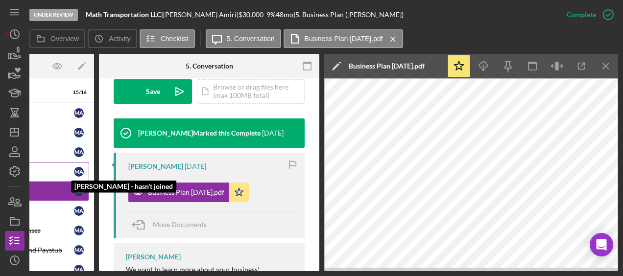
scroll to position [0, 0]
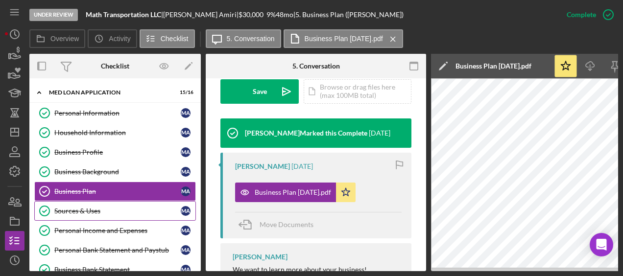
click at [101, 211] on div "Sources & Uses" at bounding box center [117, 211] width 126 height 8
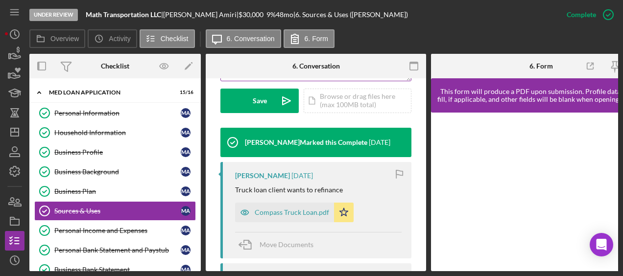
scroll to position [282, 0]
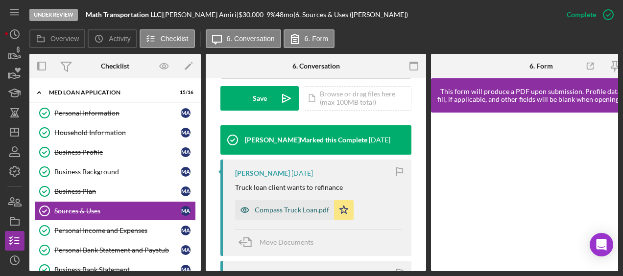
click at [302, 214] on div "Compass Truck Loan.pdf" at bounding box center [292, 210] width 74 height 8
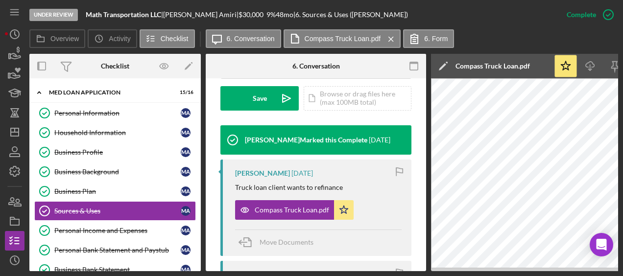
scroll to position [447, 0]
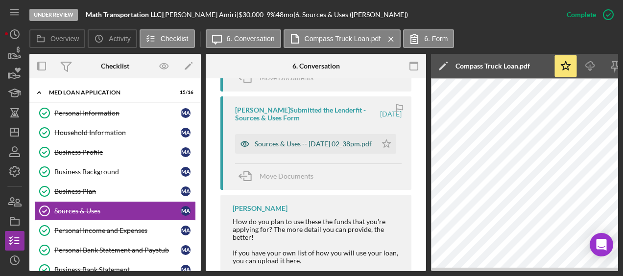
click at [320, 147] on div "Sources & Uses -- 2025-08-22 02_38pm.pdf" at bounding box center [313, 144] width 117 height 8
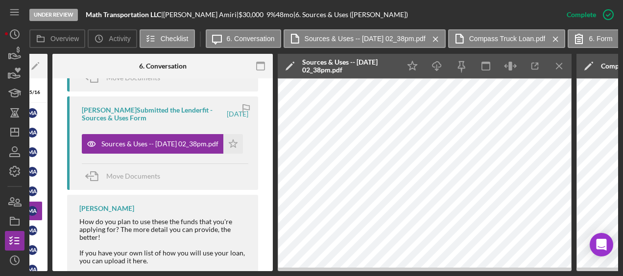
scroll to position [0, 0]
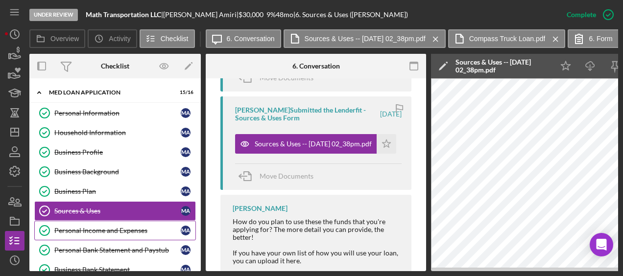
click at [86, 227] on div "Personal Income and Expenses" at bounding box center [117, 231] width 126 height 8
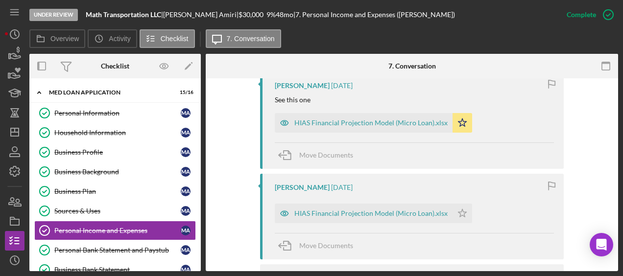
scroll to position [359, 0]
click at [148, 248] on div "Personal Bank Statement and Paystub" at bounding box center [117, 250] width 126 height 8
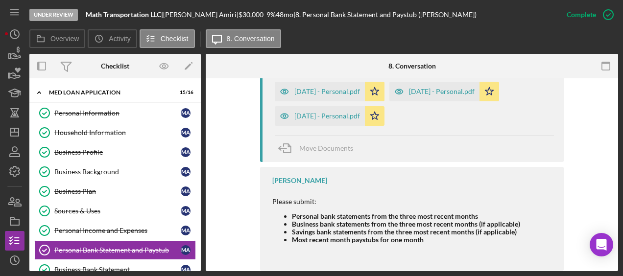
scroll to position [378, 0]
click at [339, 117] on div "May 2025 - Personal.pdf" at bounding box center [327, 117] width 66 height 8
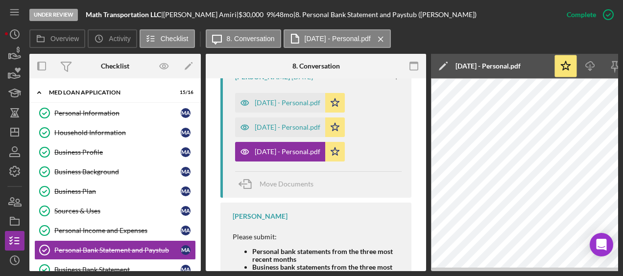
scroll to position [0, 107]
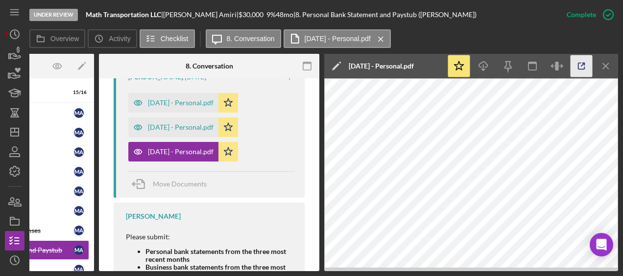
click at [590, 64] on icon "button" at bounding box center [582, 66] width 22 height 22
click at [181, 137] on div "June 2025 - Personal.pdf" at bounding box center [173, 128] width 90 height 20
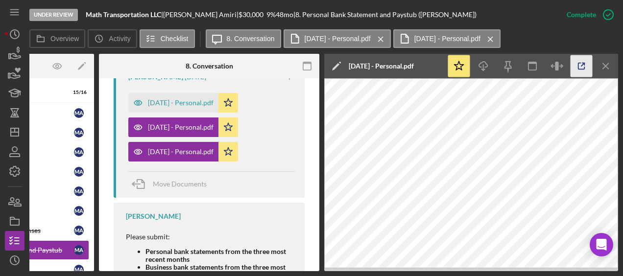
click at [576, 64] on icon "button" at bounding box center [582, 66] width 22 height 22
click at [180, 113] on div "July 2025 - Personal.pdf" at bounding box center [173, 103] width 90 height 20
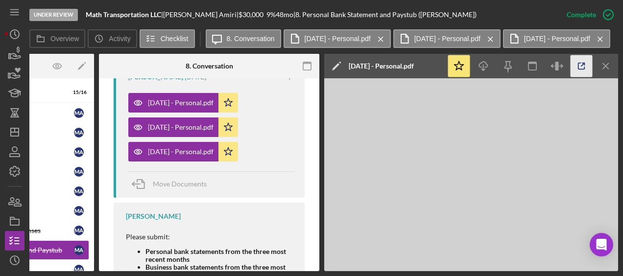
click at [582, 64] on icon "button" at bounding box center [582, 66] width 22 height 22
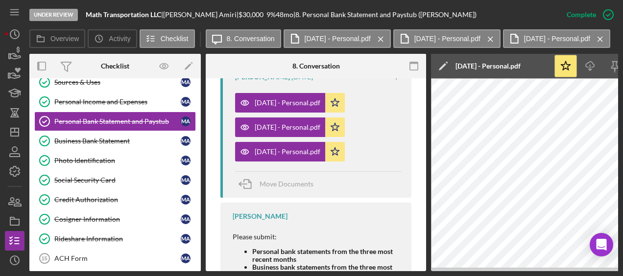
scroll to position [132, 0]
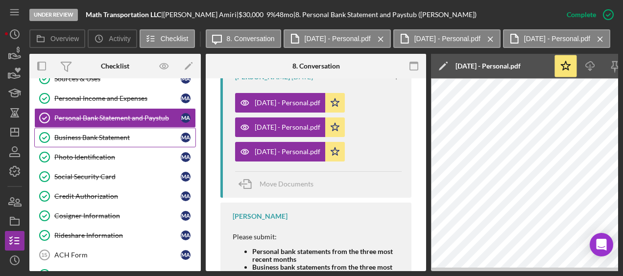
click at [102, 138] on div "Business Bank Statement" at bounding box center [117, 138] width 126 height 8
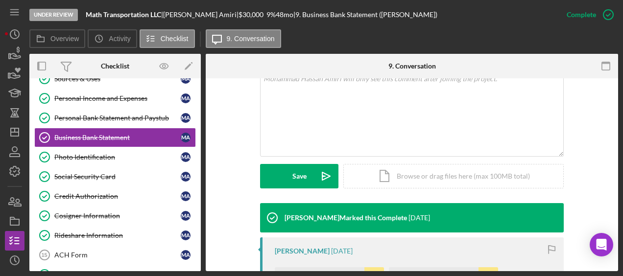
scroll to position [261, 0]
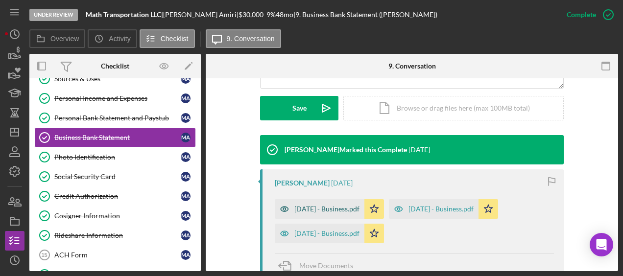
click at [346, 204] on div "June 2025 - Business.pdf" at bounding box center [320, 209] width 90 height 20
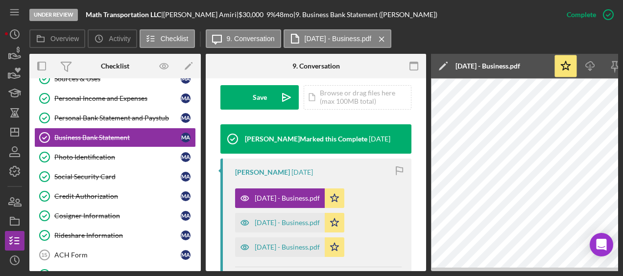
scroll to position [0, 107]
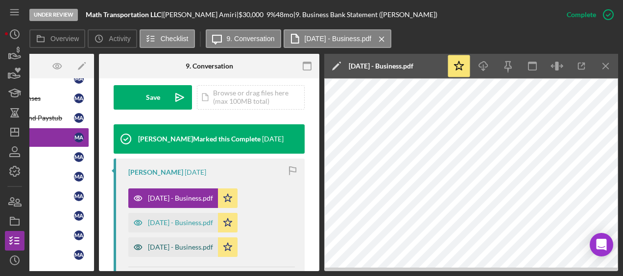
click at [200, 257] on div "July 2025 - Business.pdf" at bounding box center [173, 248] width 90 height 20
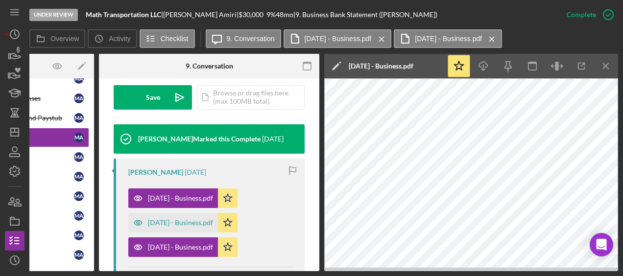
click at [196, 244] on div "July 2025 - Business.pdf Icon/Star" at bounding box center [185, 245] width 114 height 24
click at [195, 233] on div "May 2025 - Business.pdf" at bounding box center [173, 223] width 90 height 20
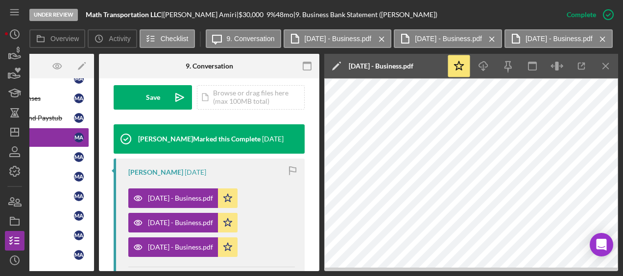
scroll to position [0, 0]
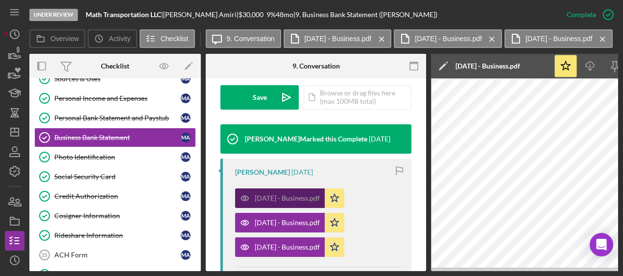
click at [302, 202] on div "June 2025 - Business.pdf" at bounding box center [287, 198] width 65 height 8
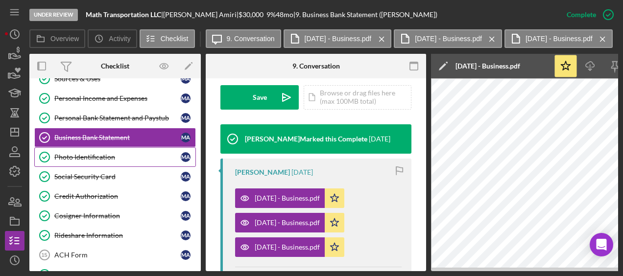
drag, startPoint x: 385, startPoint y: 240, endPoint x: 98, endPoint y: 149, distance: 300.2
click at [98, 149] on link "Photo Identification Photo Identification M A" at bounding box center [115, 157] width 162 height 20
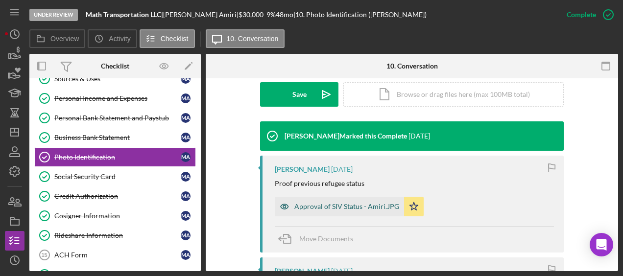
click at [358, 210] on div "Approval of SIV Status - Amiri.JPG" at bounding box center [339, 207] width 129 height 20
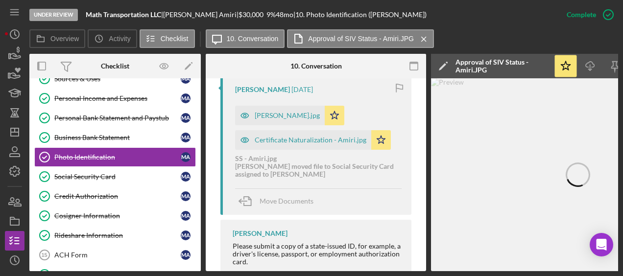
scroll to position [470, 0]
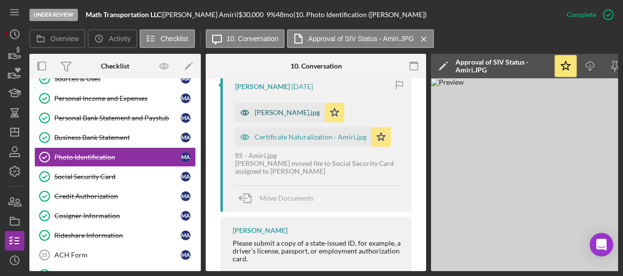
click at [278, 122] on div "DL - Amiri.jpg" at bounding box center [280, 113] width 90 height 20
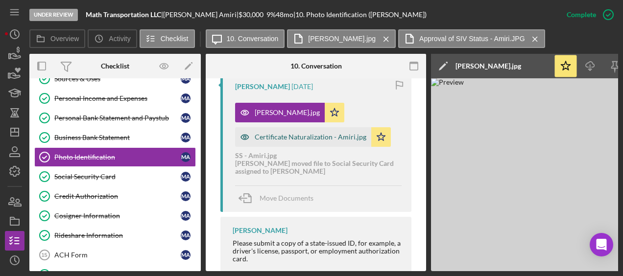
click at [282, 141] on div "Certificate Naturalization - Amiri.jpg" at bounding box center [303, 137] width 136 height 20
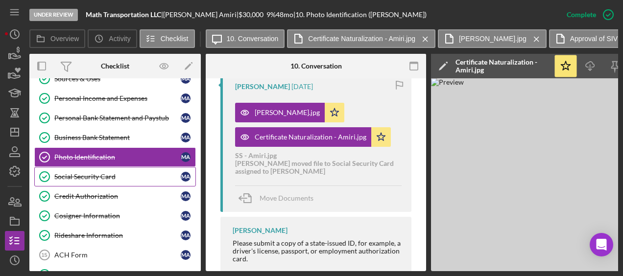
click at [97, 173] on div "Social Security Card" at bounding box center [117, 177] width 126 height 8
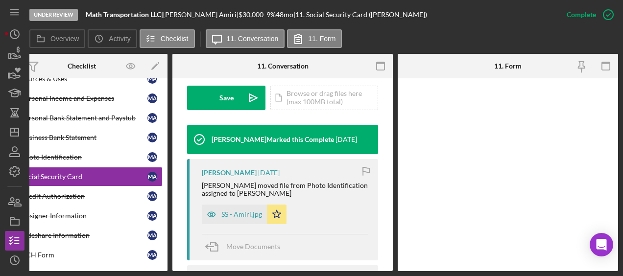
scroll to position [284, 0]
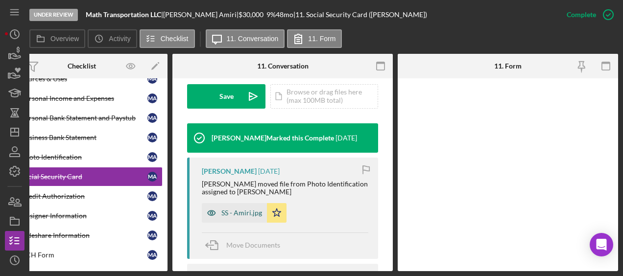
click at [228, 217] on div "SS - Amiri.jpg" at bounding box center [241, 213] width 41 height 8
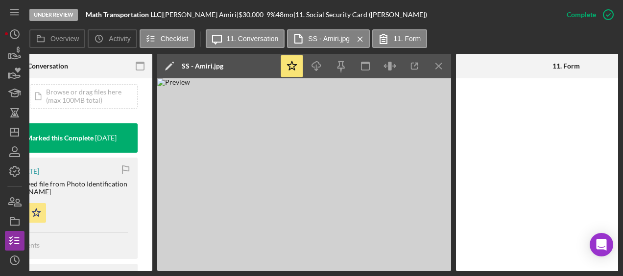
scroll to position [0, 0]
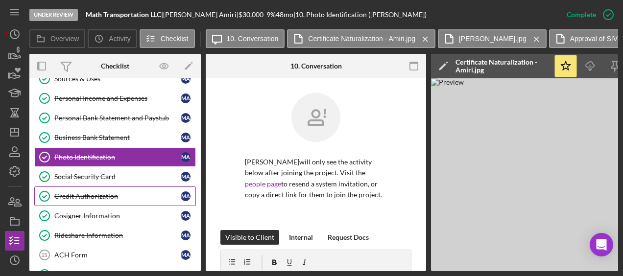
drag, startPoint x: 93, startPoint y: 191, endPoint x: 87, endPoint y: 191, distance: 6.4
click at [87, 193] on div "Credit Authorization" at bounding box center [117, 197] width 126 height 8
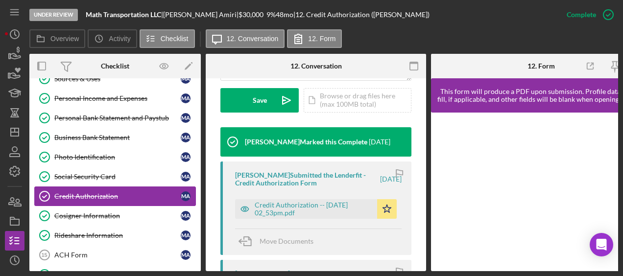
scroll to position [288, 0]
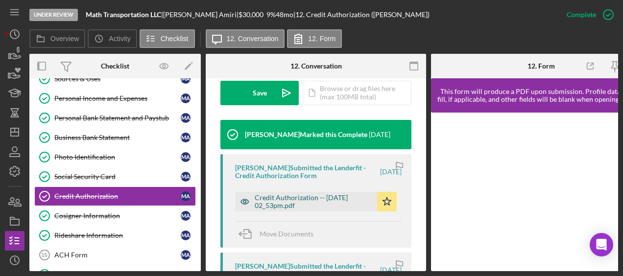
click at [290, 210] on div "Credit Authorization -- 2025-08-22 02_53pm.pdf" at bounding box center [314, 202] width 118 height 16
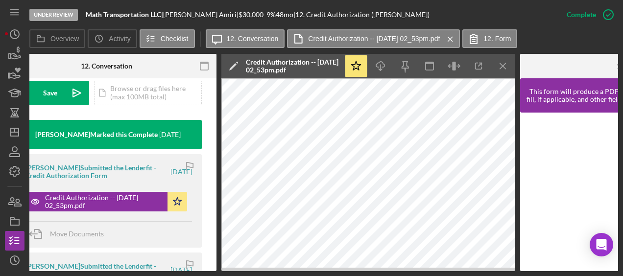
scroll to position [0, 0]
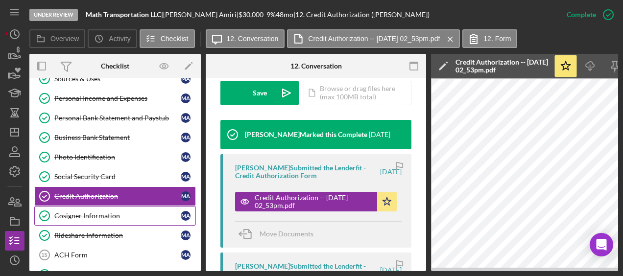
click at [80, 215] on div "Cosigner Information" at bounding box center [117, 216] width 126 height 8
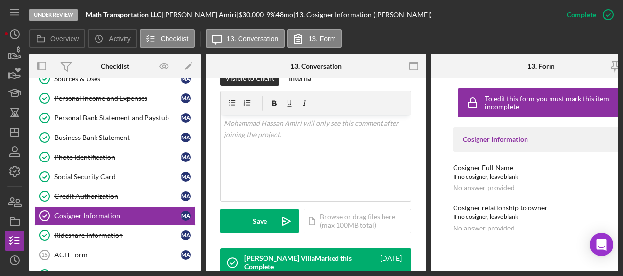
scroll to position [159, 0]
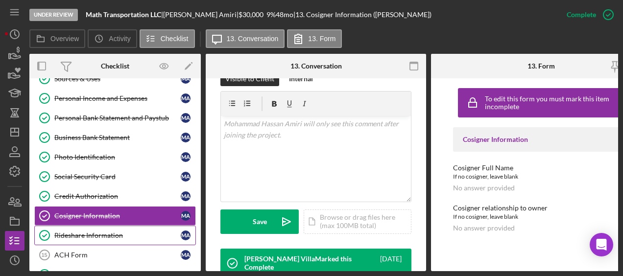
click at [104, 232] on div "Rideshare Information" at bounding box center [117, 236] width 126 height 8
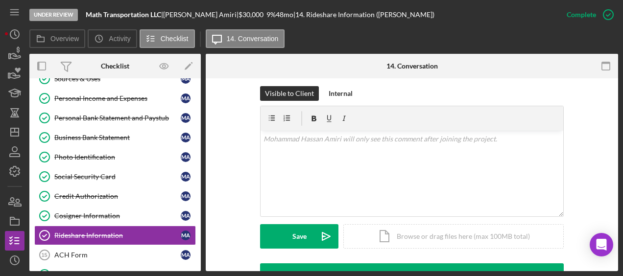
scroll to position [194, 0]
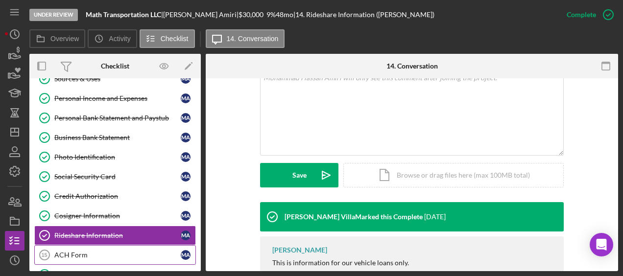
click at [124, 255] on link "ACH Form 15 ACH Form M A" at bounding box center [115, 255] width 162 height 20
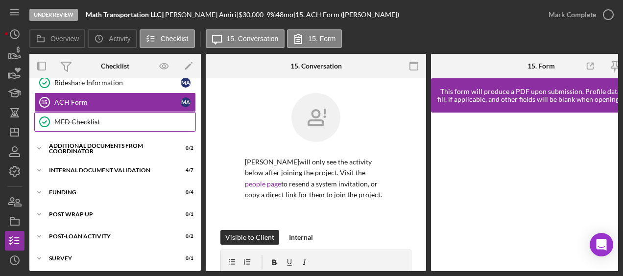
click at [121, 112] on link "MED Checklist MED Checklist" at bounding box center [115, 122] width 162 height 20
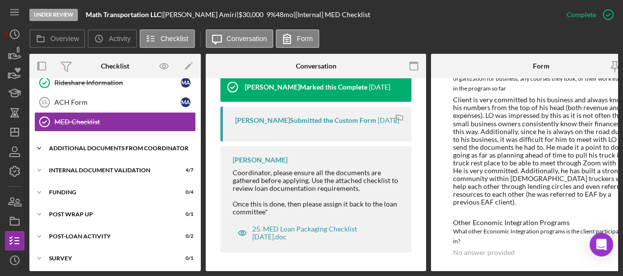
click at [102, 139] on div "Icon/Expander Additional Documents from Coordinator 0 / 2" at bounding box center [114, 149] width 171 height 20
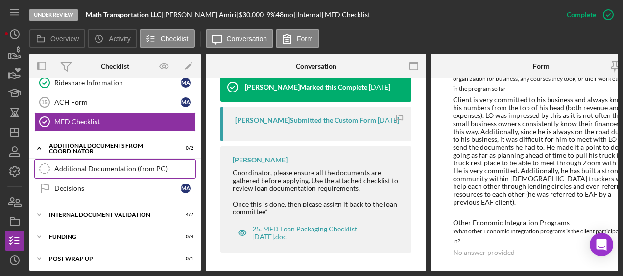
click at [98, 165] on div "Additional Documentation (from PC)" at bounding box center [124, 169] width 141 height 8
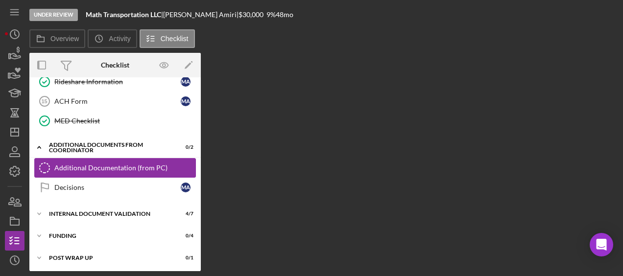
click at [165, 164] on div "Additional Documentation (from PC)" at bounding box center [124, 168] width 141 height 8
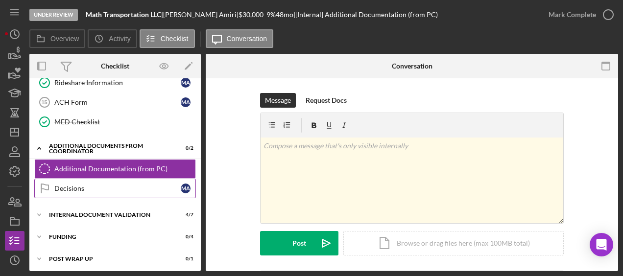
click at [104, 179] on link "Decisions Decisions M A" at bounding box center [115, 189] width 162 height 20
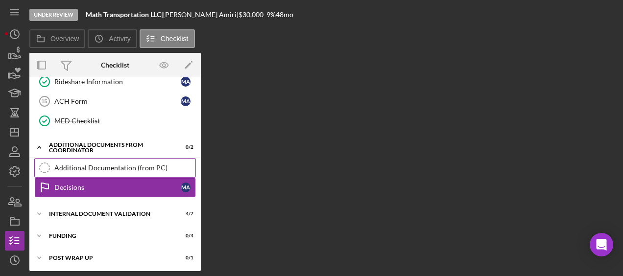
click at [106, 165] on div "Additional Documentation (from PC)" at bounding box center [124, 168] width 141 height 8
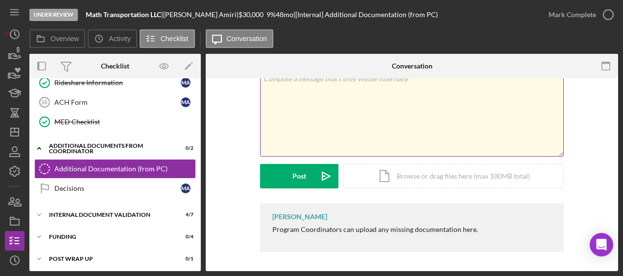
scroll to position [67, 0]
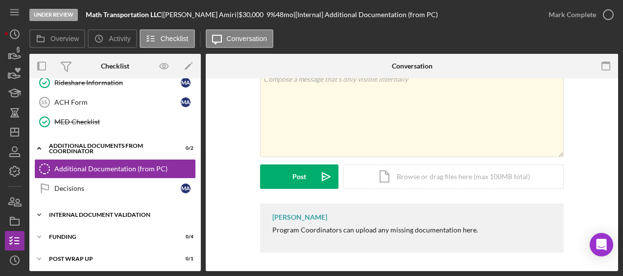
click at [136, 212] on div "Internal Document Validation" at bounding box center [119, 215] width 140 height 6
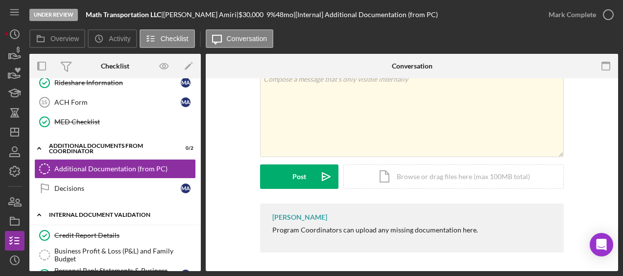
click at [122, 217] on div "Icon/Expander Internal Document Validation 4 / 7" at bounding box center [114, 215] width 171 height 20
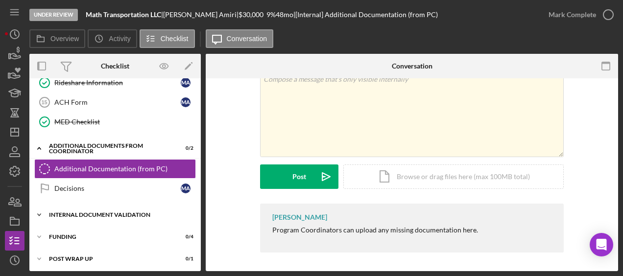
click at [122, 214] on div "Icon/Expander Internal Document Validation 4 / 7" at bounding box center [114, 215] width 171 height 20
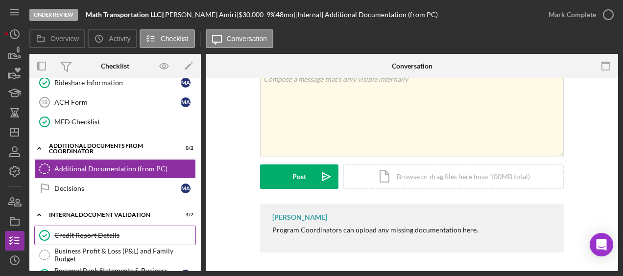
click at [101, 232] on div "Credit Report Details" at bounding box center [124, 236] width 141 height 8
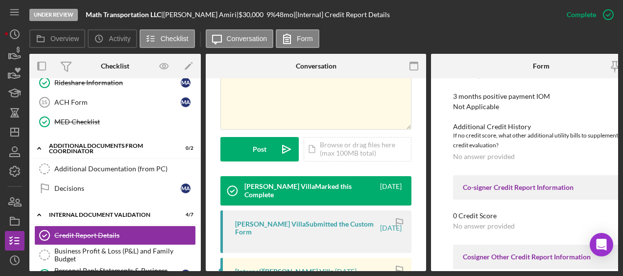
scroll to position [354, 0]
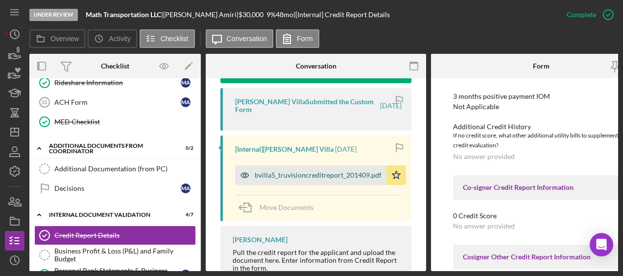
click at [341, 169] on div "bvilla5_truvisioncreditreport_201409.pdf" at bounding box center [310, 176] width 151 height 20
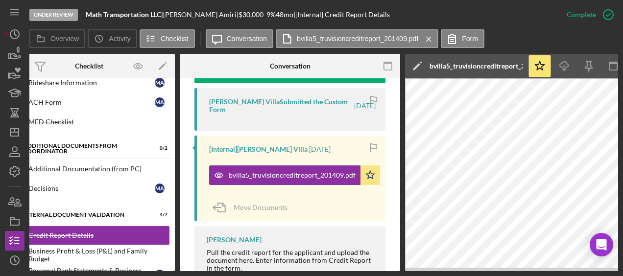
scroll to position [0, 0]
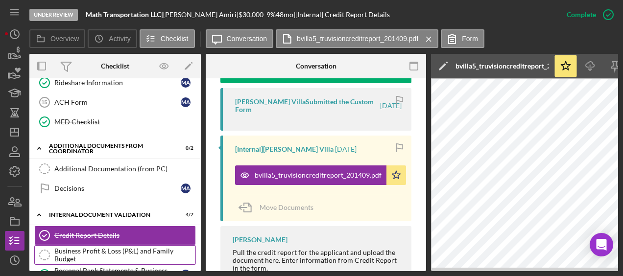
click at [118, 247] on div "Business Profit & Loss (P&L) and Family Budget" at bounding box center [124, 255] width 141 height 16
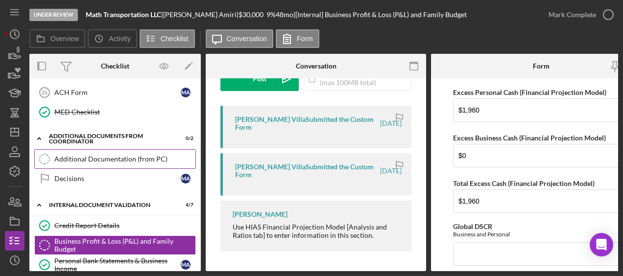
scroll to position [323, 0]
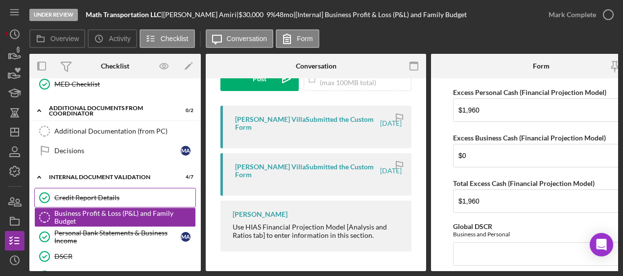
click at [111, 194] on div "Credit Report Details" at bounding box center [124, 198] width 141 height 8
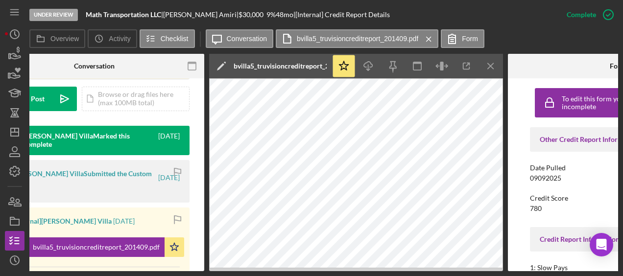
scroll to position [0, 229]
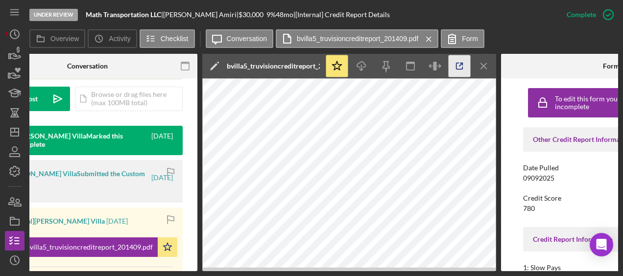
click at [458, 65] on icon "button" at bounding box center [460, 66] width 22 height 22
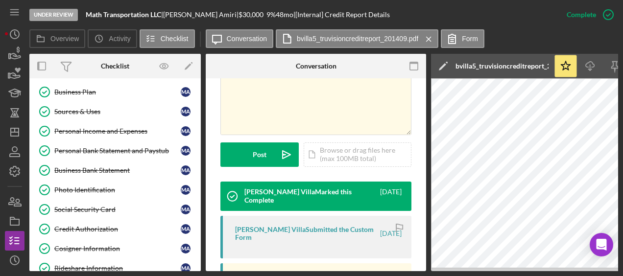
scroll to position [95, 0]
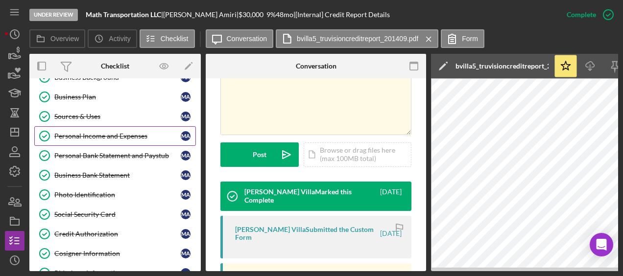
click at [116, 141] on link "Personal Income and Expenses Personal Income and Expenses M A" at bounding box center [115, 136] width 162 height 20
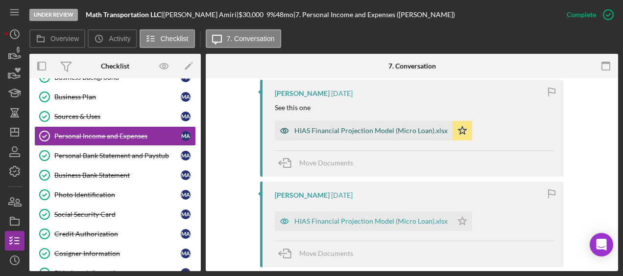
click at [343, 124] on div "HIAS Financial Projection Model (Micro Loan).xlsx" at bounding box center [364, 131] width 178 height 20
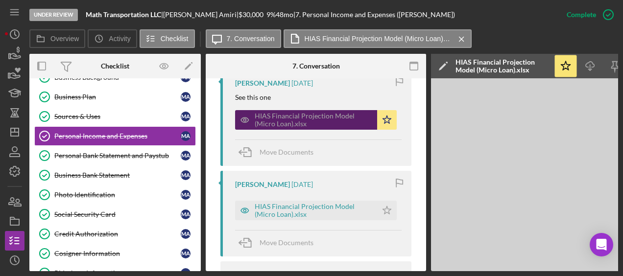
scroll to position [0, 107]
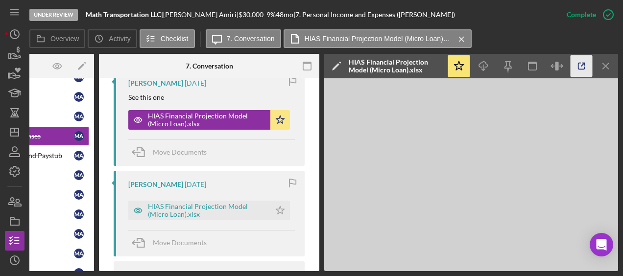
click at [580, 67] on icon "button" at bounding box center [582, 66] width 22 height 22
click at [209, 218] on div "HIAS Financial Projection Model (Micro Loan).xlsx" at bounding box center [207, 211] width 118 height 16
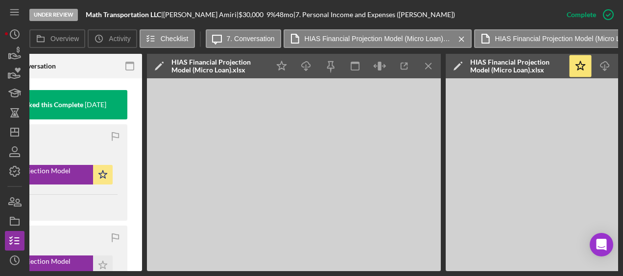
scroll to position [314, 0]
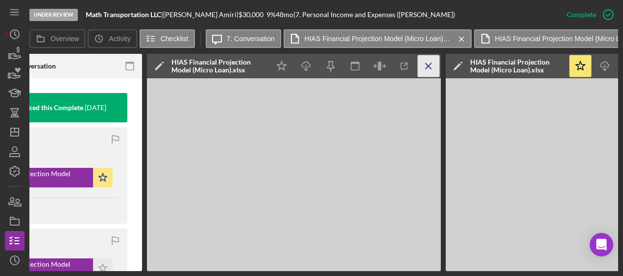
click at [429, 67] on line "button" at bounding box center [428, 65] width 5 height 5
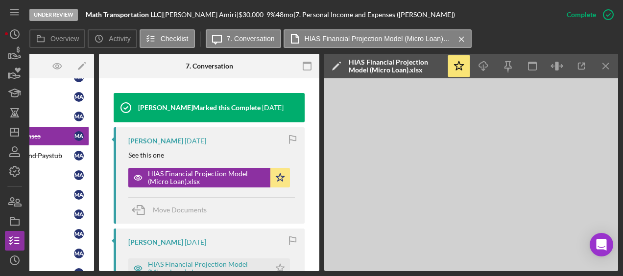
scroll to position [0, 107]
click at [602, 66] on icon "Icon/Menu Close" at bounding box center [606, 66] width 22 height 22
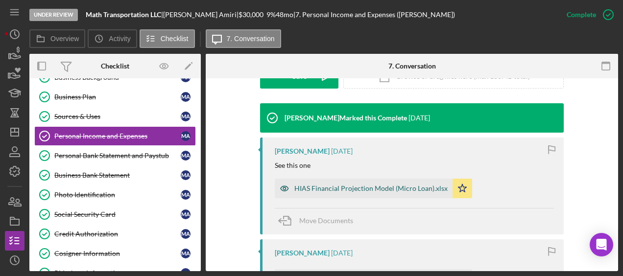
click at [390, 179] on div "HIAS Financial Projection Model (Micro Loan).xlsx" at bounding box center [364, 189] width 178 height 20
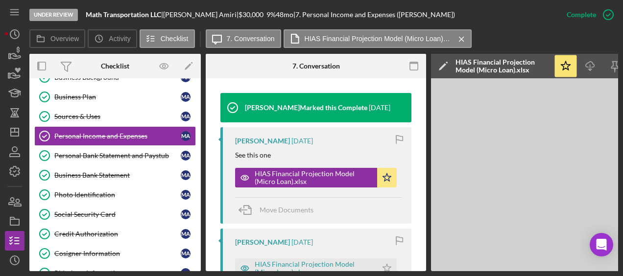
scroll to position [0, 107]
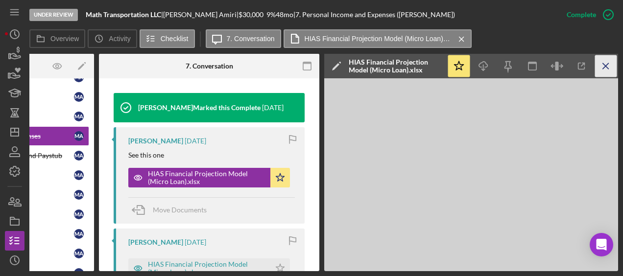
click at [609, 72] on icon "Icon/Menu Close" at bounding box center [606, 66] width 22 height 22
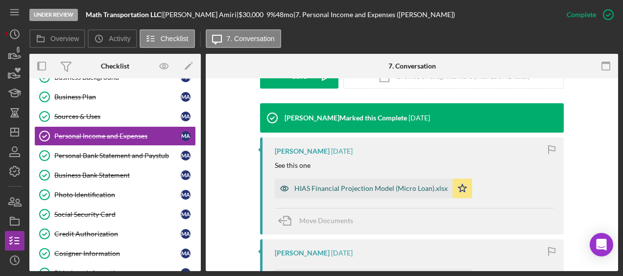
click at [377, 194] on div "HIAS Financial Projection Model (Micro Loan).xlsx" at bounding box center [364, 189] width 178 height 20
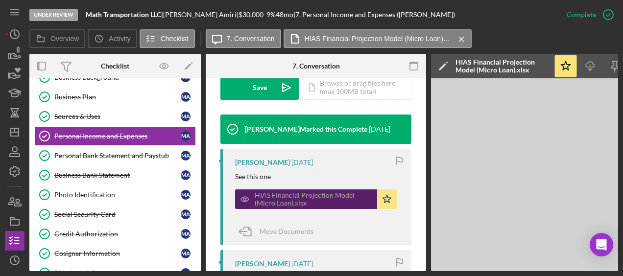
scroll to position [314, 0]
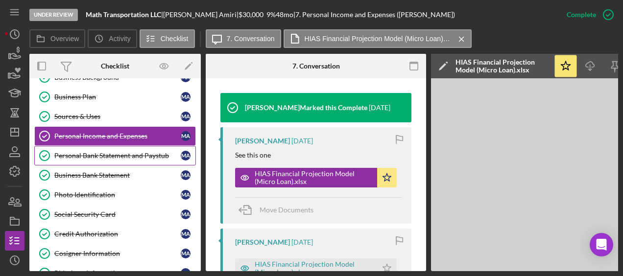
click at [121, 152] on div "Personal Bank Statement and Paystub" at bounding box center [117, 156] width 126 height 8
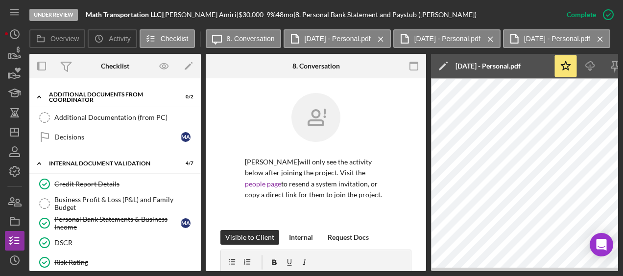
scroll to position [357, 0]
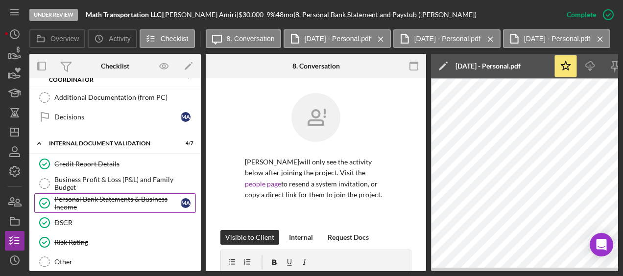
click at [115, 195] on div "Personal Bank Statements & Business Income" at bounding box center [117, 203] width 126 height 16
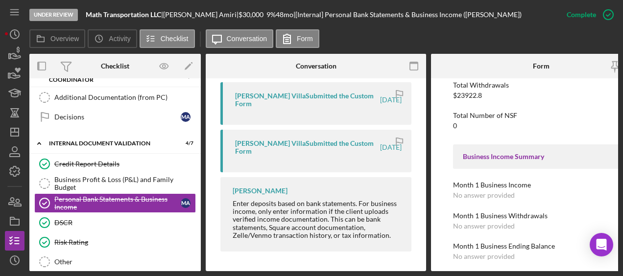
scroll to position [673, 0]
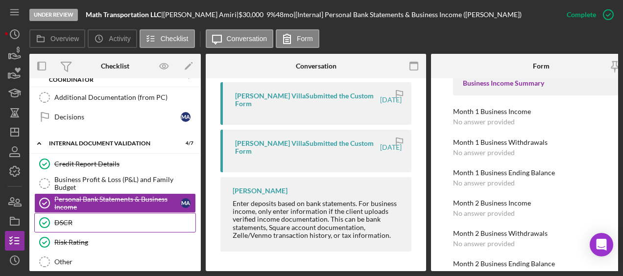
click at [143, 213] on link "DSCR DSCR" at bounding box center [115, 223] width 162 height 20
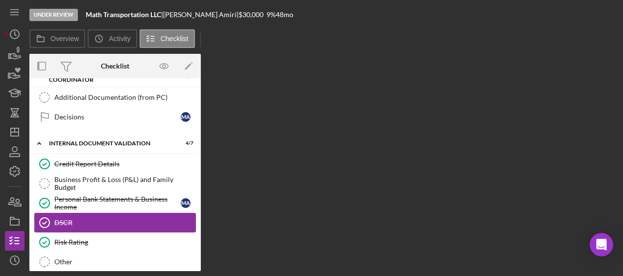
click at [143, 213] on link "DSCR DSCR" at bounding box center [115, 223] width 162 height 20
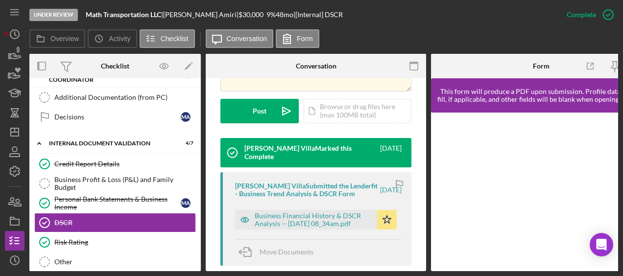
scroll to position [268, 0]
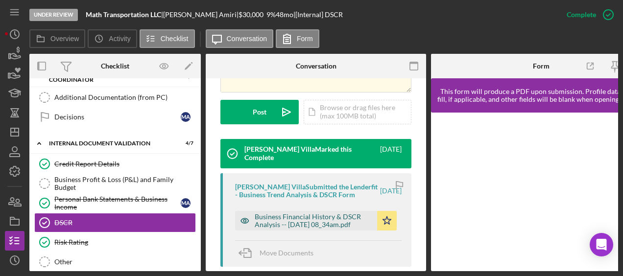
click at [345, 213] on div "Business Financial History & DSCR Analysis -- 2025-09-10 08_34am.pdf" at bounding box center [314, 221] width 118 height 16
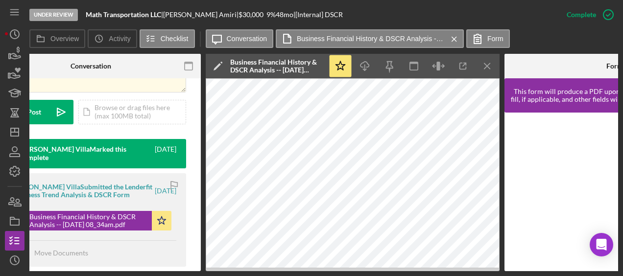
scroll to position [0, 0]
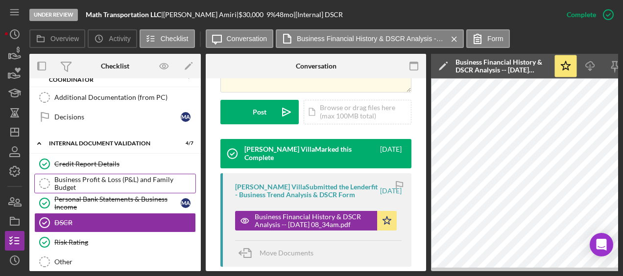
click at [149, 176] on div "Business Profit & Loss (P&L) and Family Budget" at bounding box center [124, 184] width 141 height 16
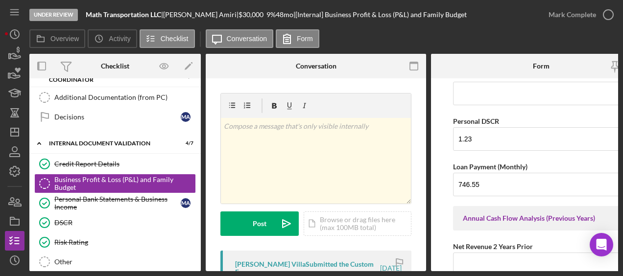
scroll to position [822, 0]
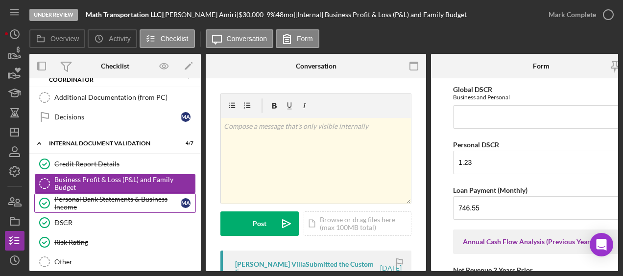
click at [129, 195] on div "Personal Bank Statements & Business Income" at bounding box center [117, 203] width 126 height 16
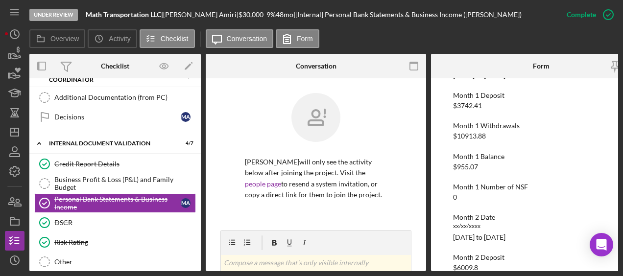
scroll to position [113, 0]
click at [131, 219] on div "DSCR" at bounding box center [124, 223] width 141 height 8
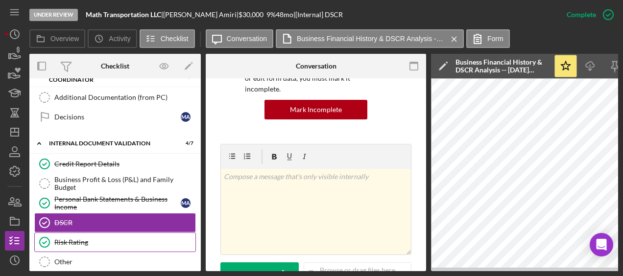
click at [103, 239] on div "Risk Rating" at bounding box center [124, 243] width 141 height 8
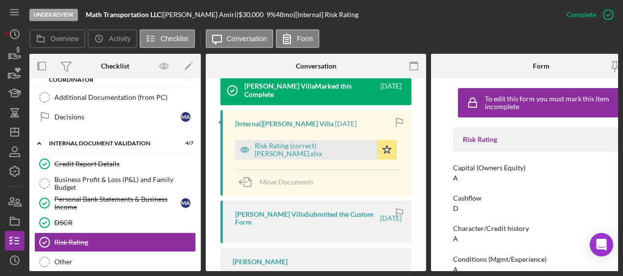
scroll to position [334, 0]
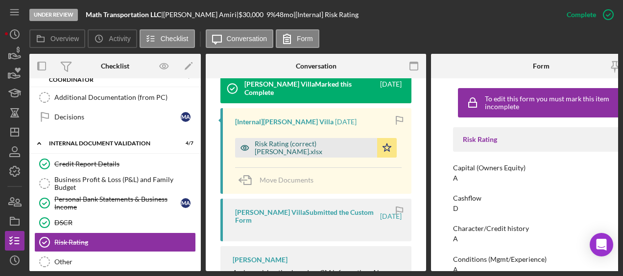
click at [316, 140] on div "Risk Rating (correct) [PERSON_NAME].xlsx" at bounding box center [314, 148] width 118 height 16
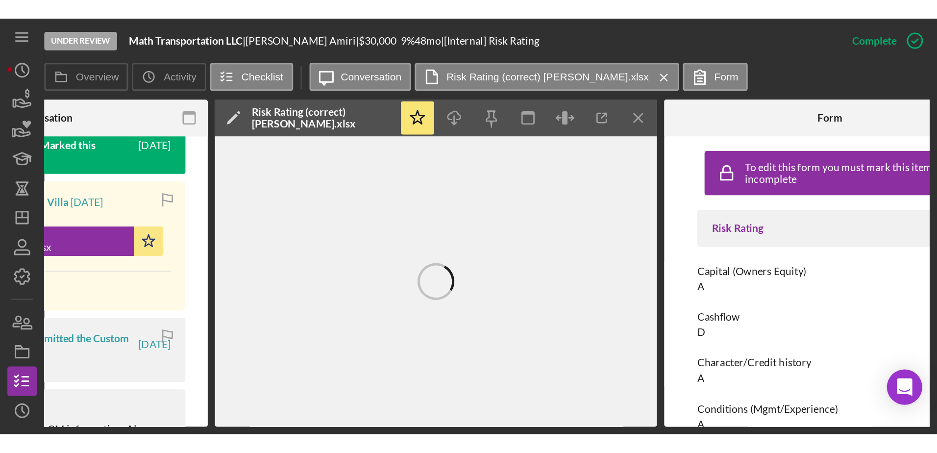
scroll to position [0, 332]
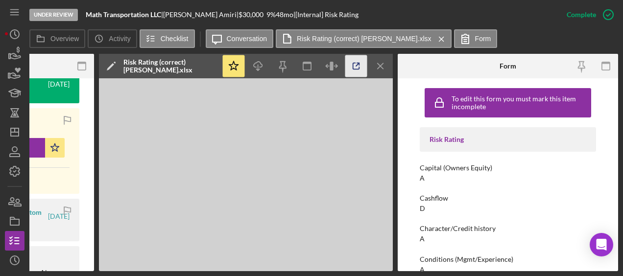
click at [361, 69] on icon "button" at bounding box center [356, 66] width 22 height 22
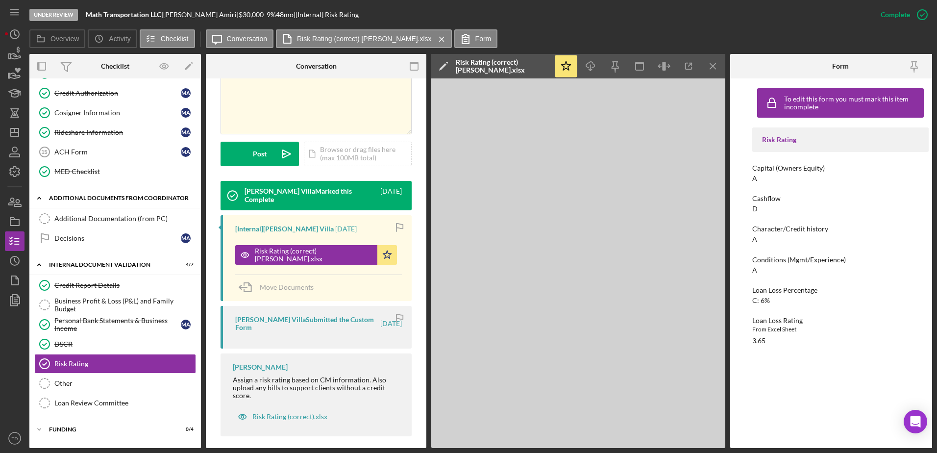
scroll to position [243, 0]
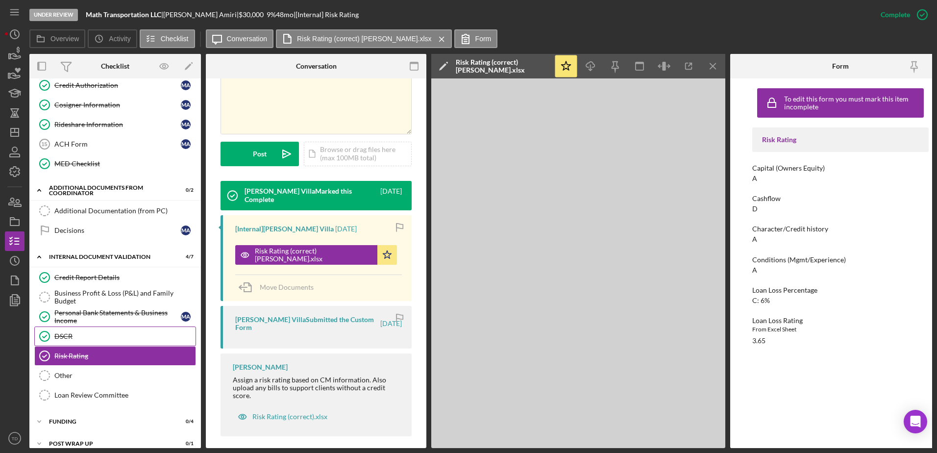
click at [96, 276] on link "DSCR DSCR" at bounding box center [115, 336] width 162 height 20
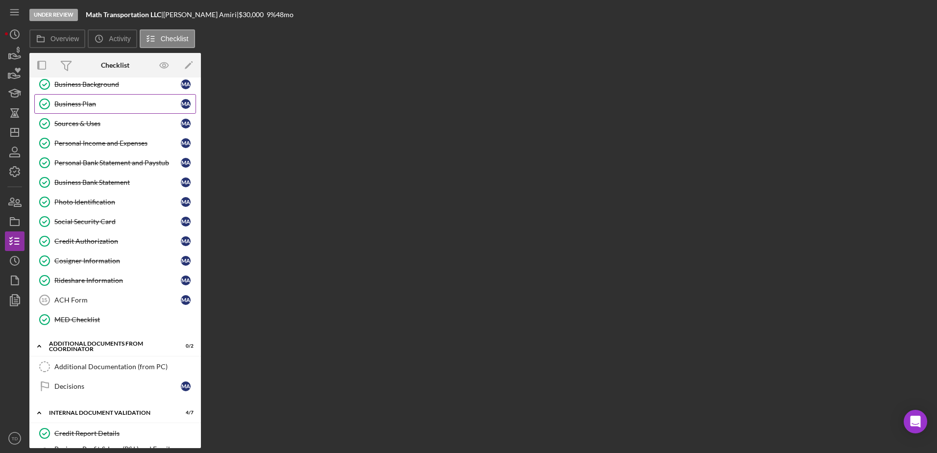
scroll to position [61, 0]
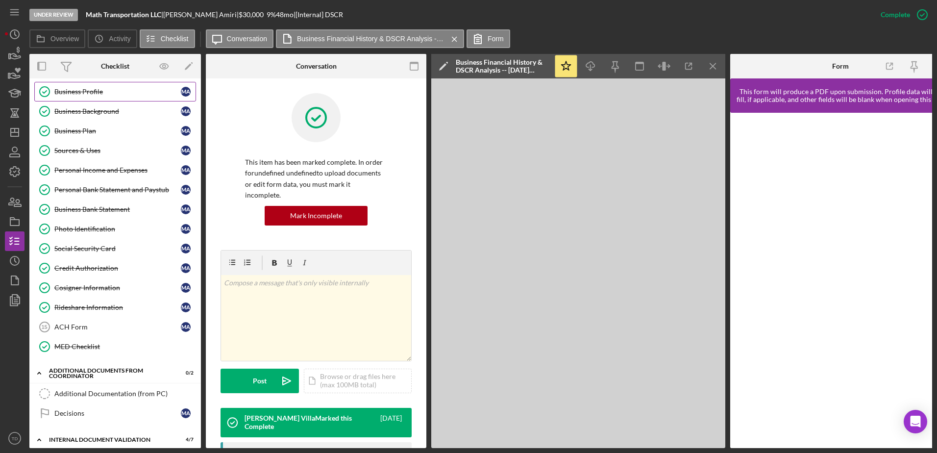
click at [86, 97] on link "Business Profile Business Profile M A" at bounding box center [115, 92] width 162 height 20
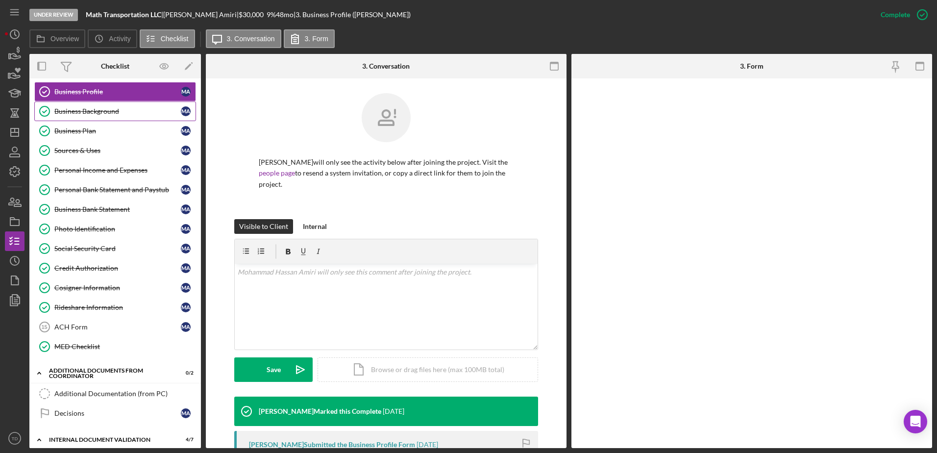
click at [85, 107] on div "Business Background" at bounding box center [117, 111] width 126 height 8
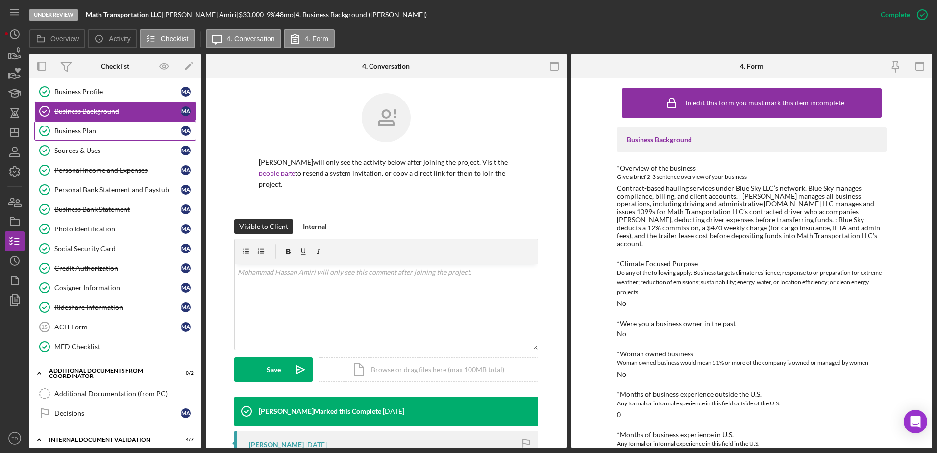
click at [81, 136] on link "Business Plan Business Plan M A" at bounding box center [115, 131] width 162 height 20
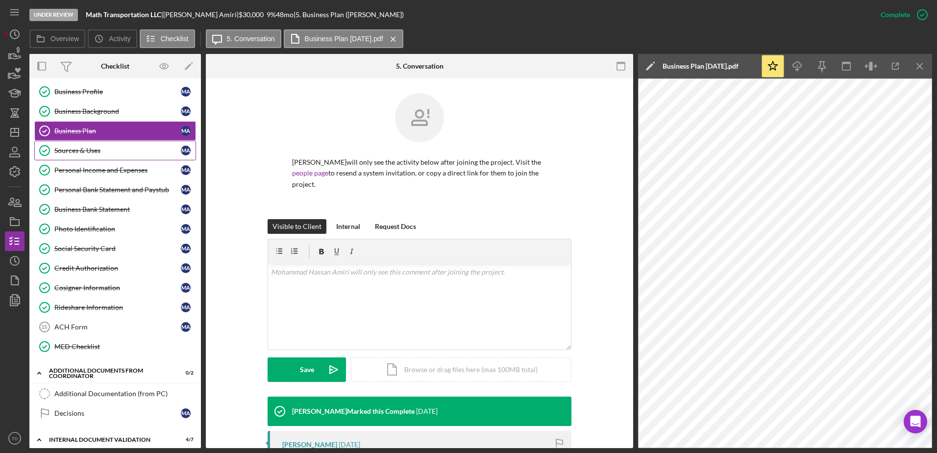
click at [106, 145] on link "Sources & Uses Sources & Uses M A" at bounding box center [115, 151] width 162 height 20
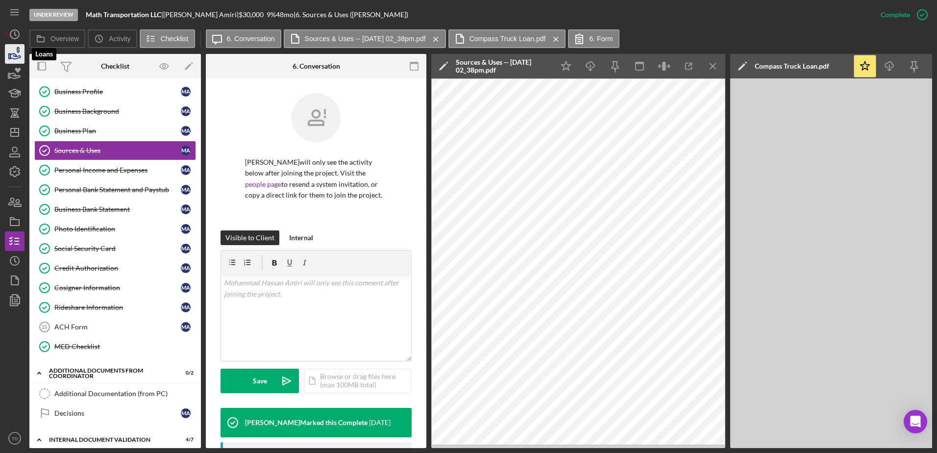
click at [16, 56] on icon "button" at bounding box center [15, 55] width 10 height 5
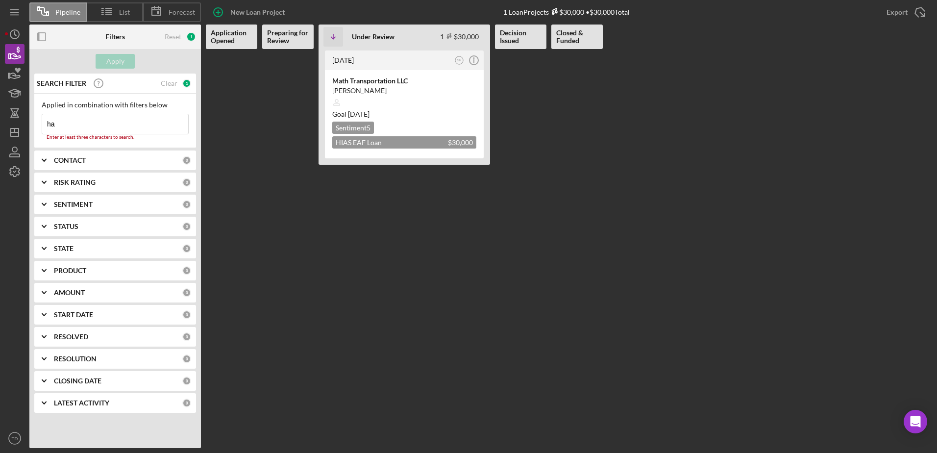
type input "h"
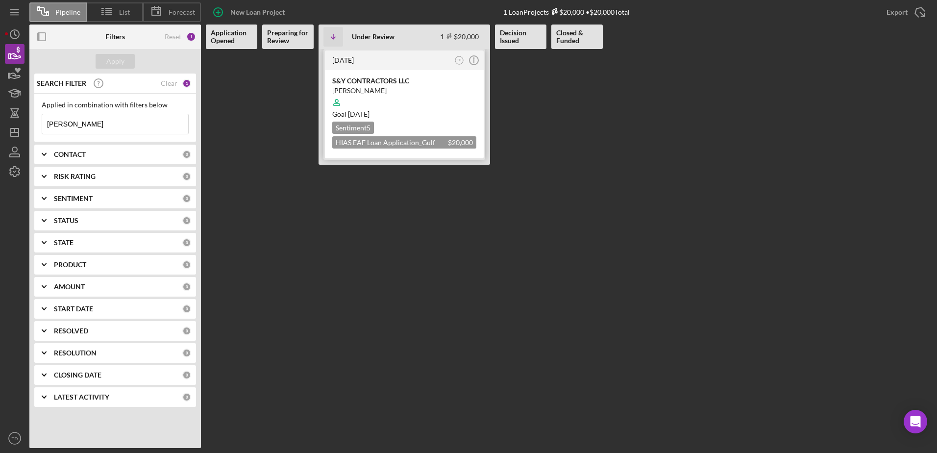
type input "wilfredo"
click at [372, 84] on div "S&Y CONTRACTORS LLC" at bounding box center [404, 81] width 144 height 10
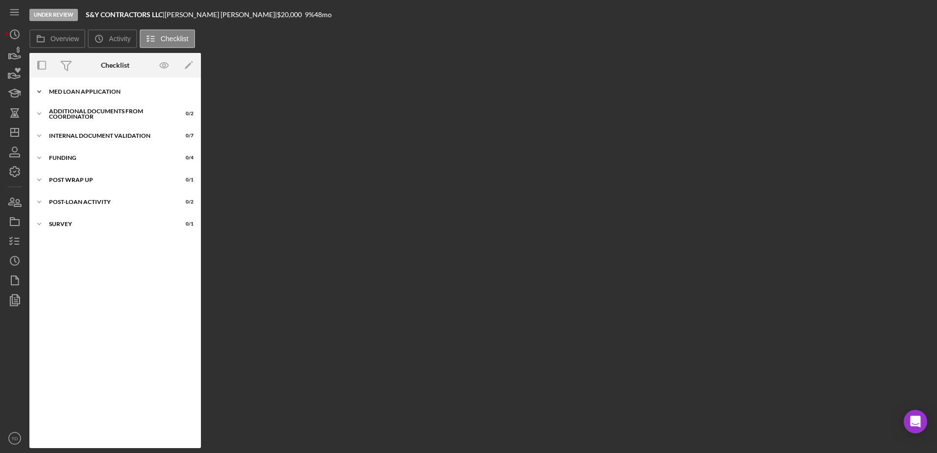
click at [117, 94] on div "MED Loan Application" at bounding box center [119, 92] width 140 height 6
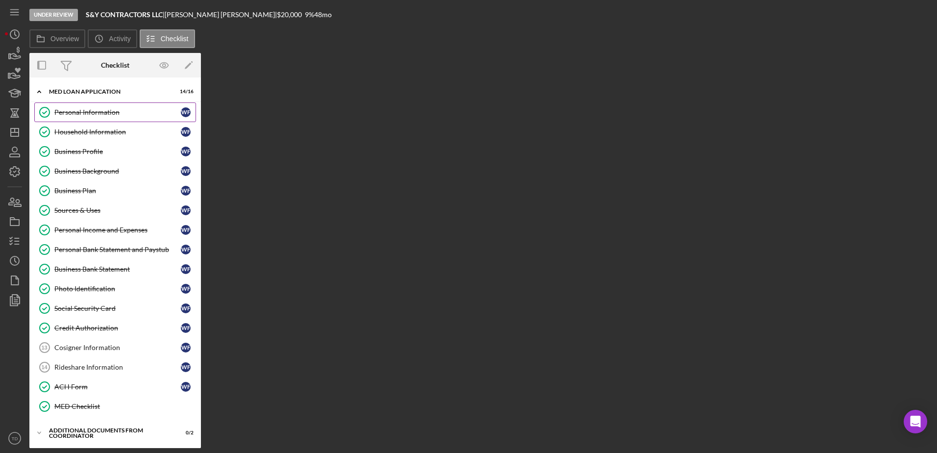
click at [86, 115] on div "Personal Information" at bounding box center [117, 112] width 126 height 8
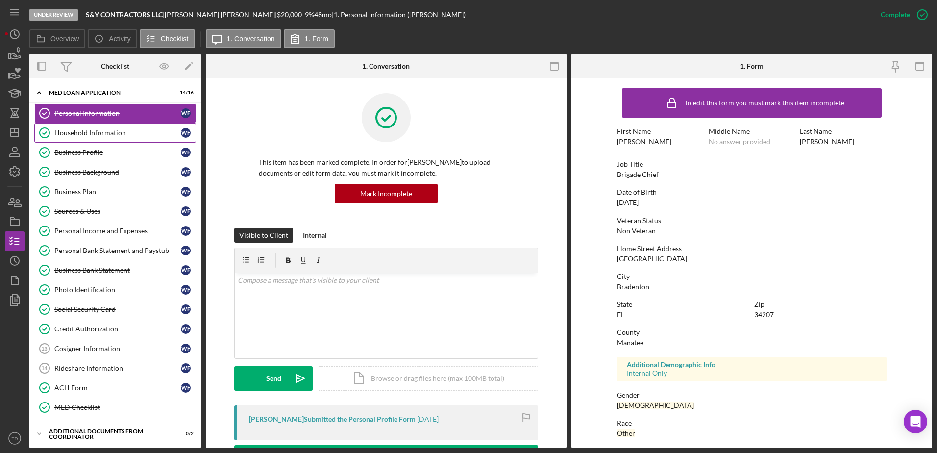
click at [88, 141] on link "Household Information Household Information W F" at bounding box center [115, 133] width 162 height 20
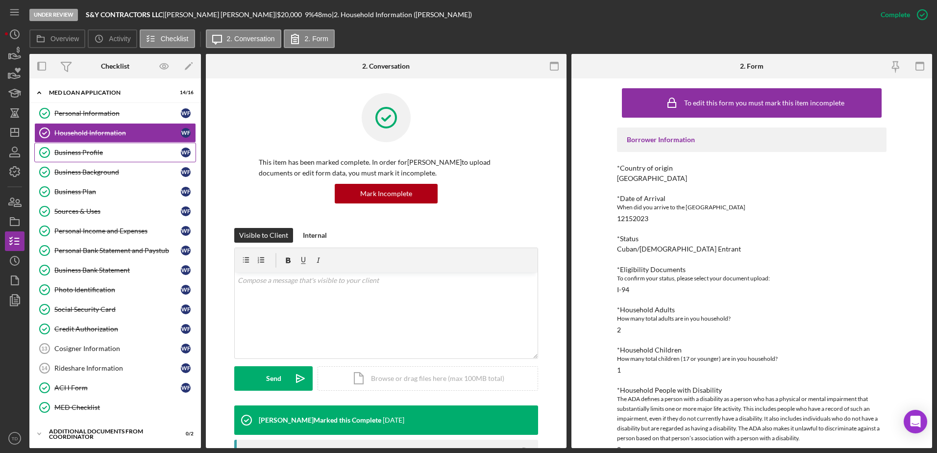
click at [45, 145] on icon "Business Profile" at bounding box center [44, 152] width 24 height 24
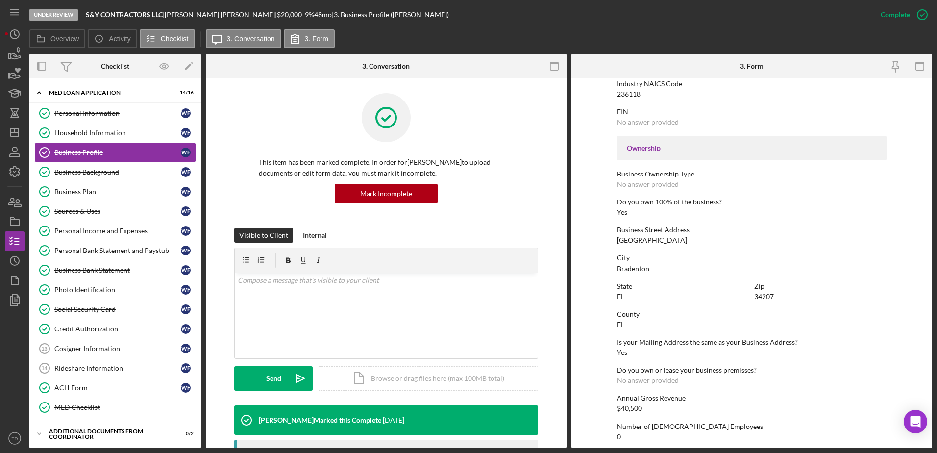
scroll to position [369, 0]
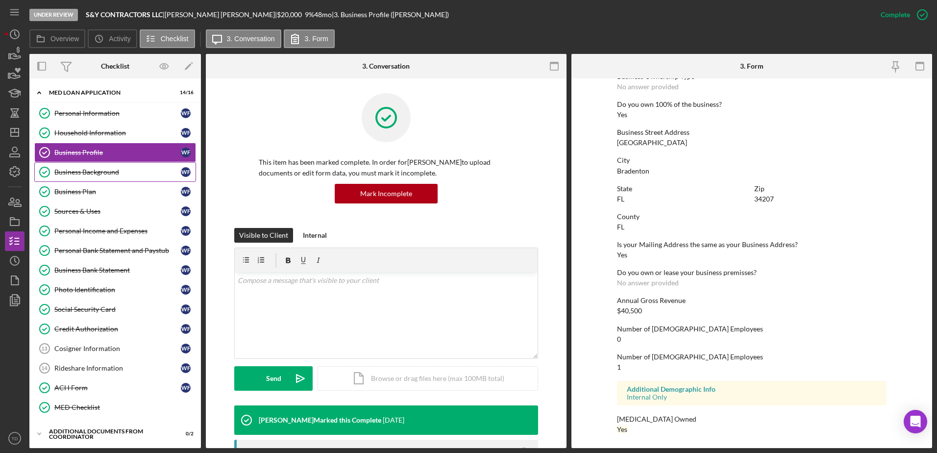
click at [78, 167] on link "Business Background Business Background W F" at bounding box center [115, 172] width 162 height 20
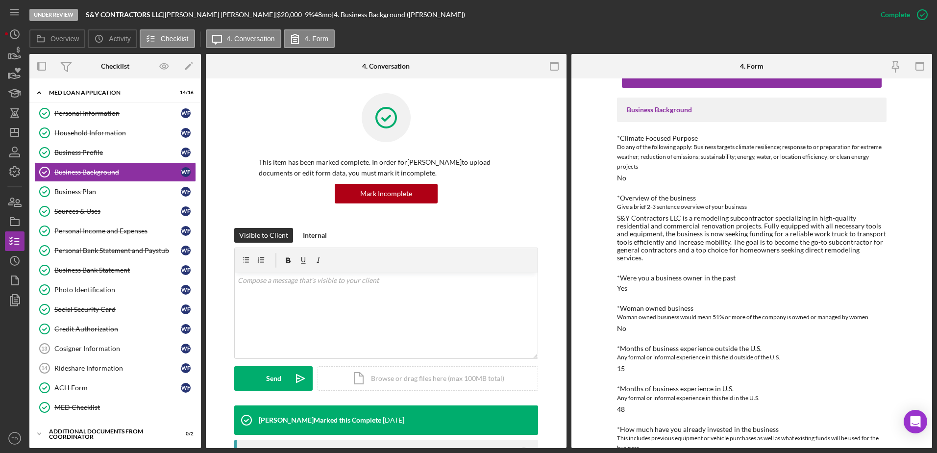
scroll to position [29, 0]
click at [123, 155] on div "Business Profile" at bounding box center [117, 152] width 126 height 8
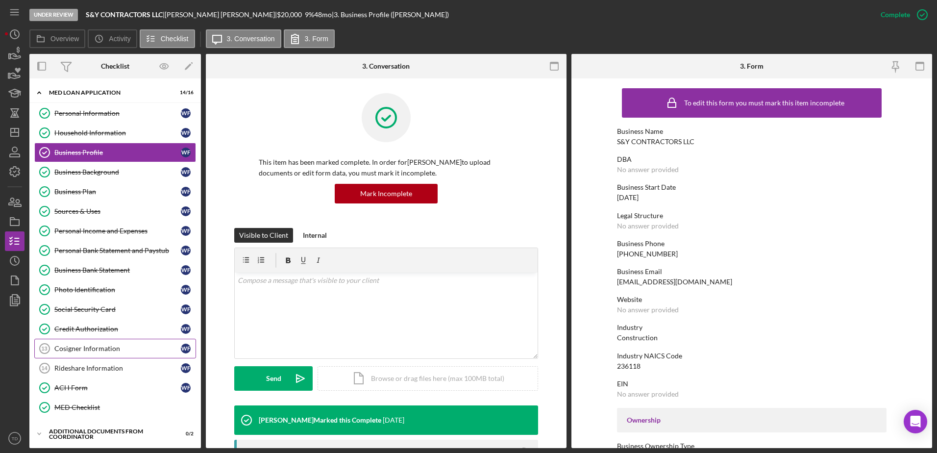
scroll to position [110, 0]
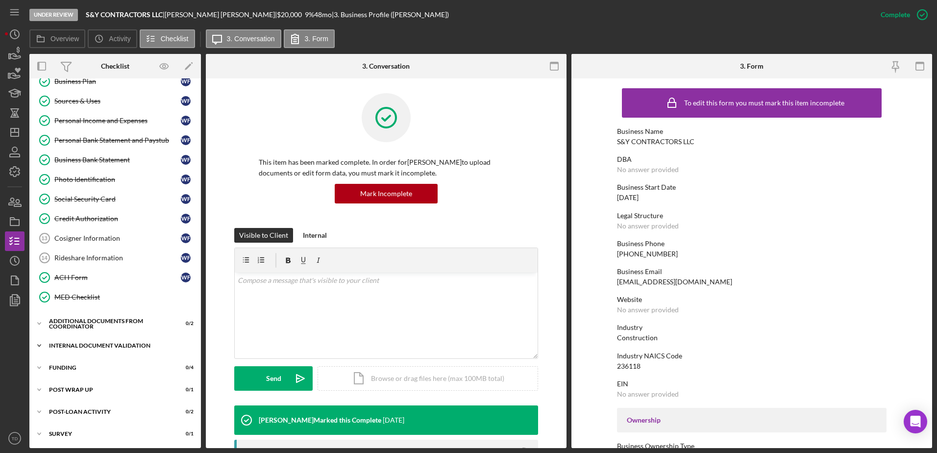
click at [75, 276] on div "Internal Document Validation" at bounding box center [119, 345] width 140 height 6
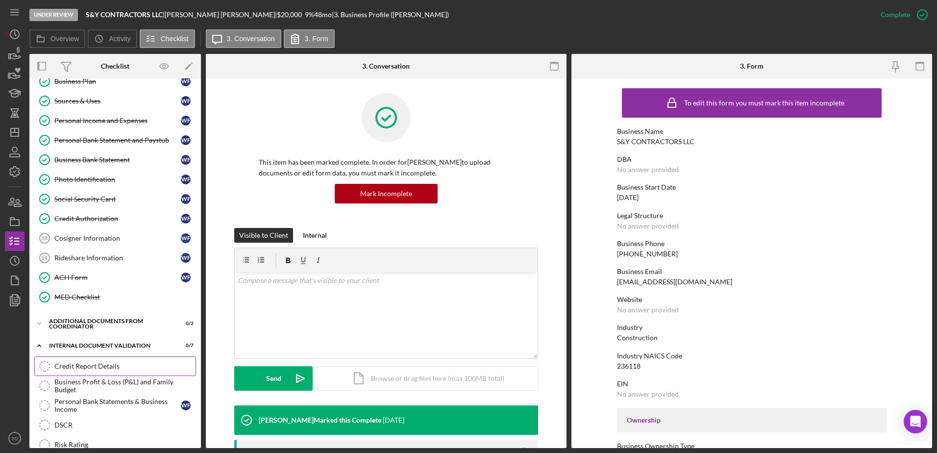
click at [77, 276] on link "Credit Report Details Credit Report Details" at bounding box center [115, 366] width 162 height 20
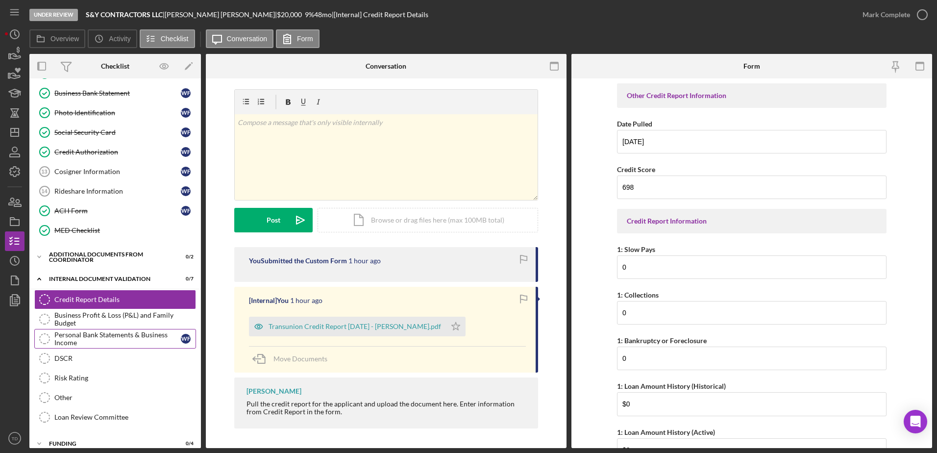
scroll to position [177, 0]
click at [83, 276] on div "DSCR" at bounding box center [124, 358] width 141 height 8
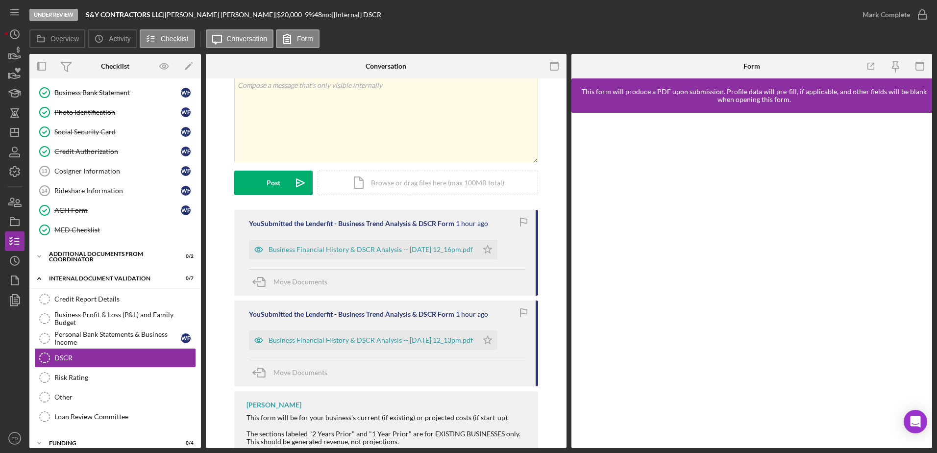
scroll to position [41, 0]
click at [396, 258] on div "Business Financial History & DSCR Analysis -- 2025-09-11 12_16pm.pdf" at bounding box center [363, 250] width 229 height 20
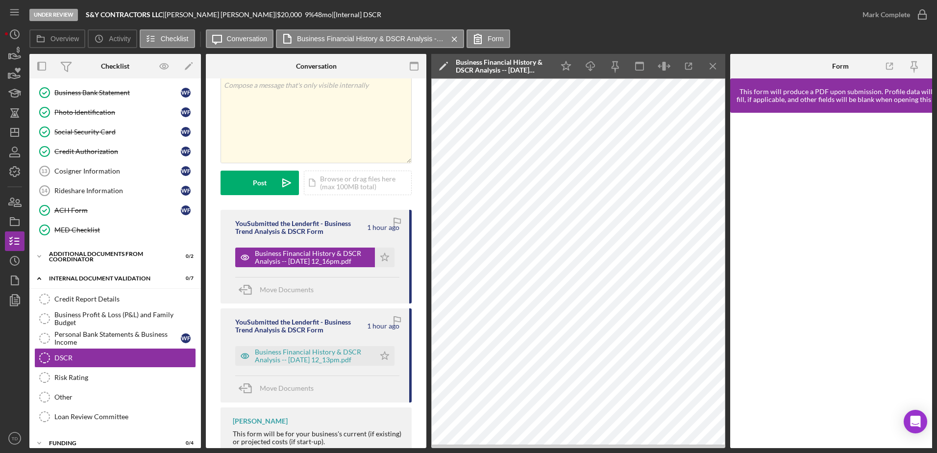
click at [345, 276] on div "You Submitted the Lenderfit - Business Trend Analysis & DSCR Form 1 hour ago Bu…" at bounding box center [315, 355] width 191 height 94
click at [341, 276] on div "Business Financial History & DSCR Analysis -- 2025-09-11 12_13pm.pdf" at bounding box center [312, 356] width 115 height 16
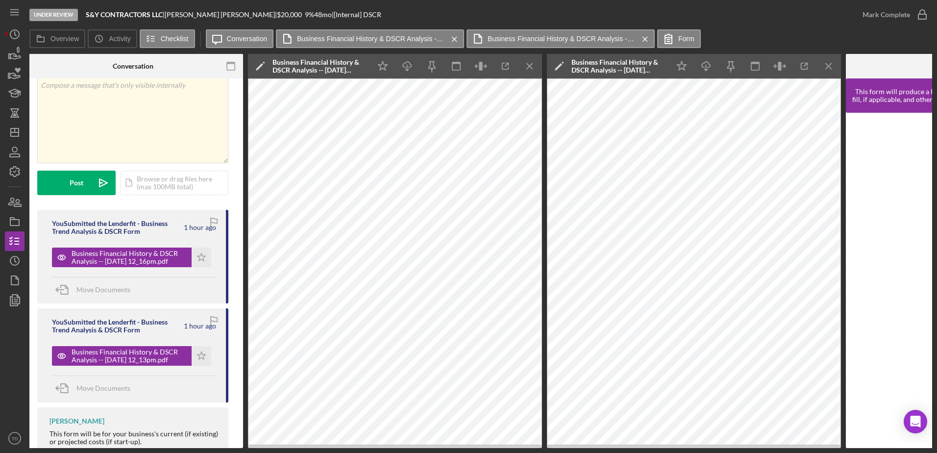
scroll to position [0, 184]
click at [9, 50] on icon "button" at bounding box center [14, 54] width 24 height 24
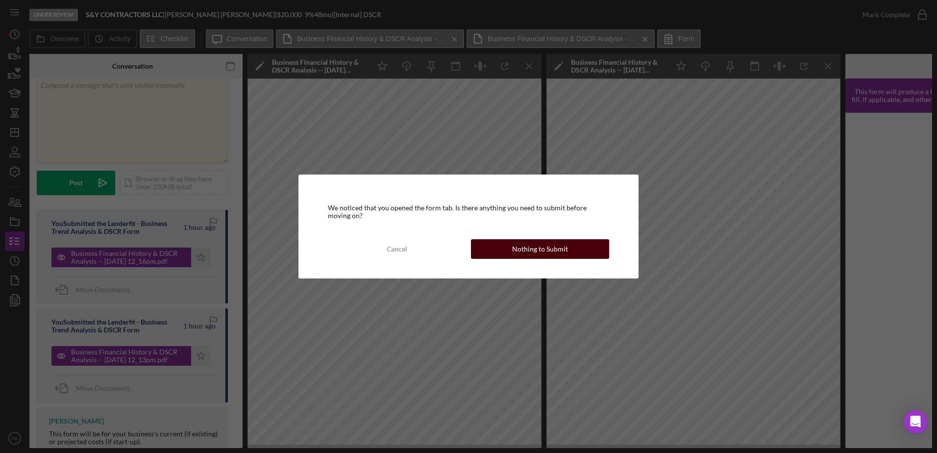
click at [516, 242] on div "Nothing to Submit" at bounding box center [540, 249] width 56 height 20
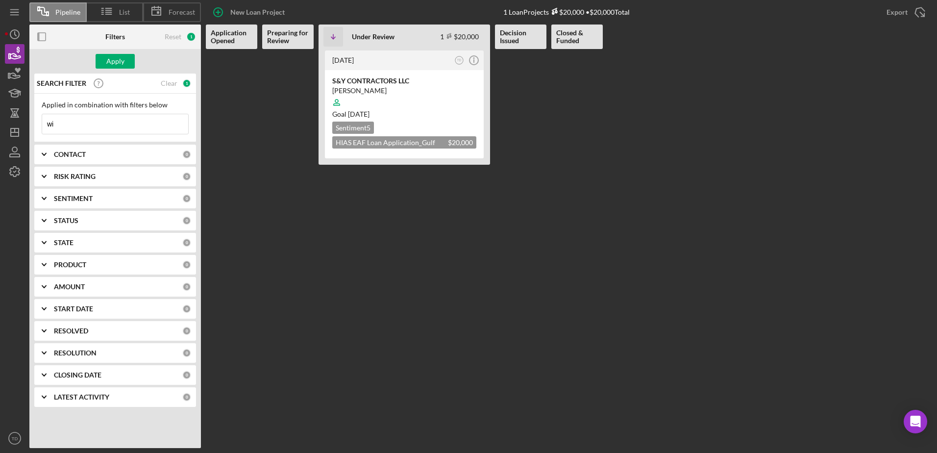
type input "w"
drag, startPoint x: 82, startPoint y: 131, endPoint x: -2, endPoint y: 125, distance: 84.9
click at [0, 125] on html "Pipeline List Forecast New Loan Project 1 Loan Projects $20,000 • $20,000 Total…" at bounding box center [468, 226] width 937 height 453
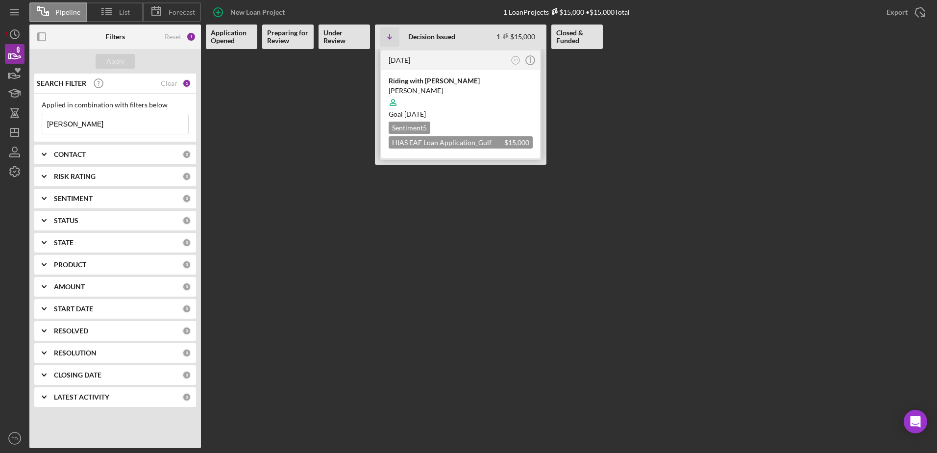
type input "jairo"
click at [422, 84] on div "Riding with Jairo Attow" at bounding box center [460, 81] width 144 height 10
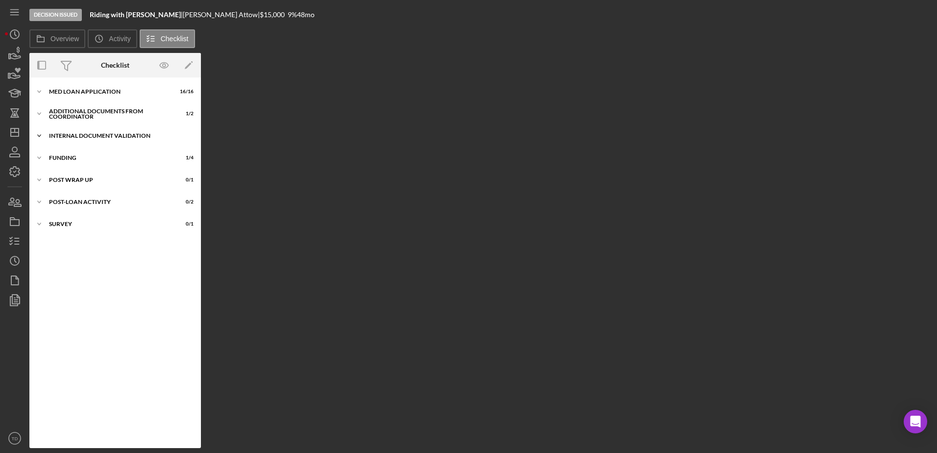
click at [79, 137] on div "Internal Document Validation" at bounding box center [119, 136] width 140 height 6
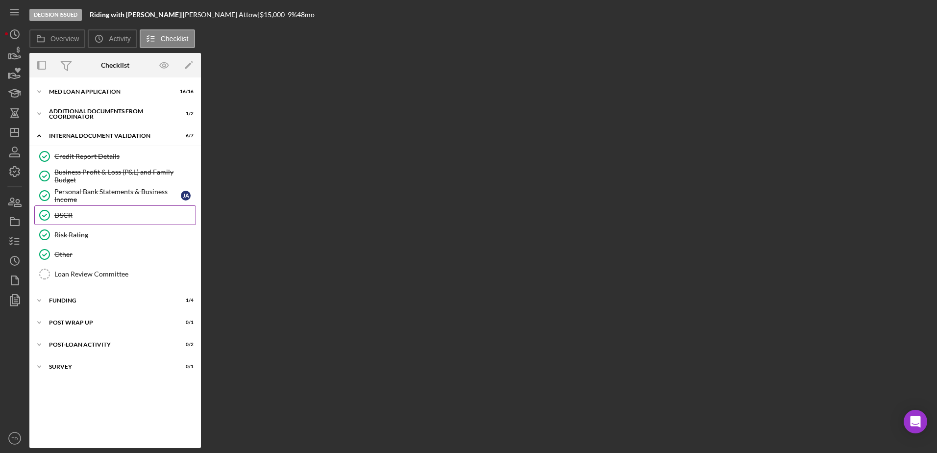
click at [84, 222] on link "DSCR DSCR" at bounding box center [115, 215] width 162 height 20
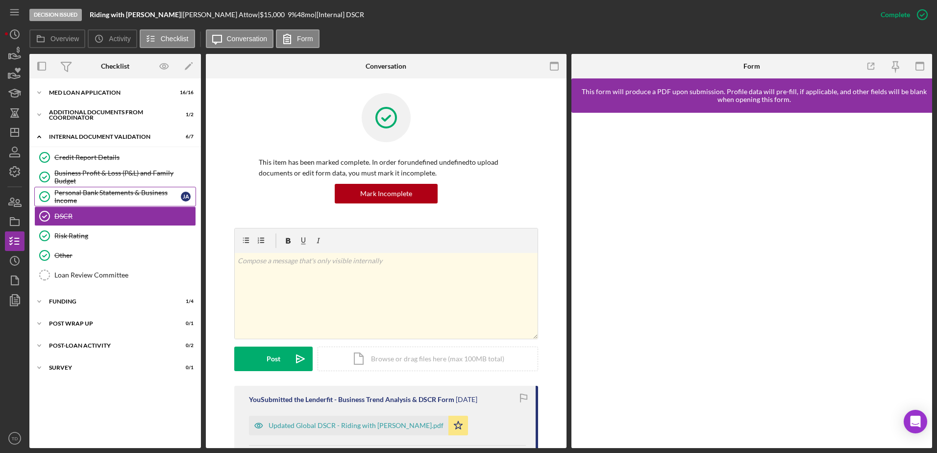
click at [89, 196] on div "Personal Bank Statements & Business Income" at bounding box center [117, 197] width 126 height 16
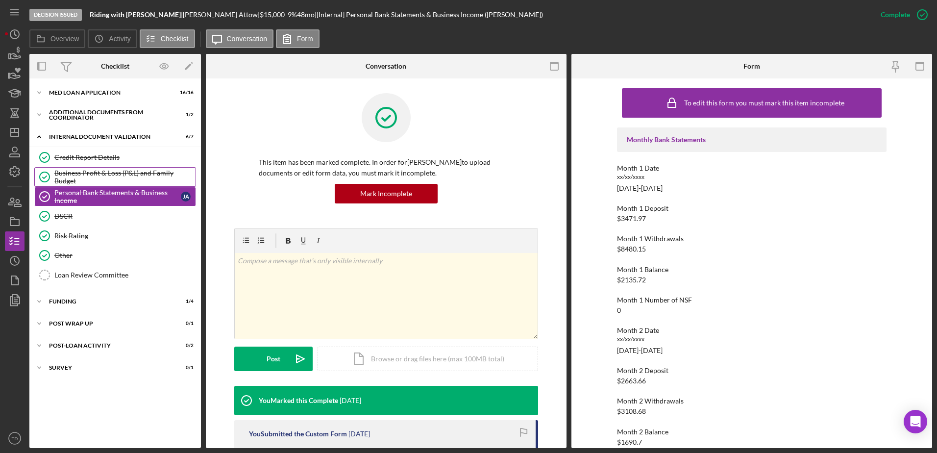
click at [95, 178] on div "Business Profit & Loss (P&L) and Family Budget" at bounding box center [124, 177] width 141 height 16
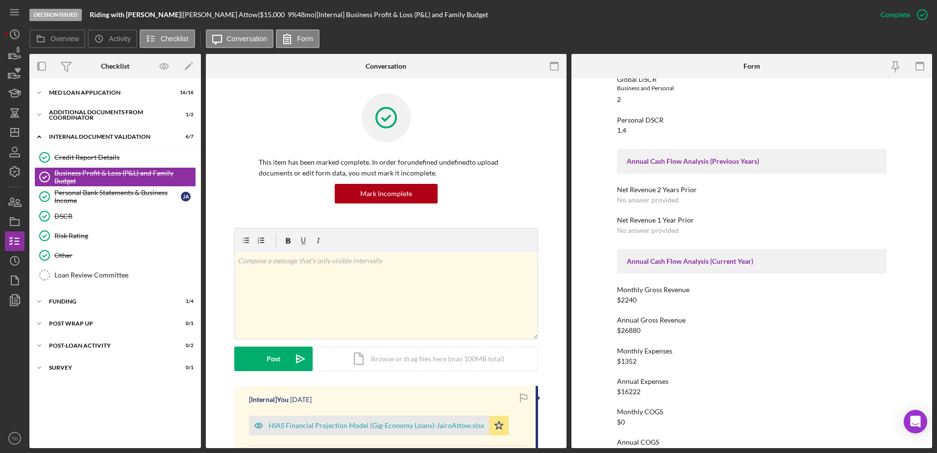
scroll to position [655, 0]
click at [103, 230] on link "Risk Rating Risk Rating" at bounding box center [115, 236] width 162 height 20
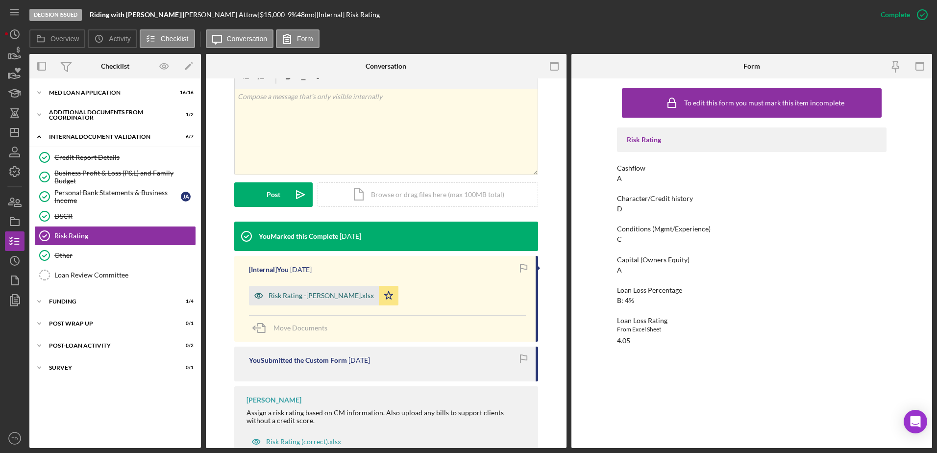
click at [327, 276] on div "Risk Rating -Attow Urrutia.xlsx" at bounding box center [320, 295] width 105 height 8
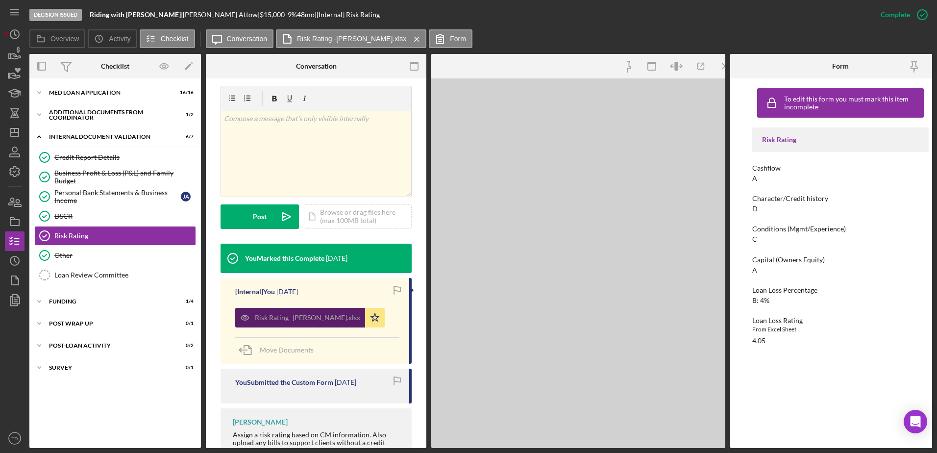
scroll to position [175, 0]
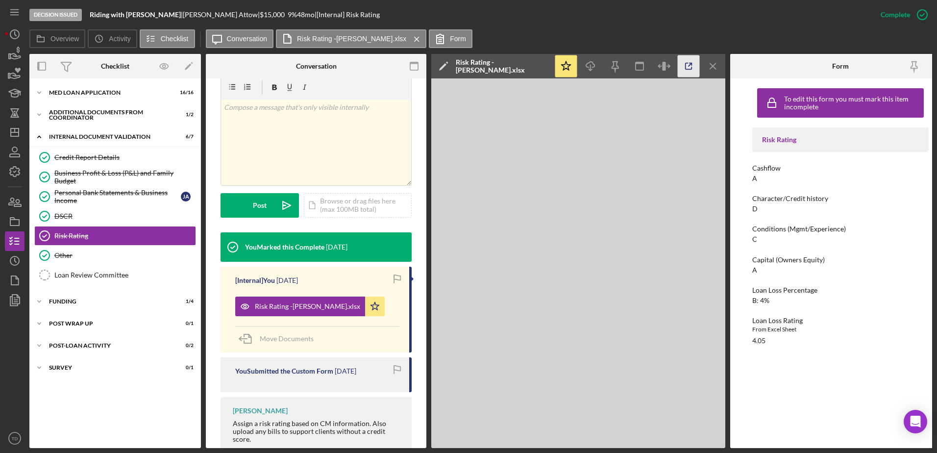
click at [623, 62] on icon "button" at bounding box center [688, 66] width 22 height 22
click at [148, 211] on link "DSCR DSCR" at bounding box center [115, 216] width 162 height 20
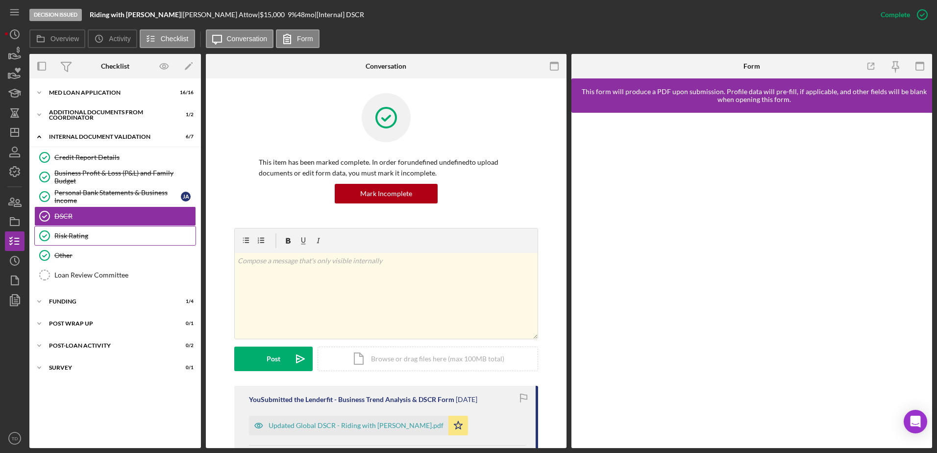
click at [135, 226] on link "Risk Rating Risk Rating" at bounding box center [115, 236] width 162 height 20
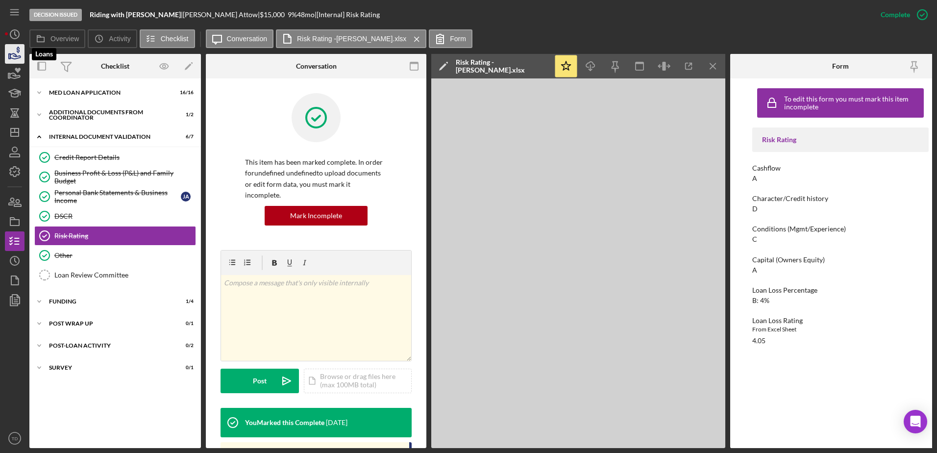
click at [20, 59] on icon "button" at bounding box center [14, 54] width 24 height 24
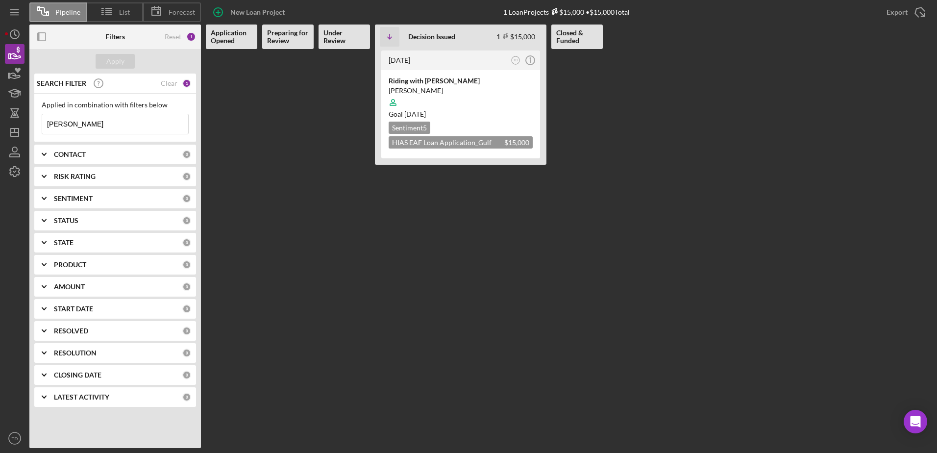
drag, startPoint x: 88, startPoint y: 121, endPoint x: -26, endPoint y: 120, distance: 114.1
click at [0, 120] on html "Pipeline List Forecast New Loan Project 1 Loan Projects $15,000 • $15,000 Total…" at bounding box center [468, 226] width 937 height 453
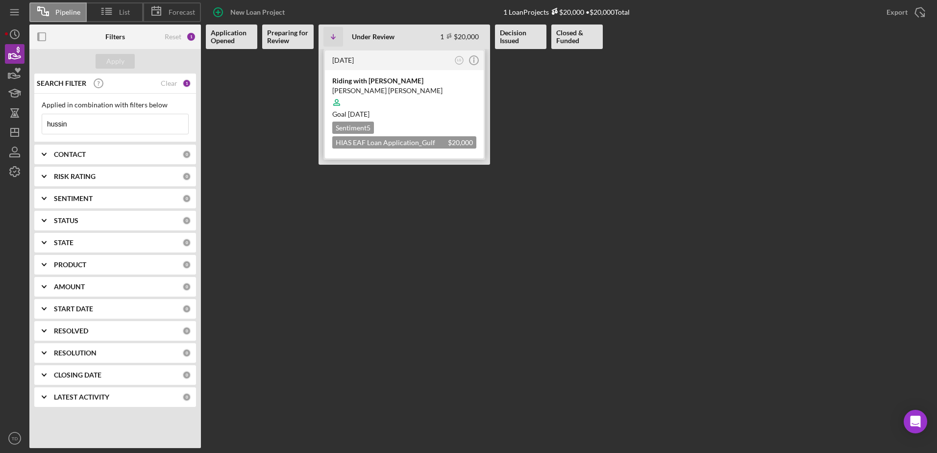
type input "hussin"
click at [372, 85] on div "Riding with Mohamad Salim" at bounding box center [404, 81] width 144 height 10
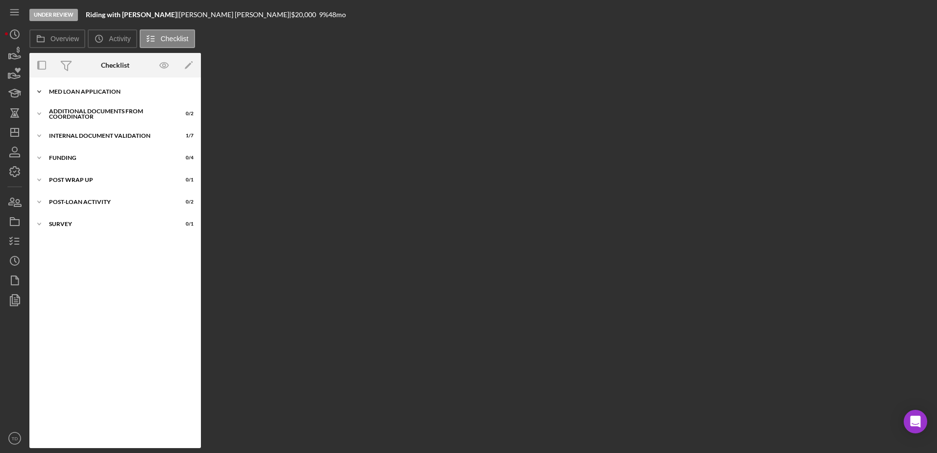
click at [63, 90] on div "MED Loan Application" at bounding box center [119, 92] width 140 height 6
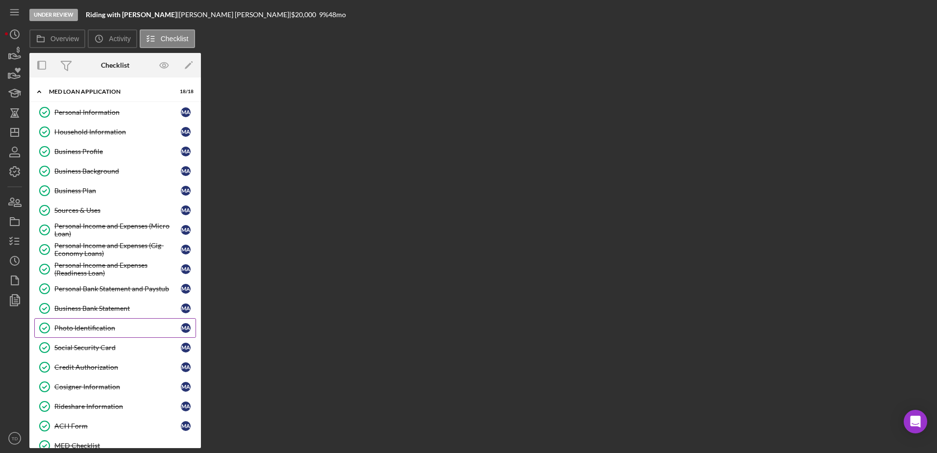
scroll to position [149, 0]
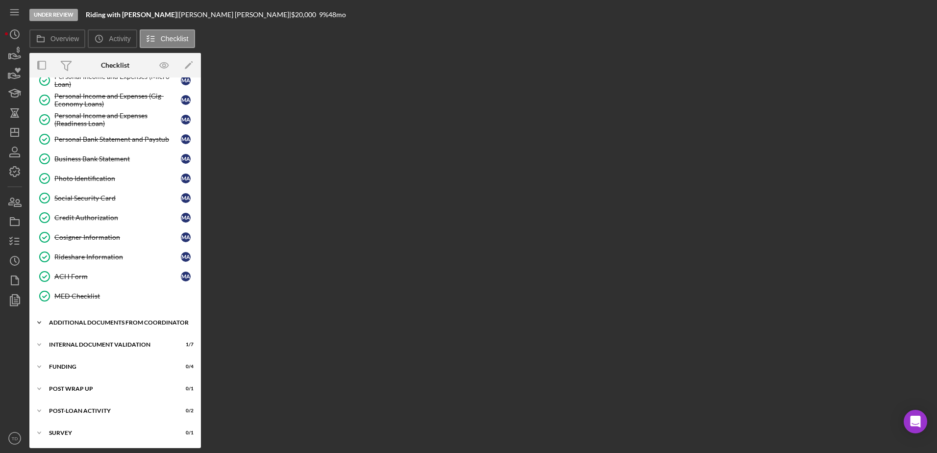
click at [97, 276] on div "Additional Documents from Coordinator" at bounding box center [119, 322] width 140 height 6
click at [95, 276] on div "Icon/Expander Internal Document Validation 1 / 7" at bounding box center [114, 389] width 171 height 20
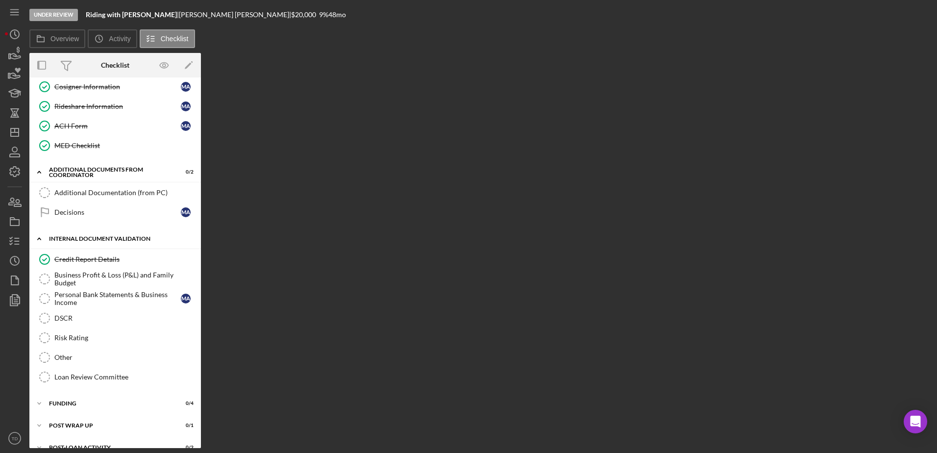
scroll to position [300, 0]
click at [98, 276] on div "Business Profit & Loss (P&L) and Family Budget" at bounding box center [124, 279] width 141 height 16
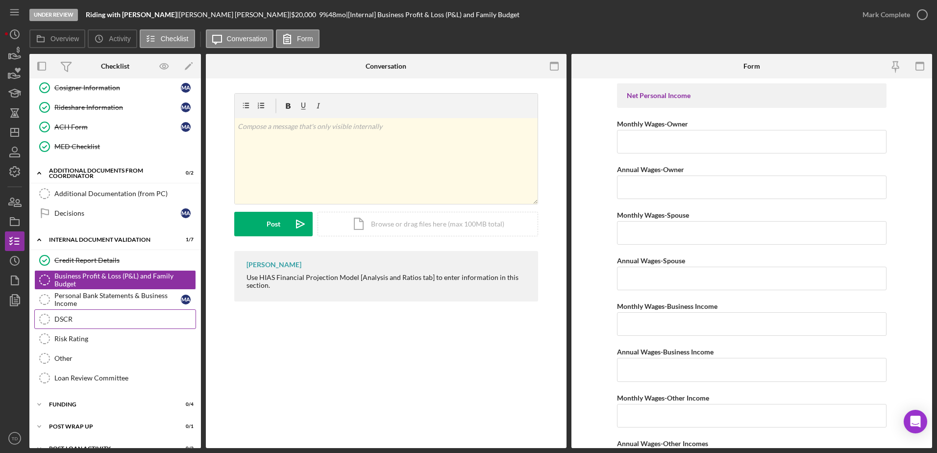
click at [92, 276] on div "DSCR" at bounding box center [124, 319] width 141 height 8
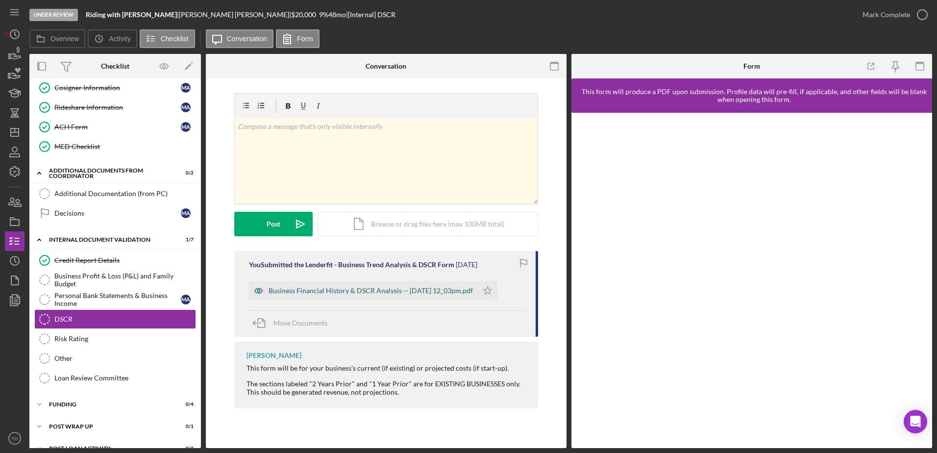
click at [356, 276] on div "Business Financial History & DSCR Analysis -- 2025-09-10 12_03pm.pdf" at bounding box center [363, 291] width 229 height 20
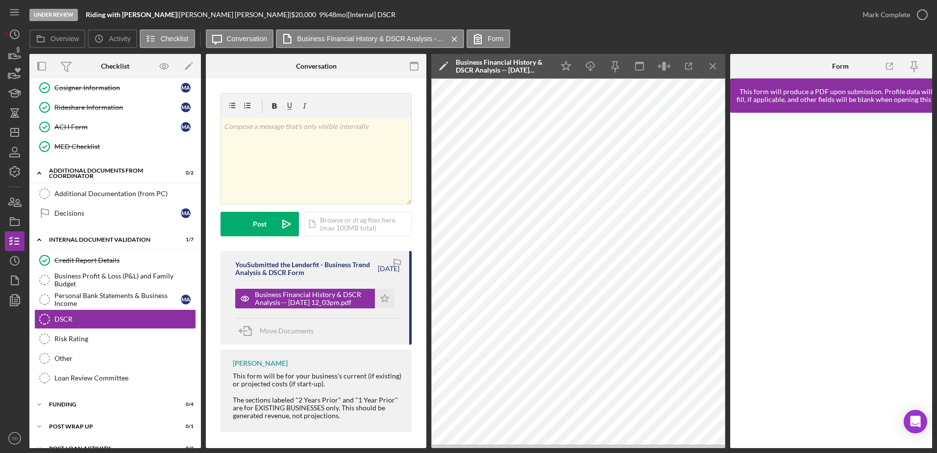
click at [1, 55] on div "Under Review Riding with Mohamad Salim | Mohamad Alhaj Hussin | $20,000 $20,000…" at bounding box center [468, 226] width 937 height 453
click at [13, 55] on icon "button" at bounding box center [14, 54] width 24 height 24
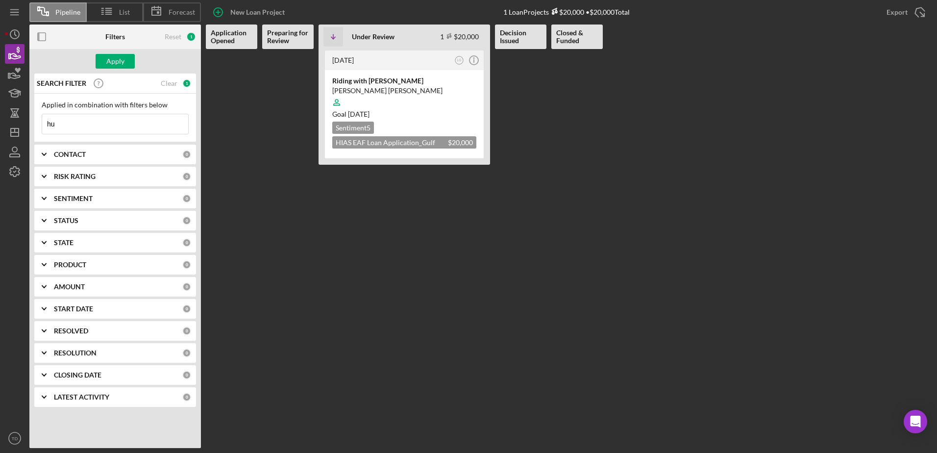
type input "h"
click at [87, 156] on div "CONTACT" at bounding box center [118, 154] width 128 height 8
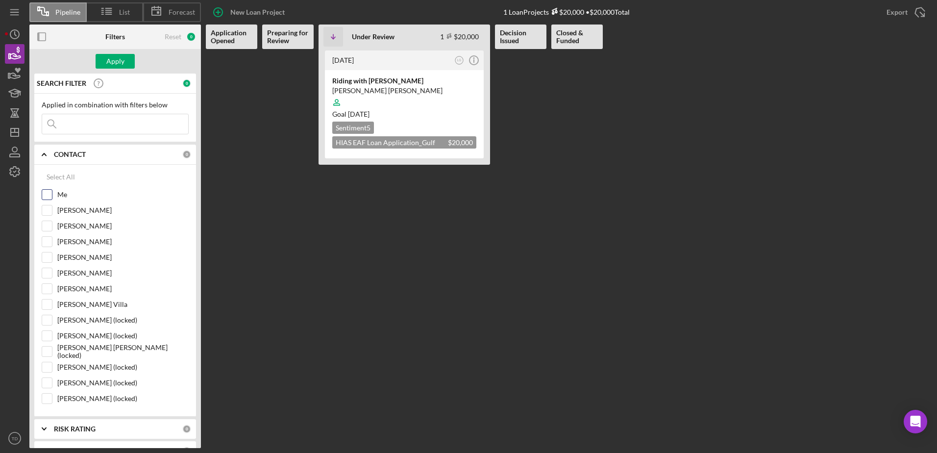
click at [47, 193] on input "Me" at bounding box center [47, 195] width 10 height 10
checkbox input "true"
click at [125, 65] on button "Apply" at bounding box center [115, 61] width 39 height 15
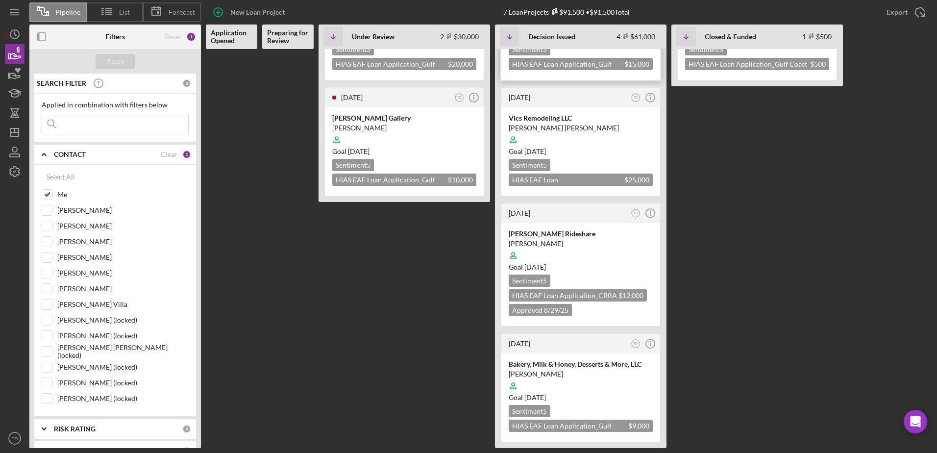
scroll to position [78, 0]
click at [146, 127] on input at bounding box center [115, 124] width 146 height 20
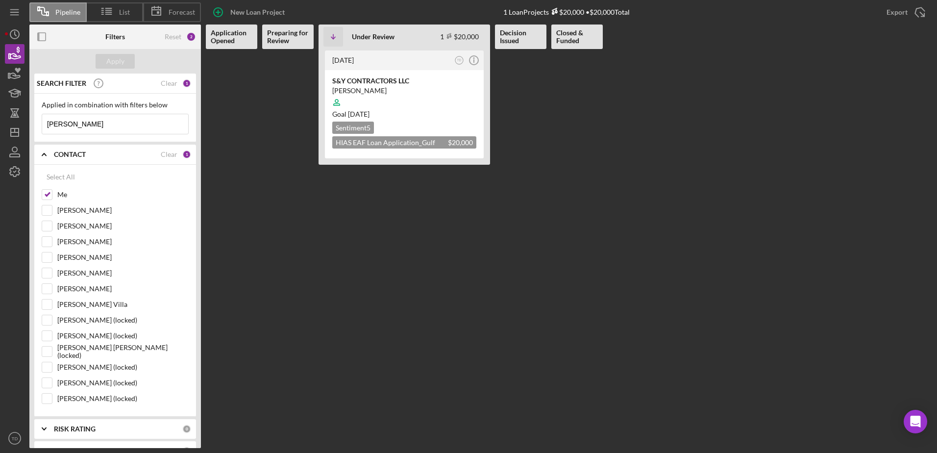
scroll to position [0, 0]
type input "wilfredo"
click at [372, 77] on div "S&Y CONTRACTORS LLC" at bounding box center [404, 81] width 144 height 10
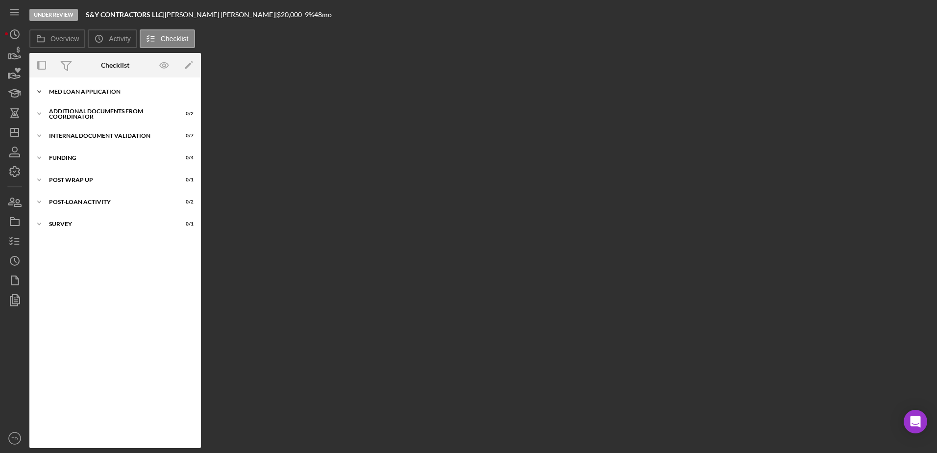
click at [109, 86] on div "Icon/Expander MED Loan Application 14 / 16" at bounding box center [114, 92] width 171 height 20
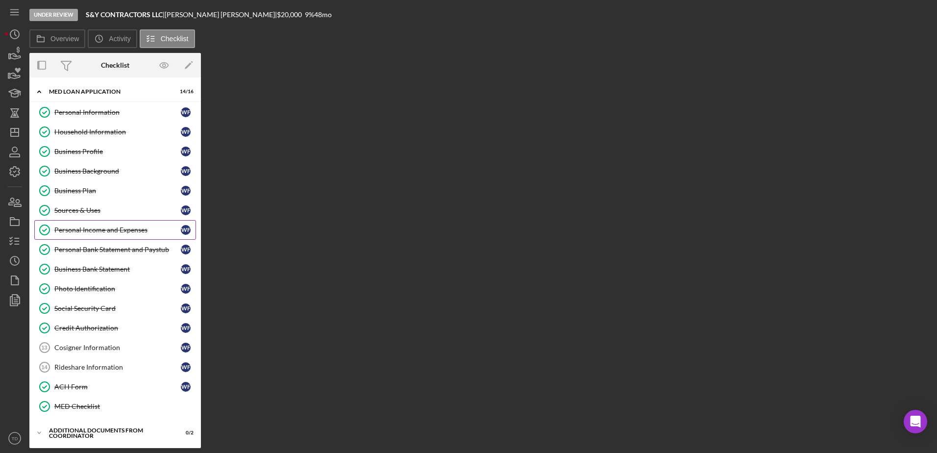
click at [136, 226] on div "Personal Income and Expenses" at bounding box center [117, 230] width 126 height 8
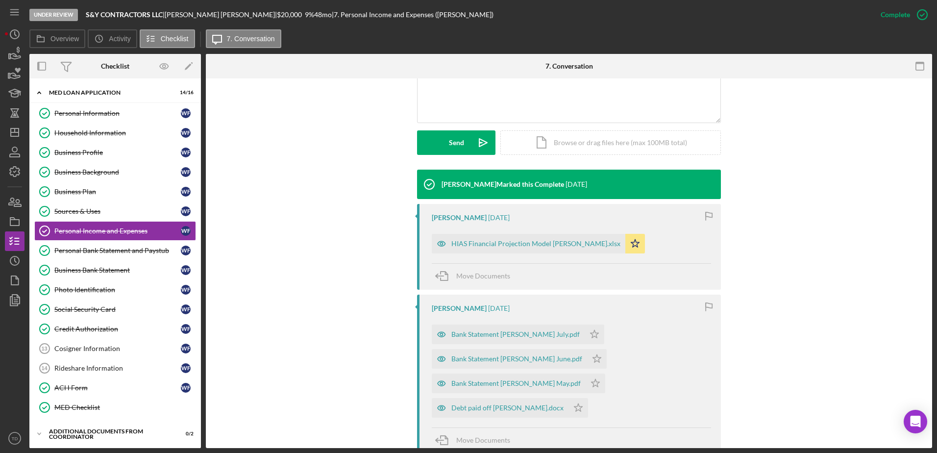
scroll to position [236, 0]
drag, startPoint x: 503, startPoint y: 237, endPoint x: 481, endPoint y: 243, distance: 23.4
click at [481, 243] on div "HIAS Financial Projection Model Wilfredo Figueredo.xlsx" at bounding box center [535, 243] width 169 height 8
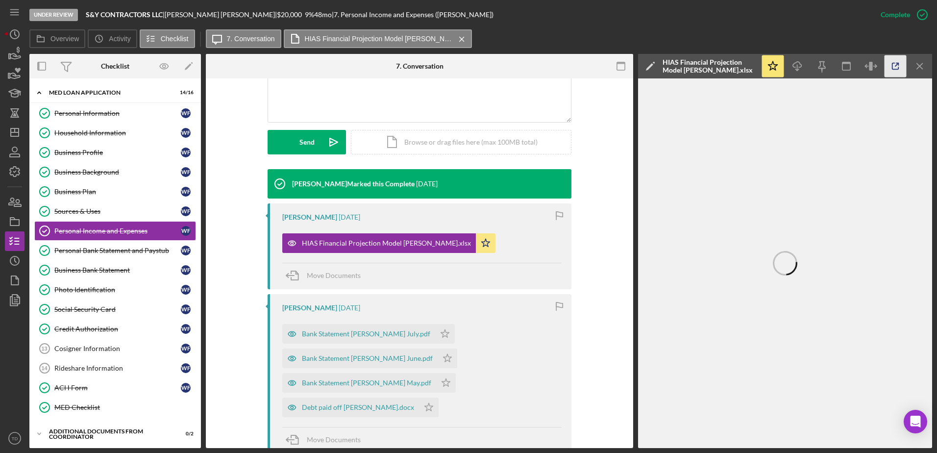
click at [623, 62] on icon "button" at bounding box center [895, 66] width 22 height 22
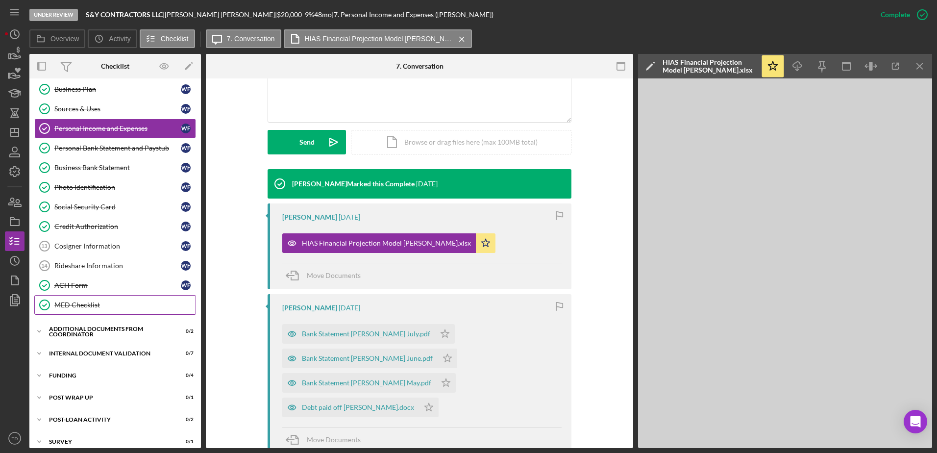
scroll to position [0, 0]
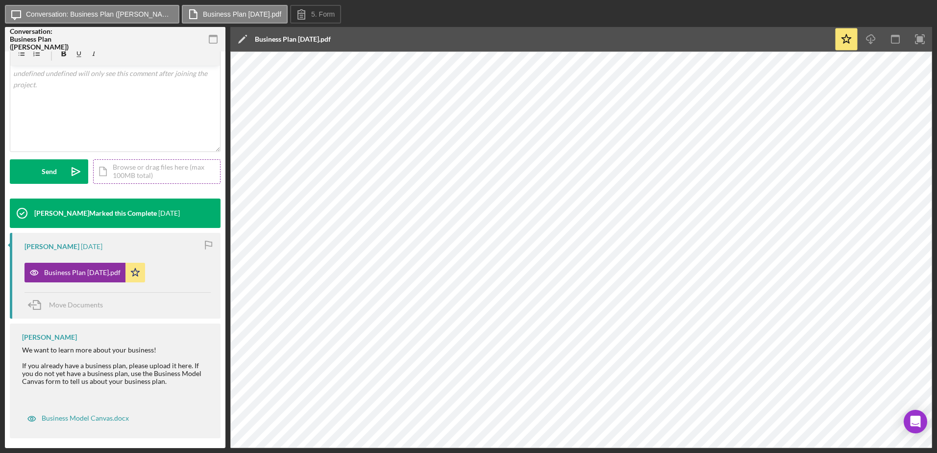
scroll to position [171, 0]
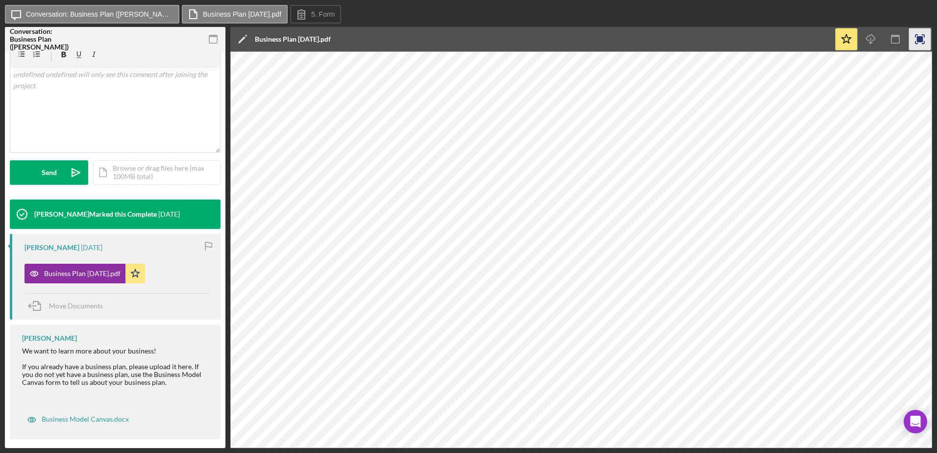
click at [623, 45] on icon "button" at bounding box center [920, 39] width 22 height 22
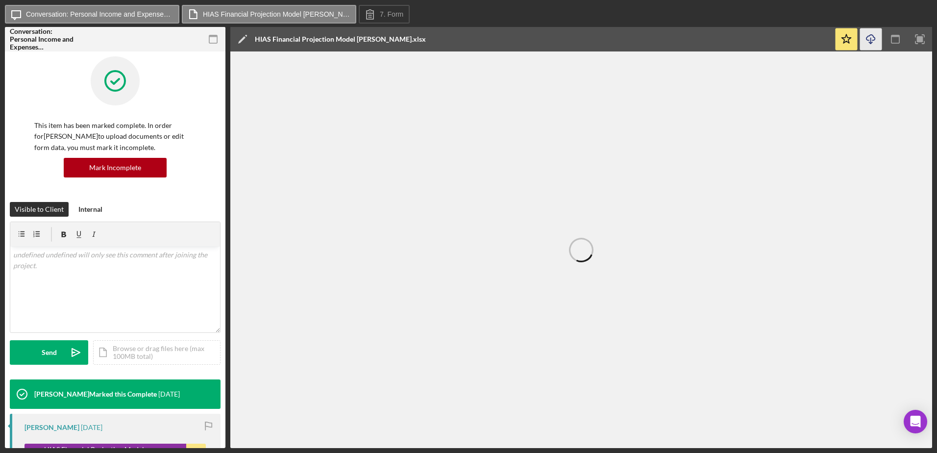
click at [871, 37] on icon "Icon/Download" at bounding box center [871, 39] width 22 height 22
